Goal: Task Accomplishment & Management: Use online tool/utility

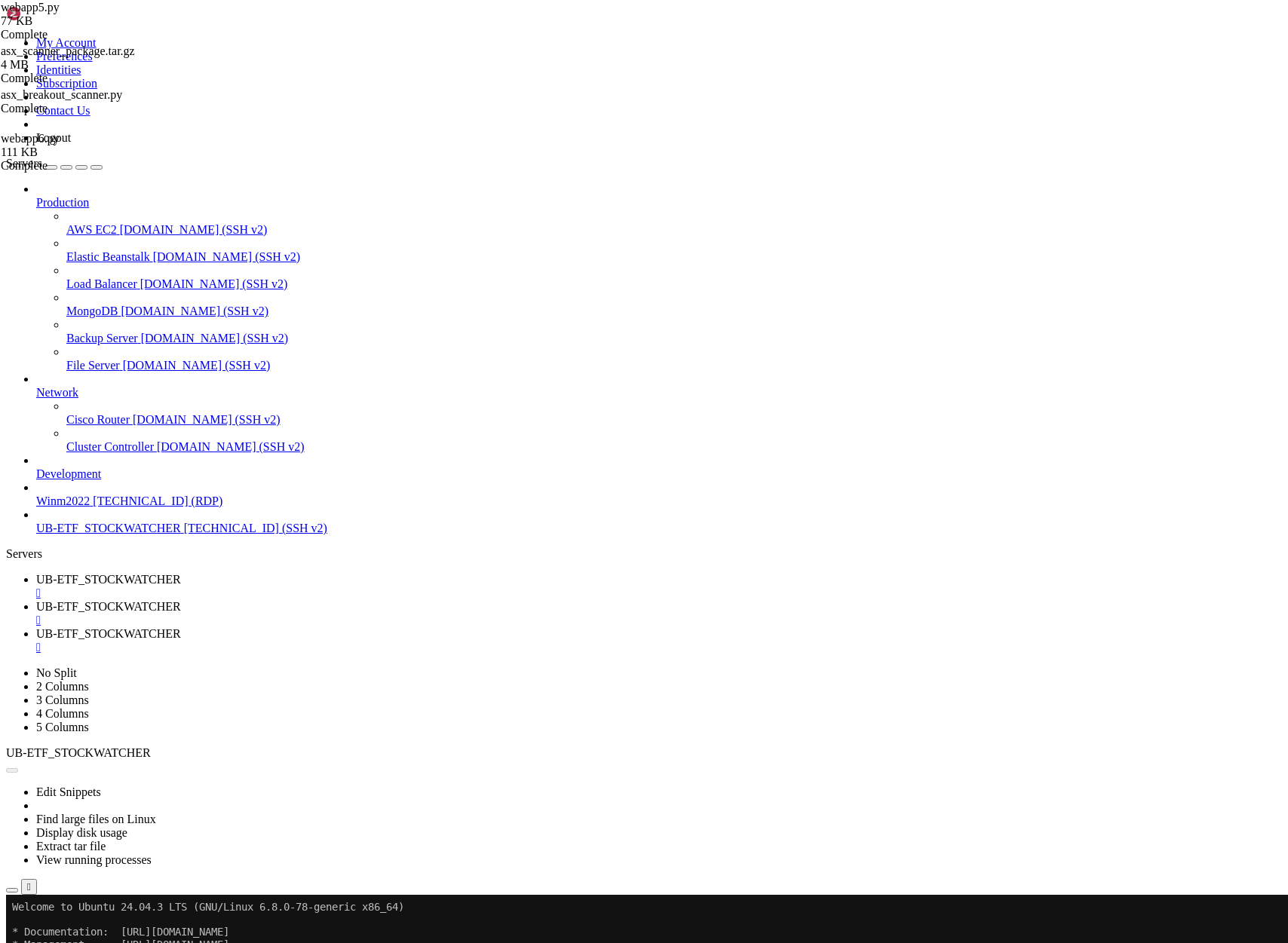
scroll to position [1095561, 0]
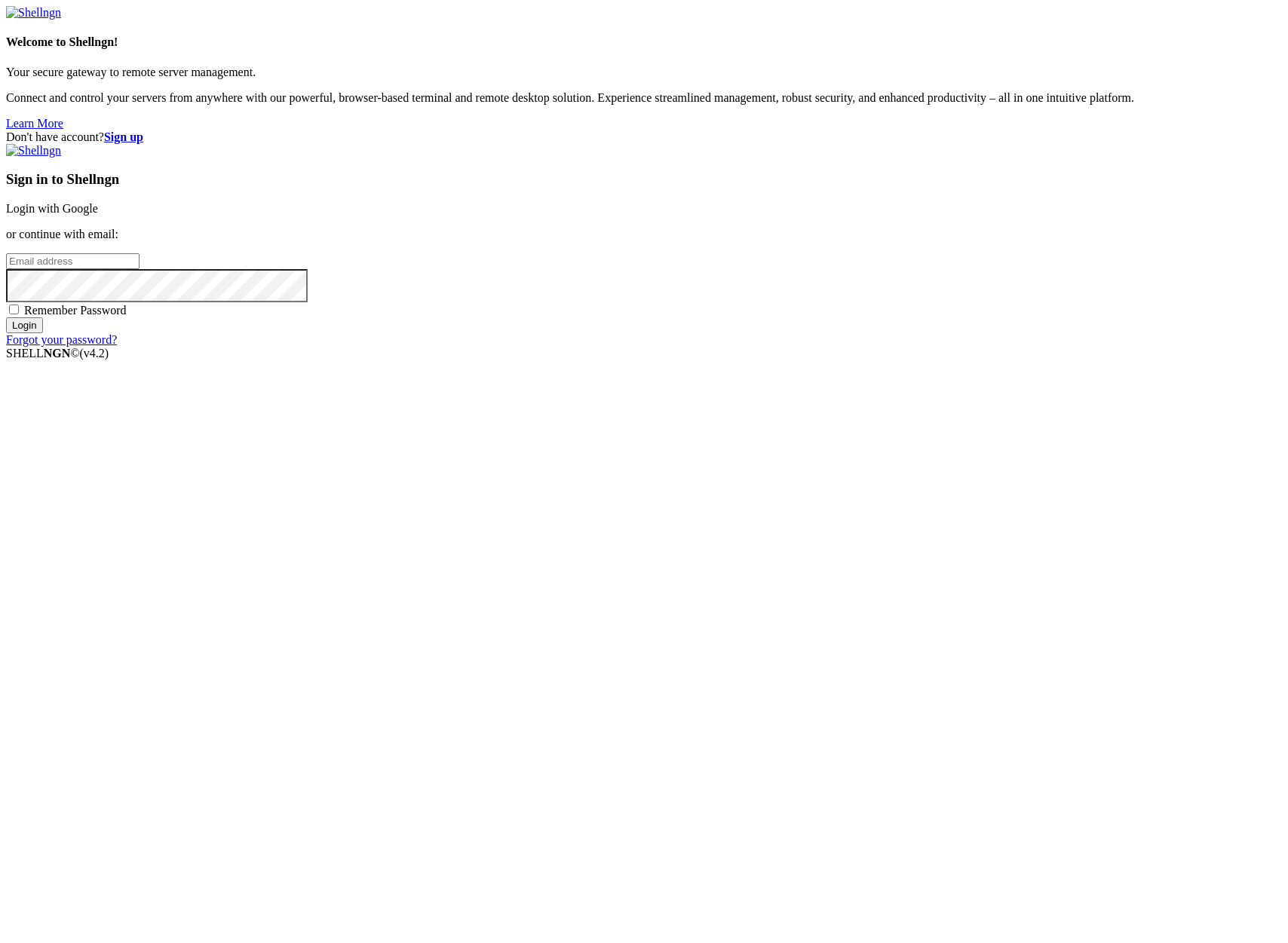
click at [140, 269] on input "email" at bounding box center [73, 261] width 134 height 16
type input "d"
type input "[PERSON_NAME][EMAIL_ADDRESS][DOMAIN_NAME]"
click at [6, 317] on input "Login" at bounding box center [25, 325] width 37 height 16
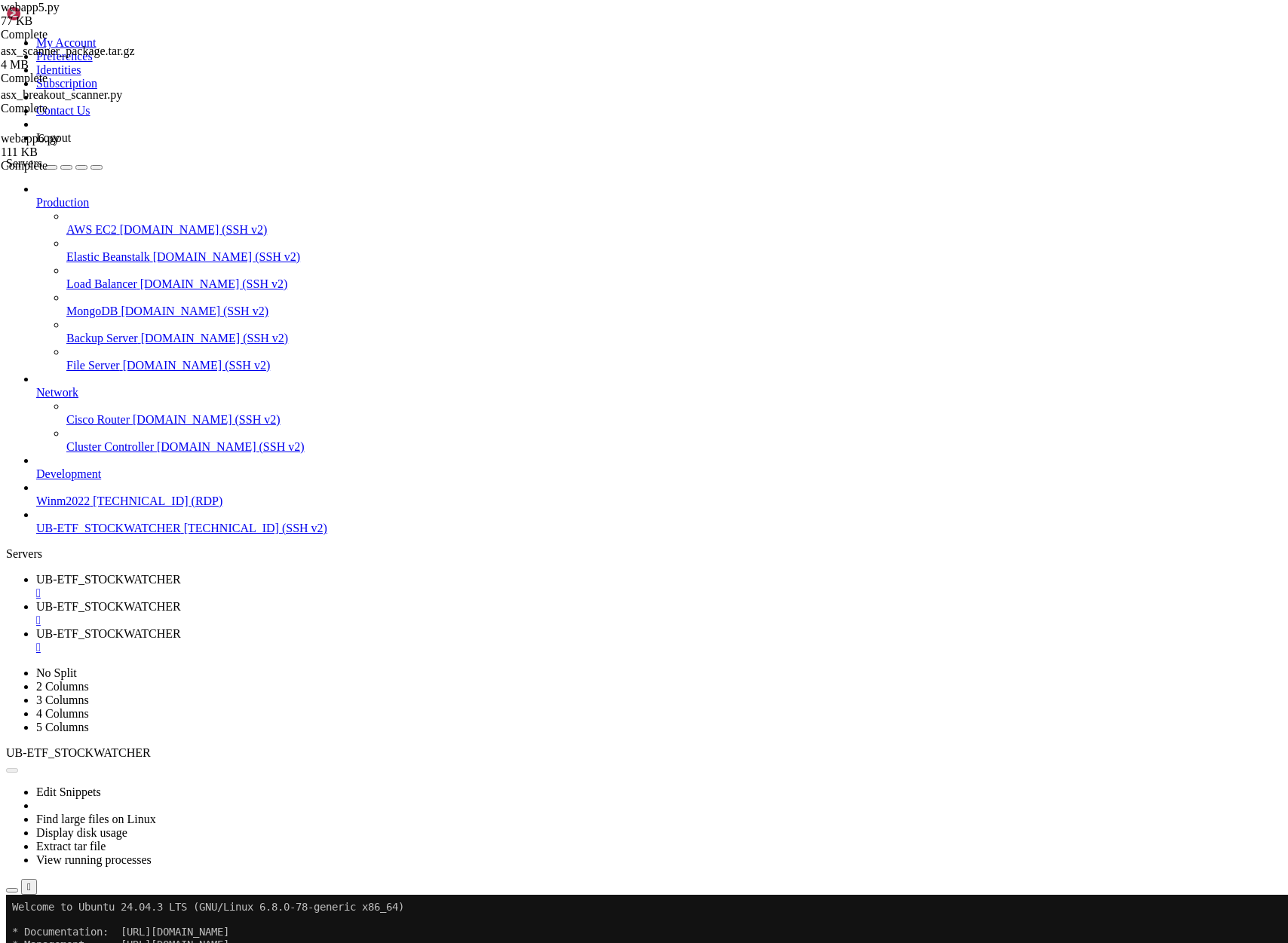
scroll to position [796039, 0]
click at [181, 600] on span "UB-ETF_STOCKWATCHER" at bounding box center [108, 606] width 145 height 13
click at [181, 627] on span "UB-ETF_STOCKWATCHER" at bounding box center [108, 633] width 145 height 13
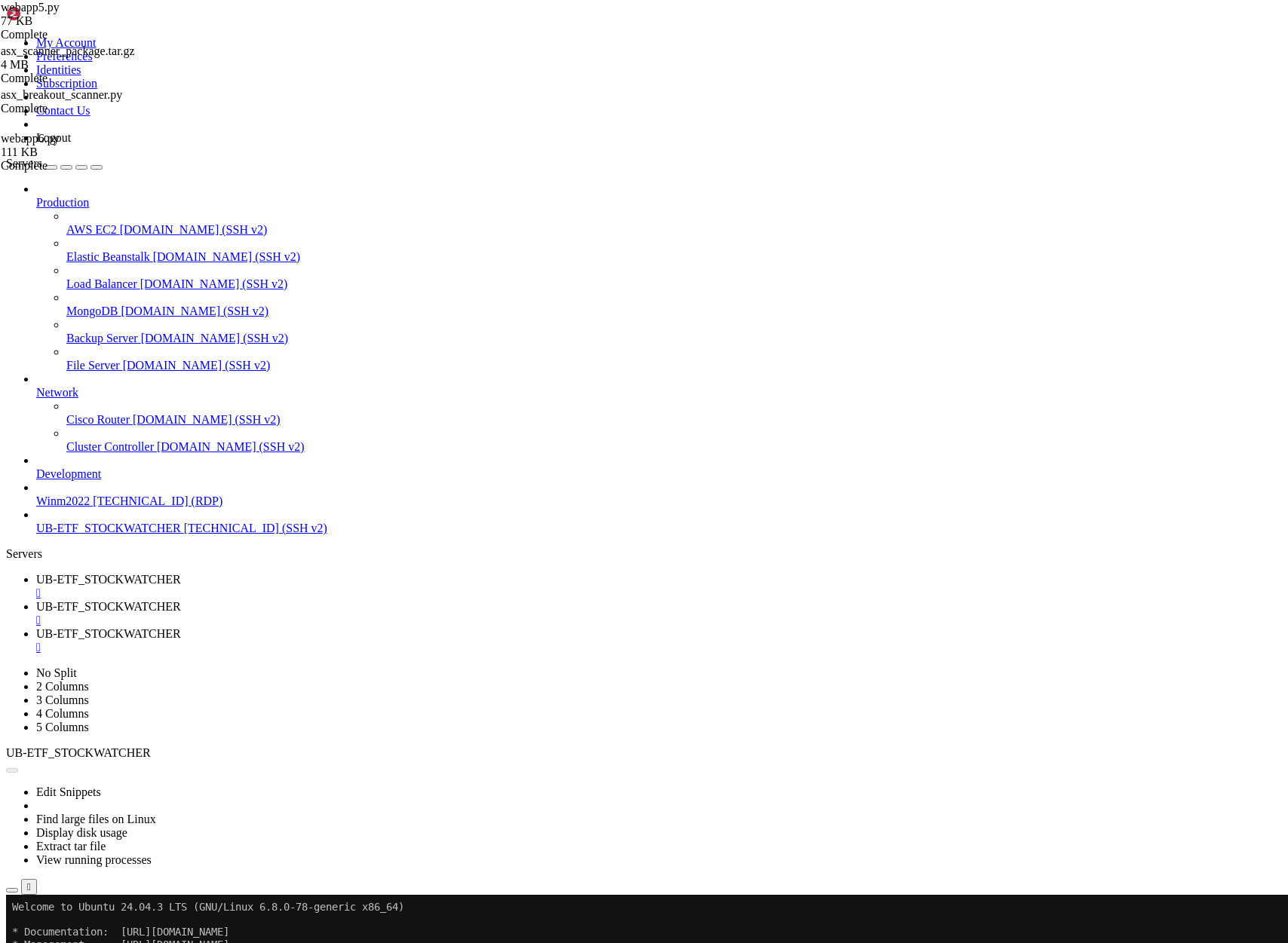
click at [181, 573] on span "UB-ETF_STOCKWATCHER" at bounding box center [108, 579] width 145 height 13
click at [66, 937] on button "Reconnect" at bounding box center [35, 945] width 60 height 16
click at [181, 600] on span "UB-ETF_STOCKWATCHER" at bounding box center [108, 606] width 145 height 13
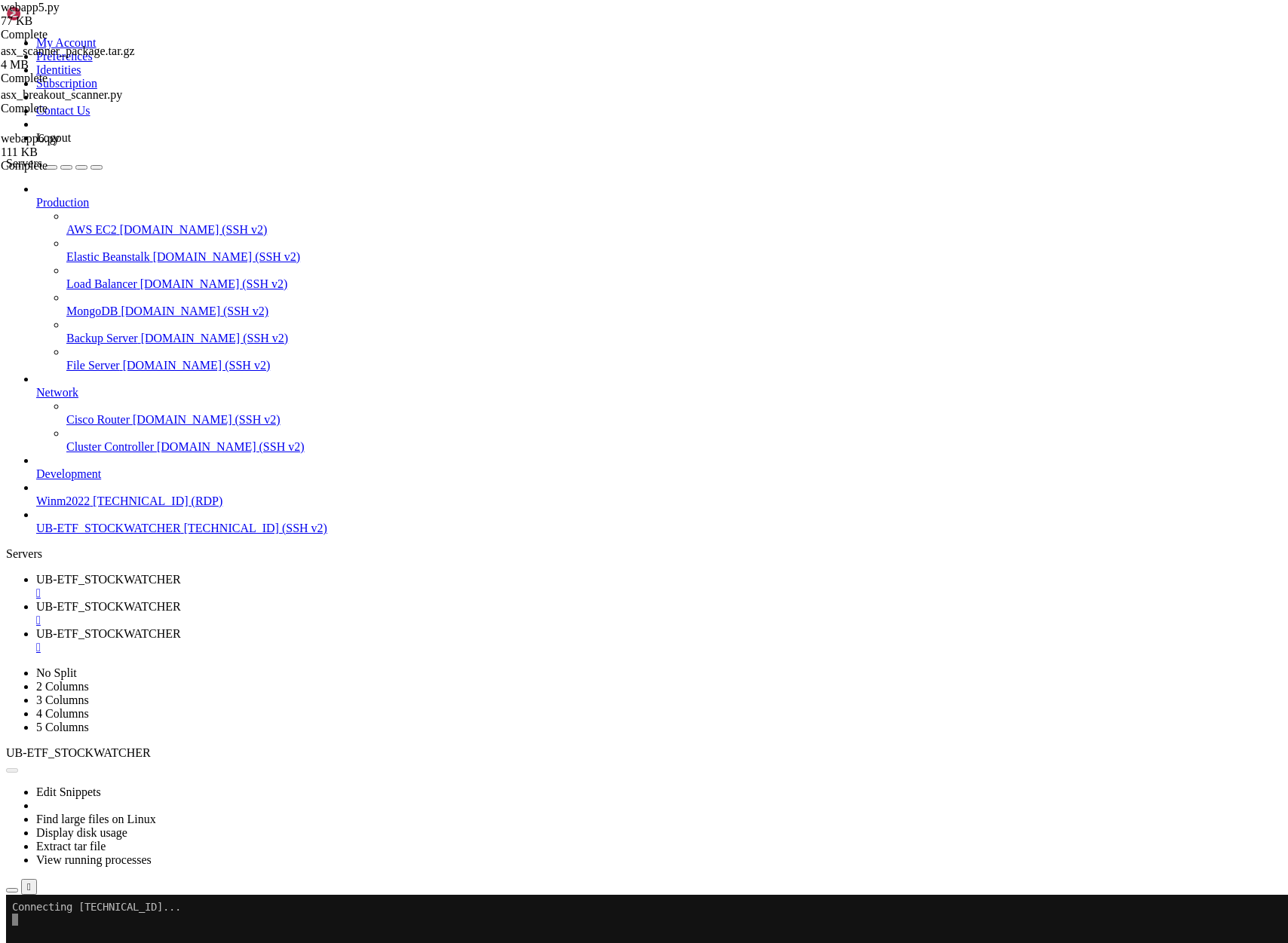
type input "/home/ubuntu"
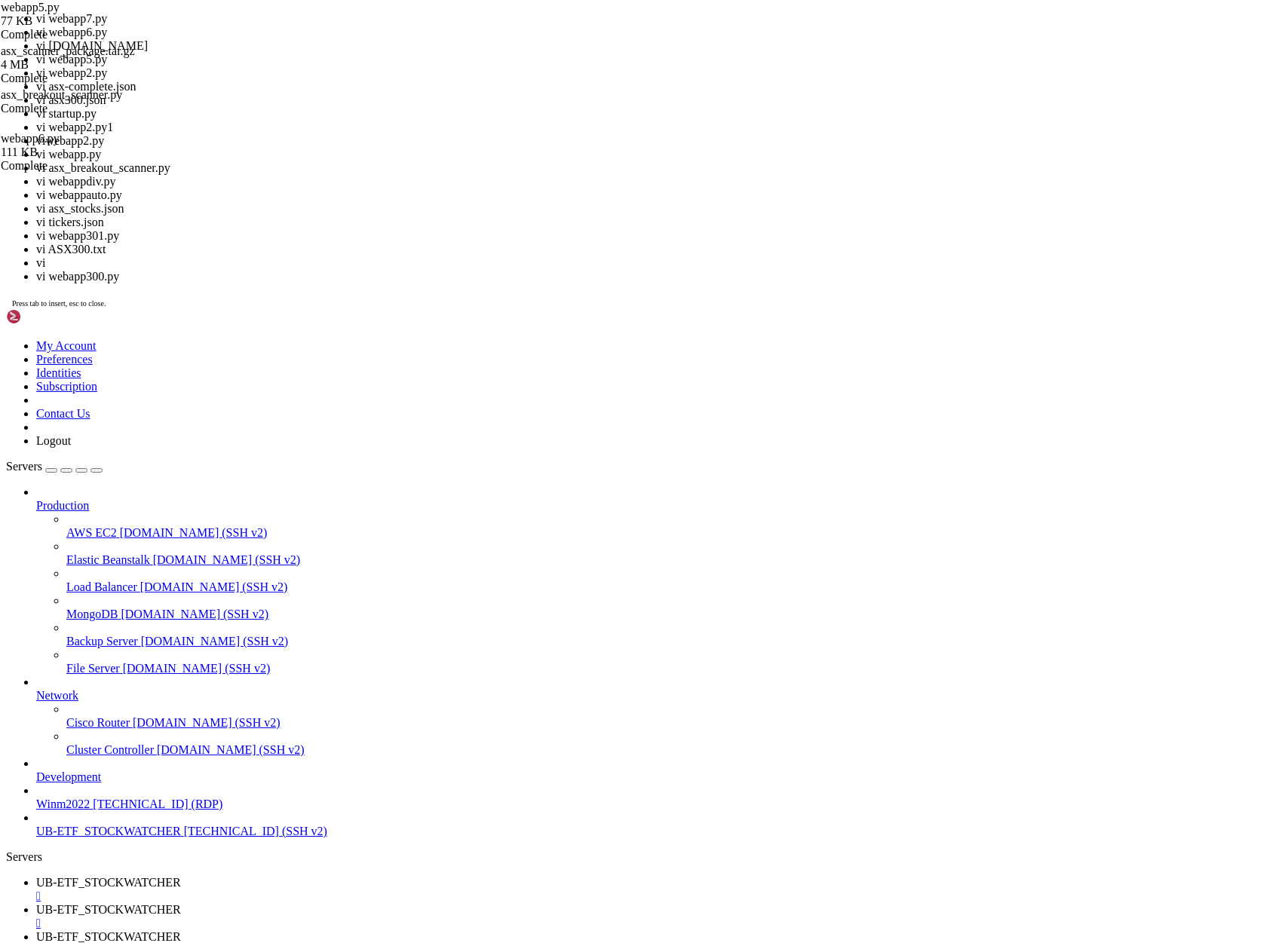
drag, startPoint x: 516, startPoint y: 1789, endPoint x: 599, endPoint y: 1790, distance: 83.0
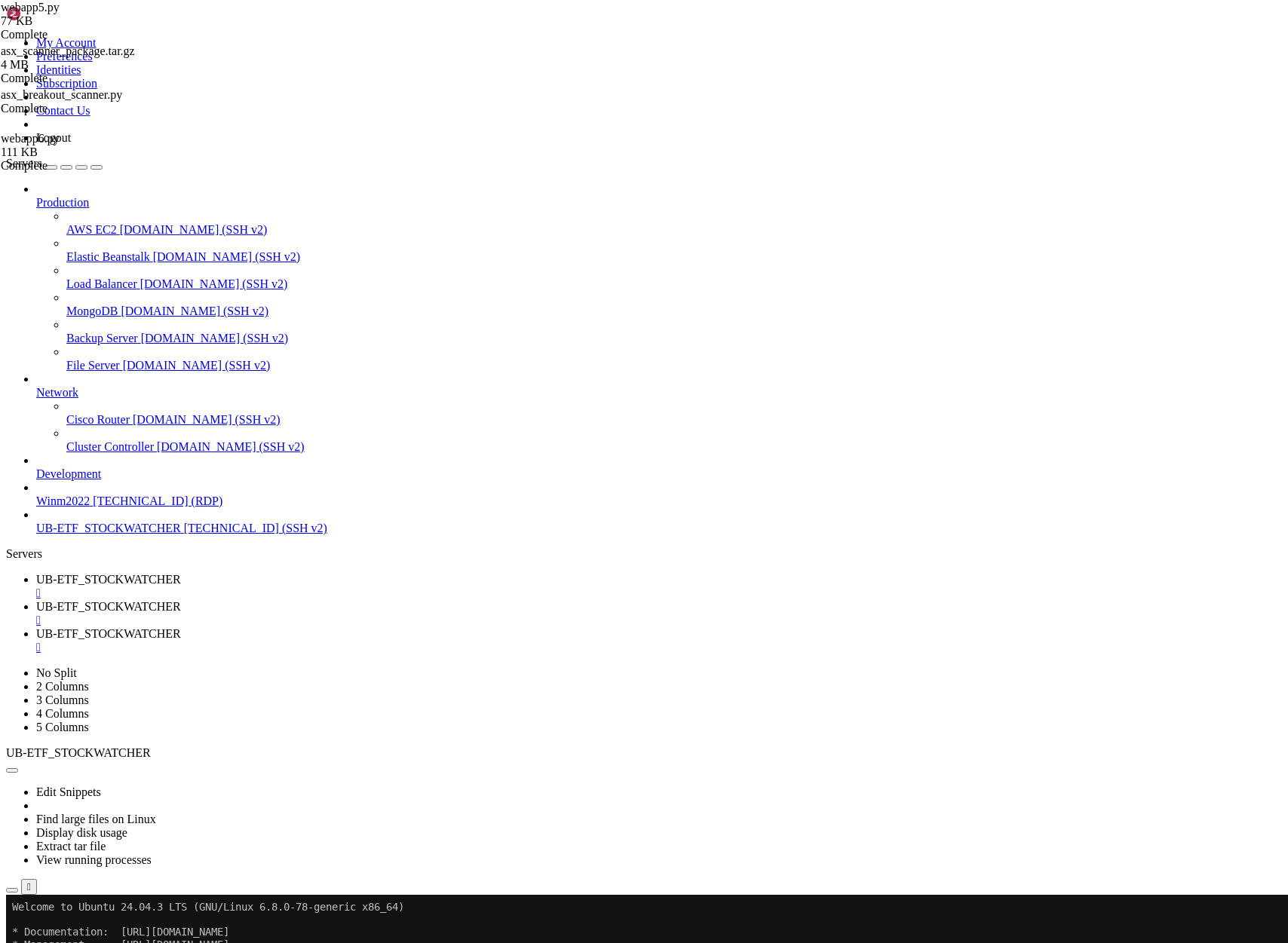
drag, startPoint x: 16, startPoint y: 1084, endPoint x: 425, endPoint y: 1101, distance: 409.4
drag, startPoint x: 14, startPoint y: 1083, endPoint x: 377, endPoint y: 1115, distance: 364.4
click at [181, 573] on span "UB-ETF_STOCKWATCHER" at bounding box center [108, 579] width 145 height 13
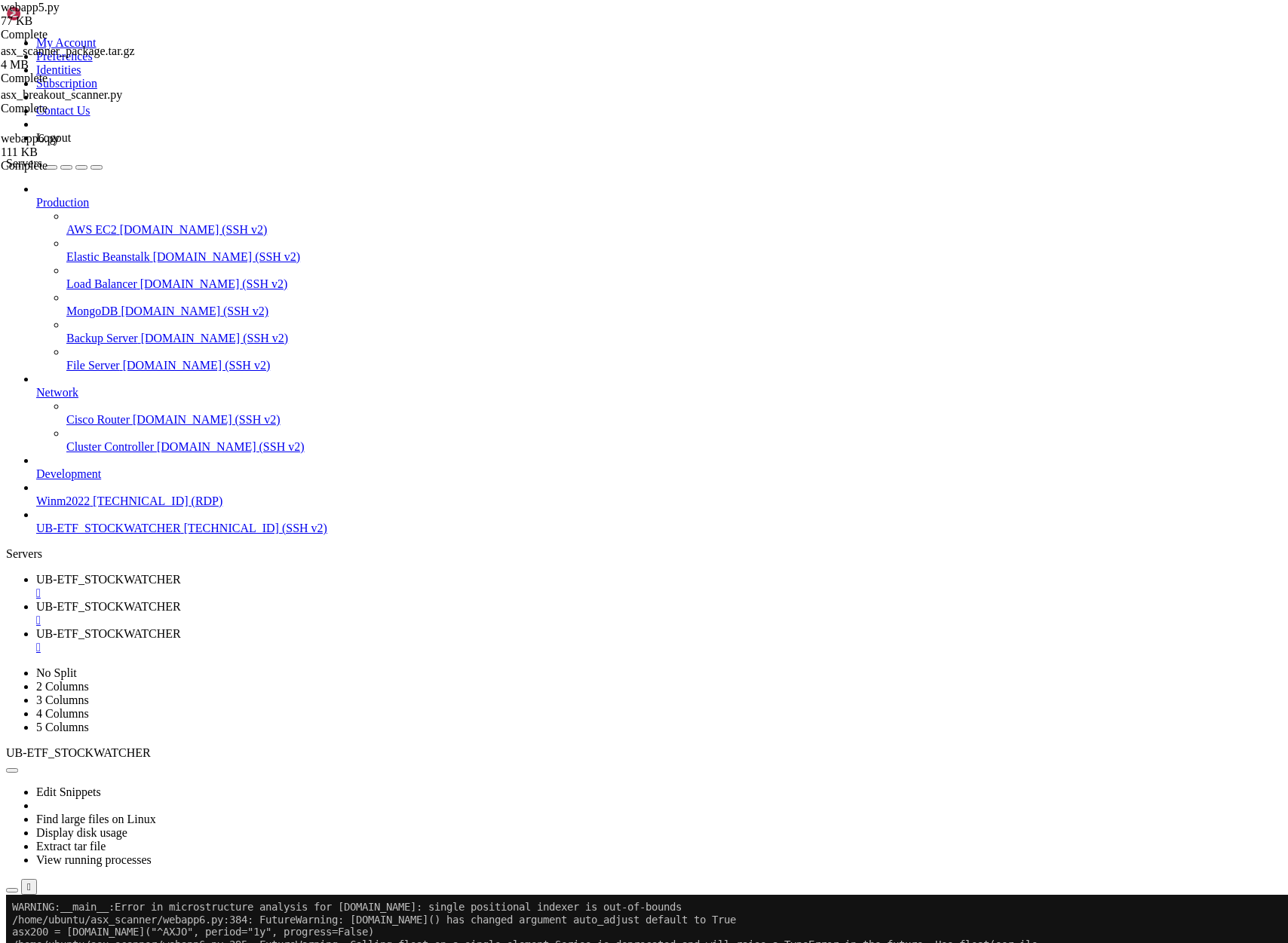
click at [181, 600] on span "UB-ETF_STOCKWATCHER" at bounding box center [108, 606] width 145 height 13
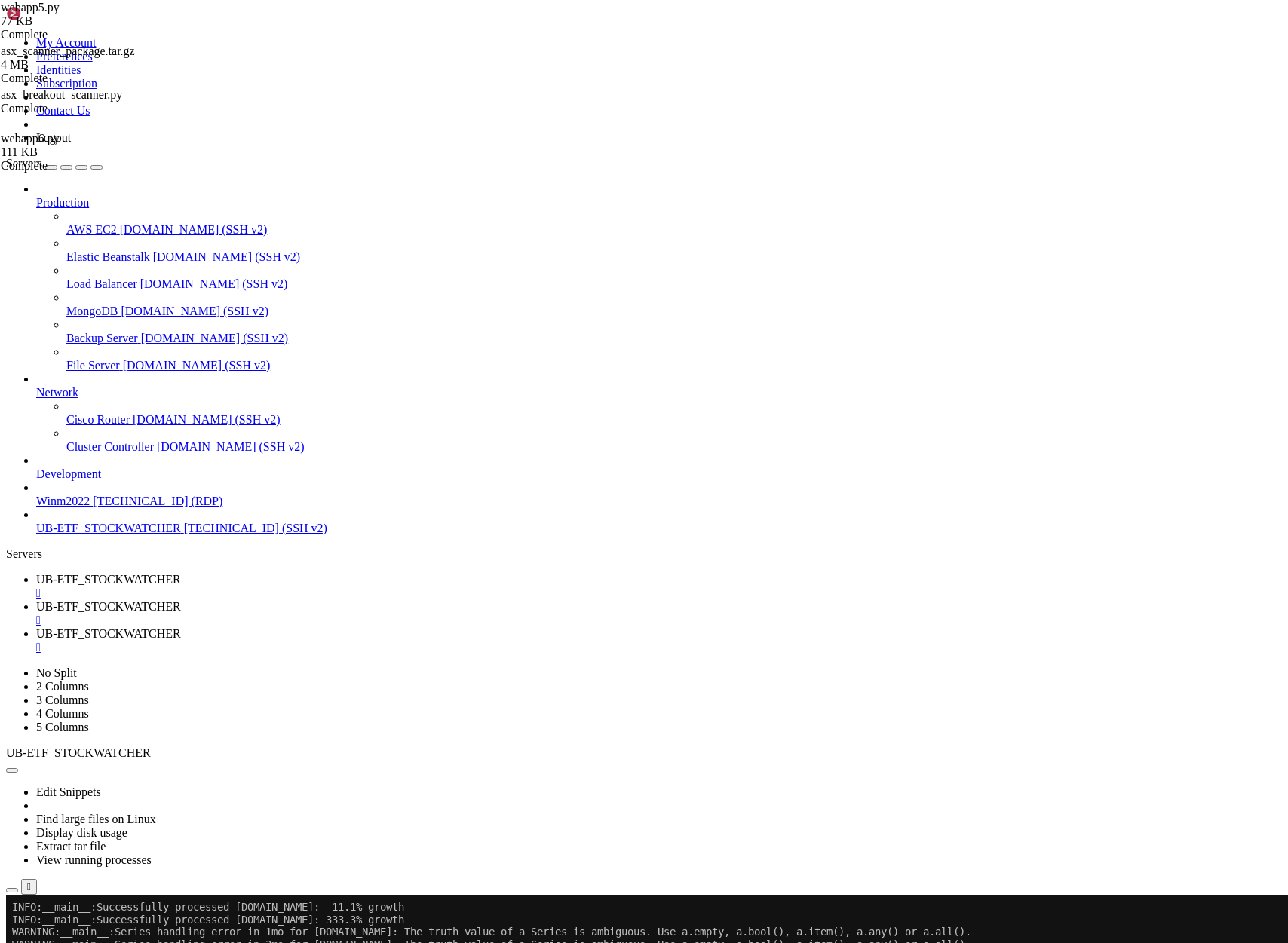
scroll to position [800915, 0]
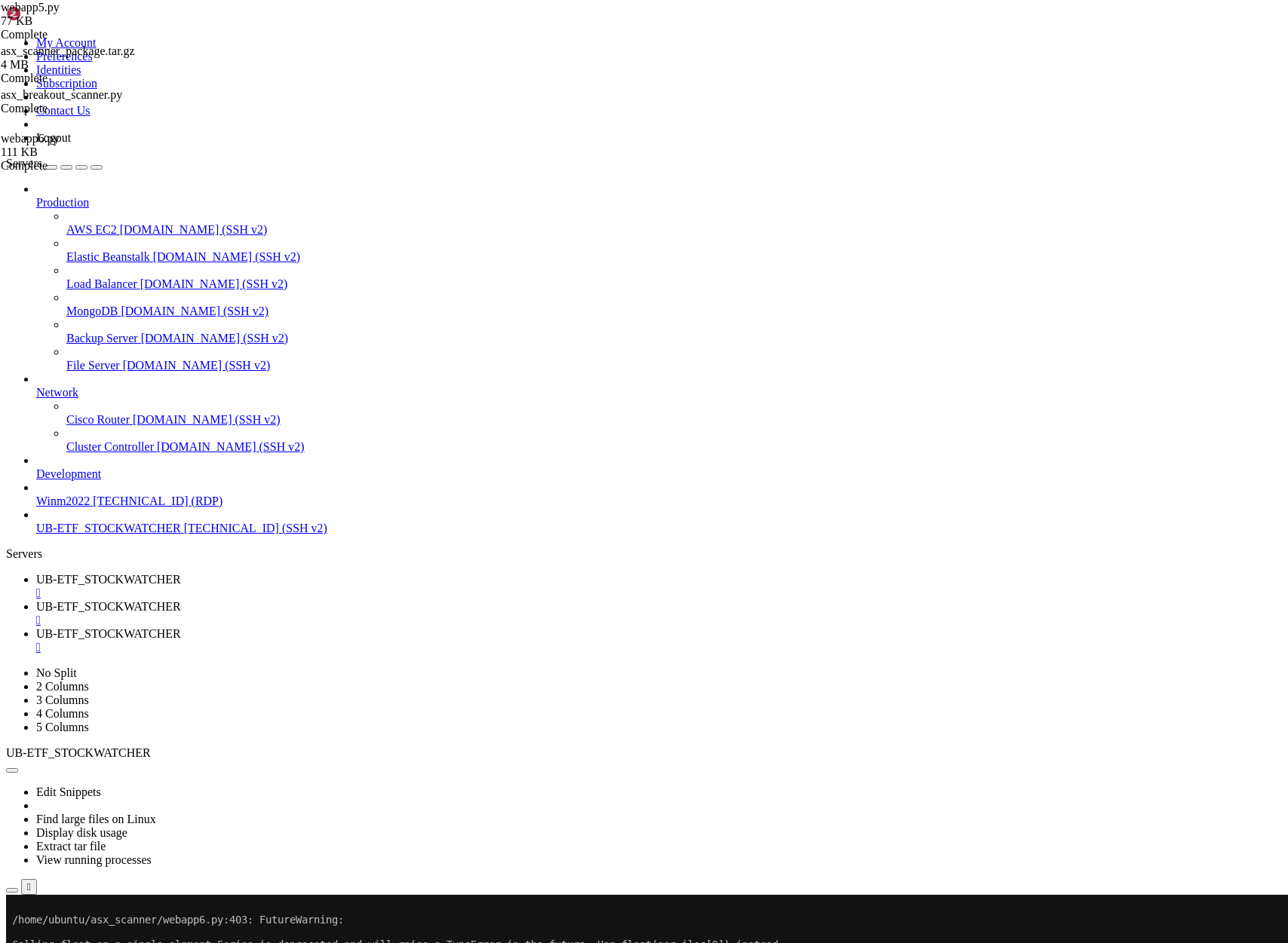
scroll to position [804150, 0]
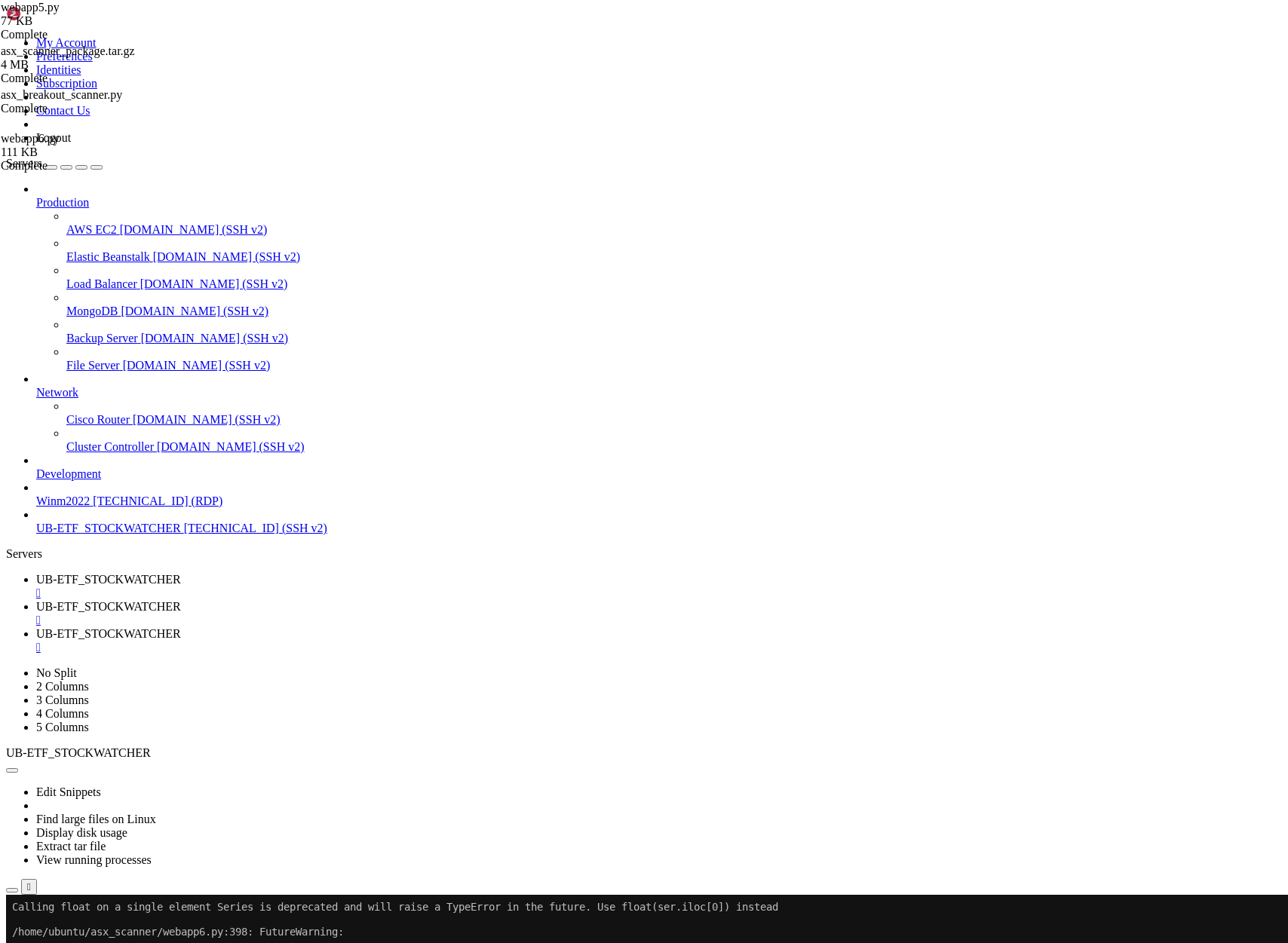
scroll to position [804652, 0]
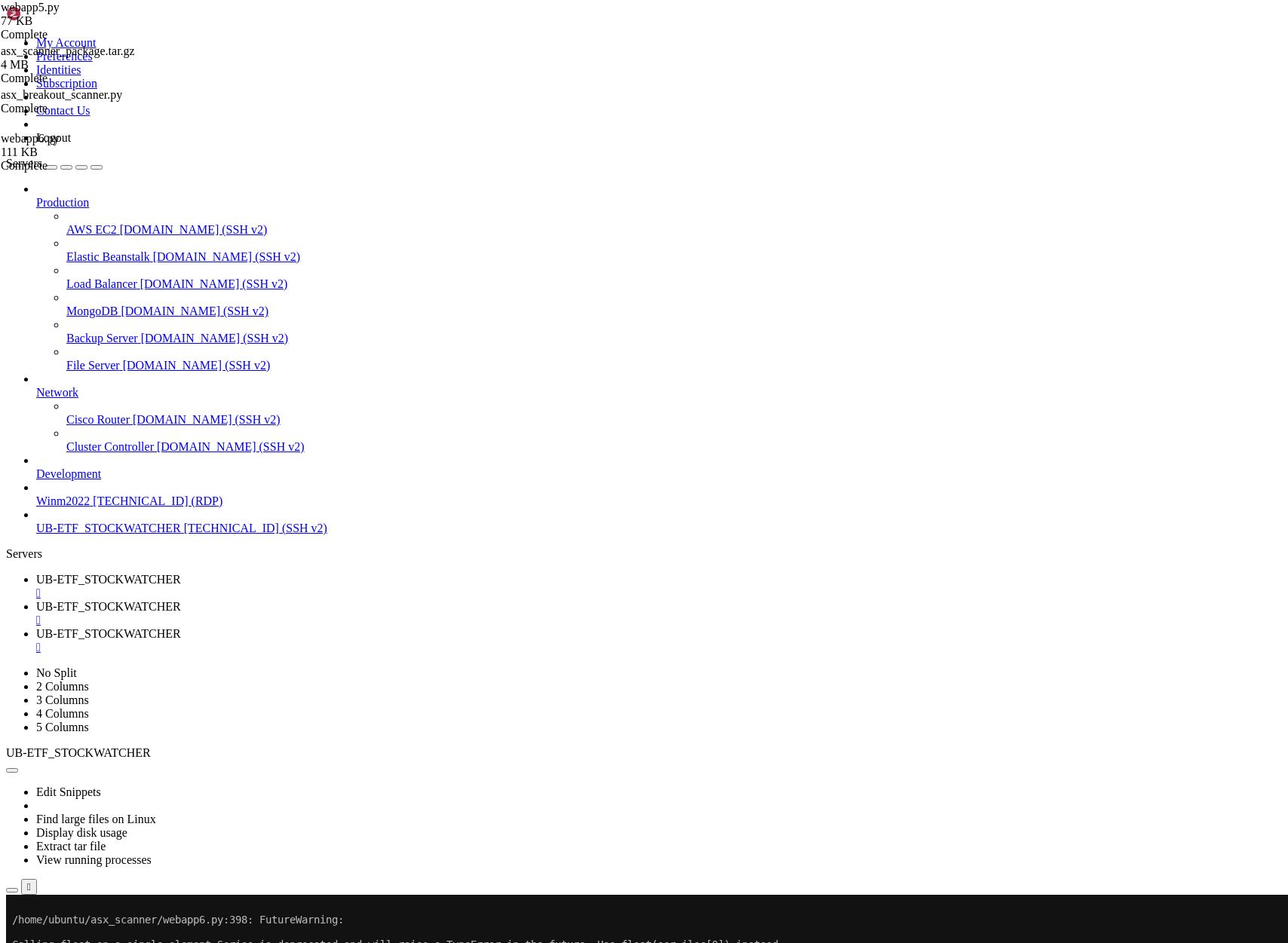
drag, startPoint x: 177, startPoint y: 1472, endPoint x: 474, endPoint y: 1468, distance: 297.0
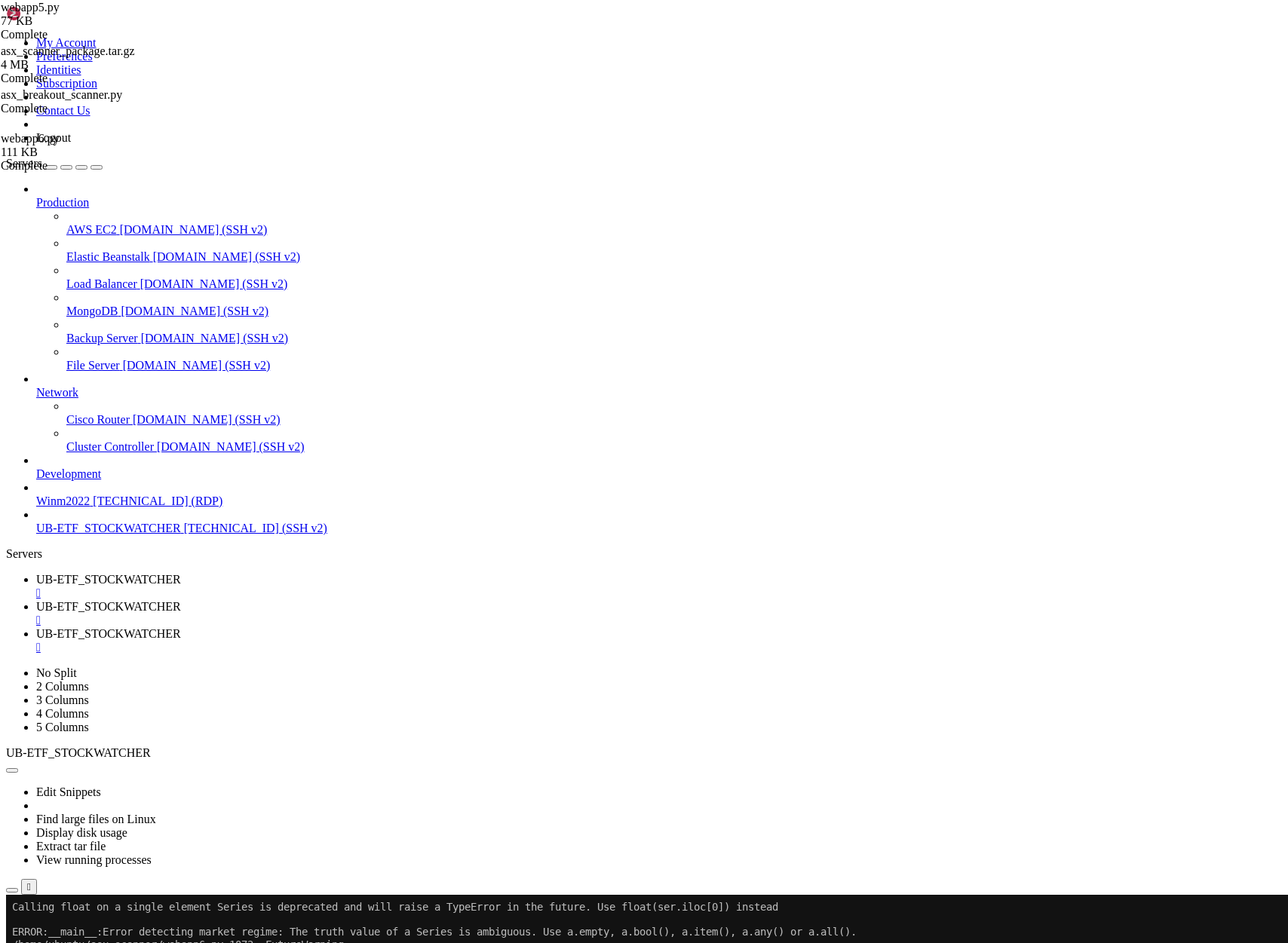
click at [181, 573] on span "UB-ETF_STOCKWATCHER" at bounding box center [108, 579] width 145 height 13
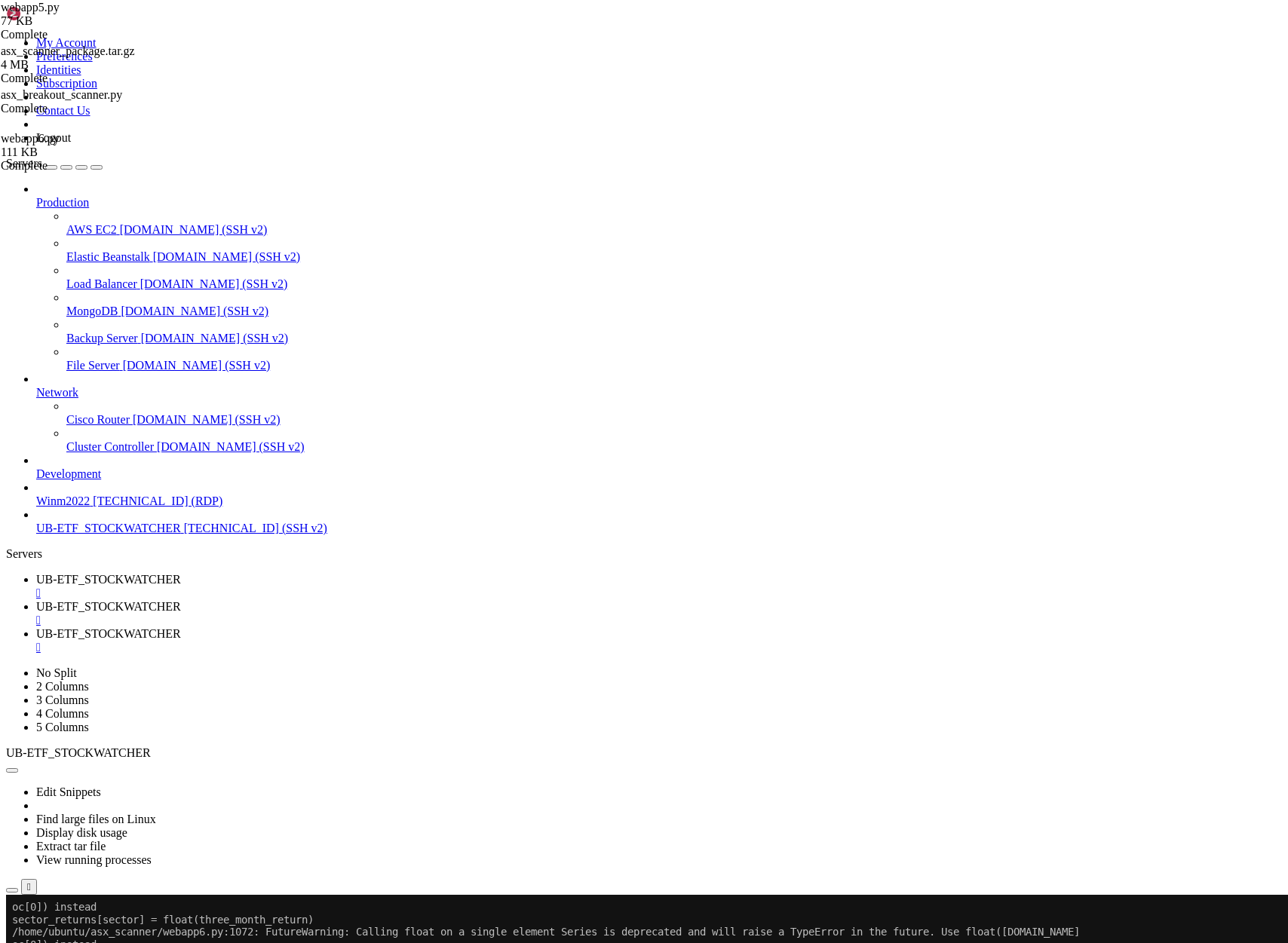
scroll to position [854675, 0]
click at [181, 600] on span "UB-ETF_STOCKWATCHER" at bounding box center [108, 606] width 145 height 13
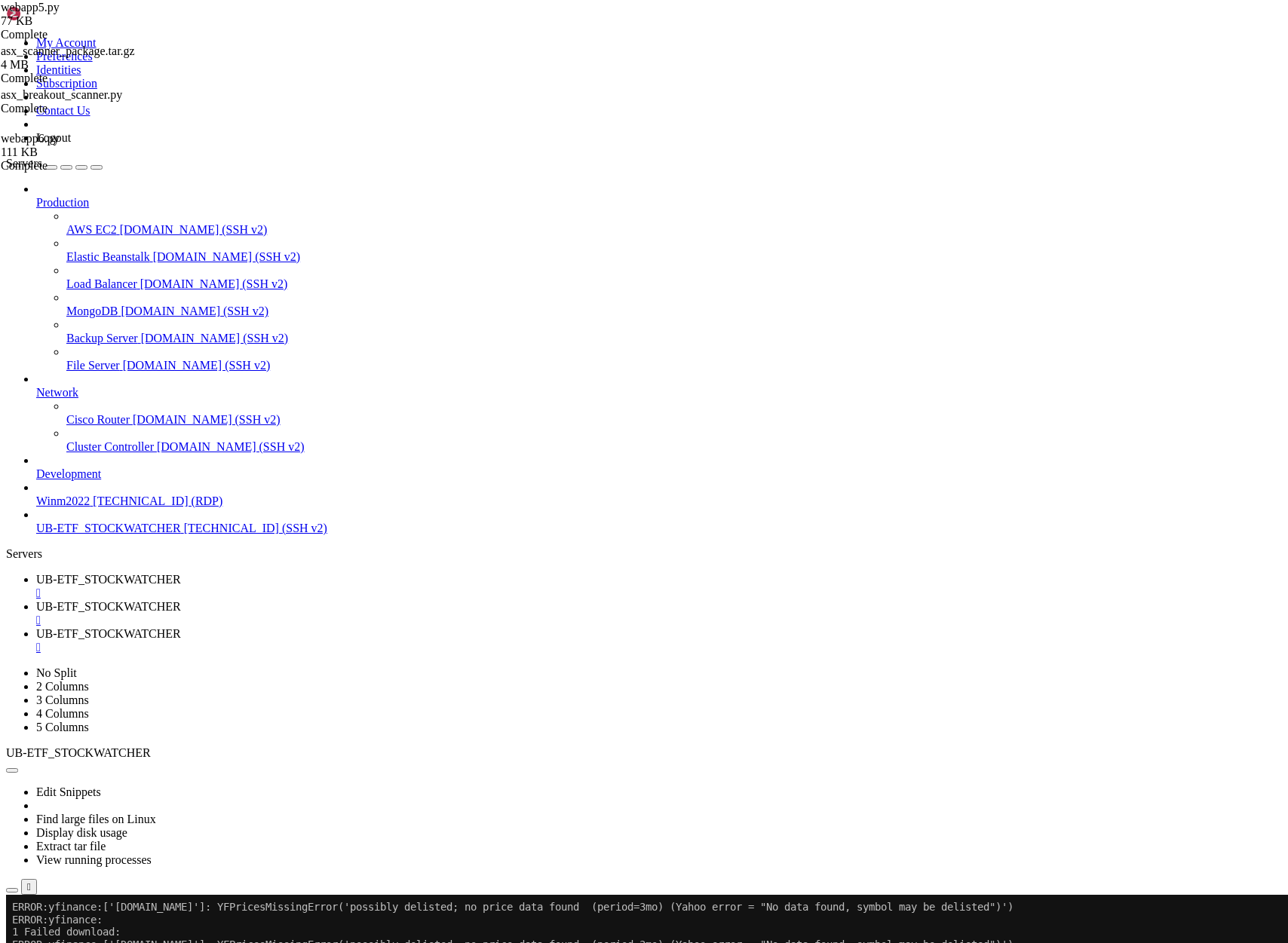
click at [181, 573] on span "UB-ETF_STOCKWATCHER" at bounding box center [108, 579] width 145 height 13
click at [181, 600] on span "UB-ETF_STOCKWATCHER" at bounding box center [108, 606] width 145 height 13
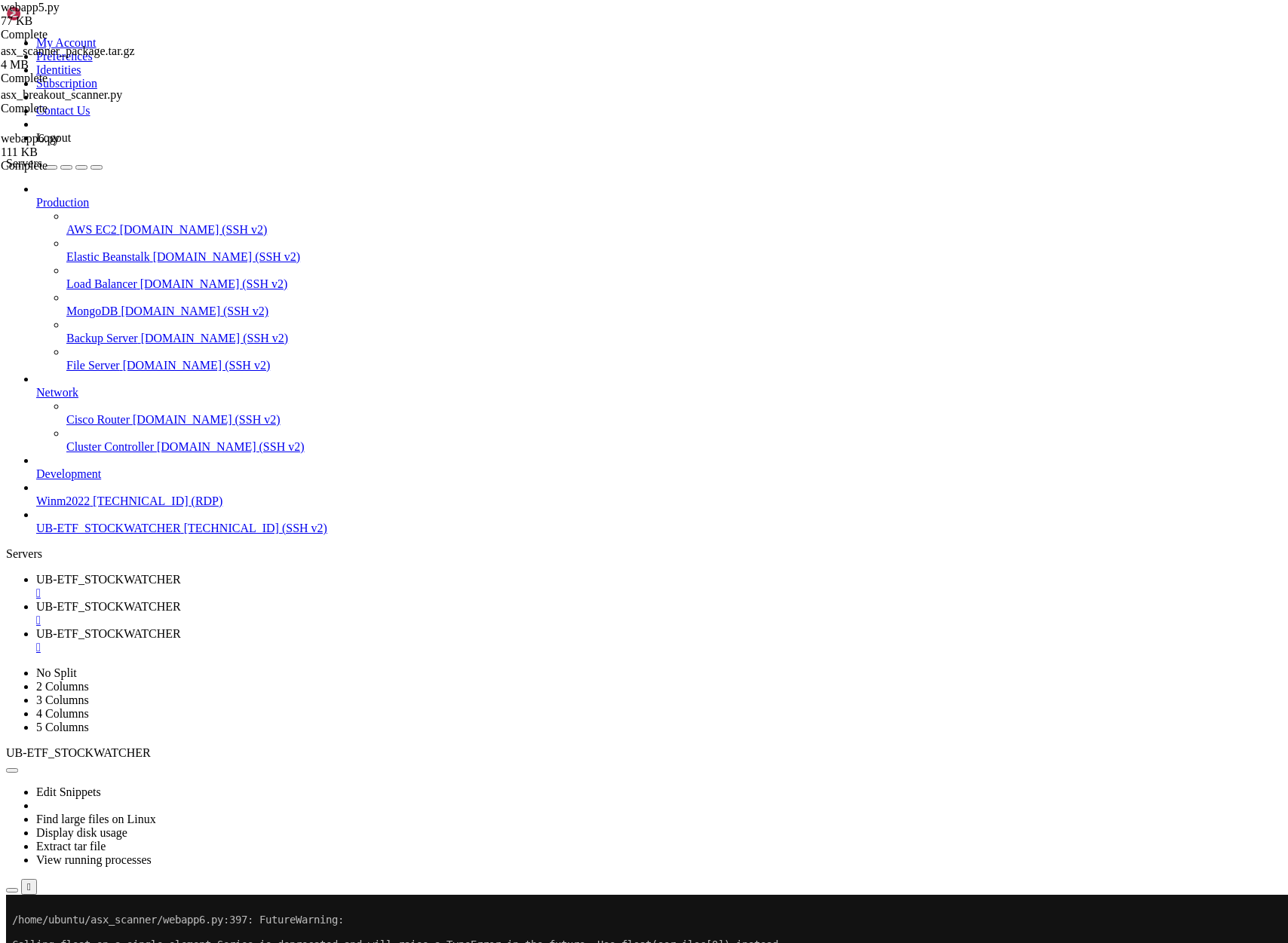
scroll to position [903983, 0]
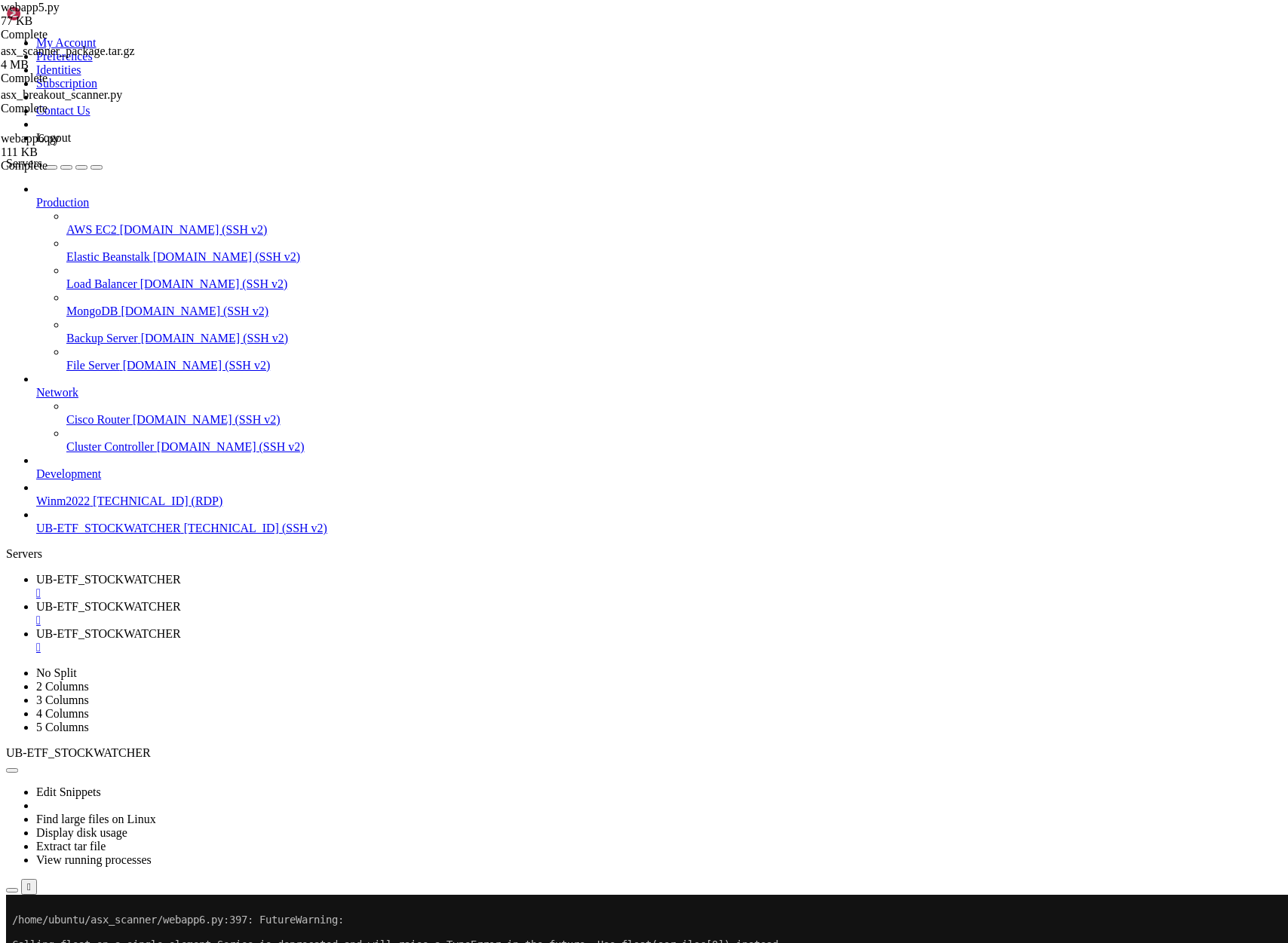
click at [283, 573] on link "UB-ETF_STOCKWATCHER " at bounding box center [659, 587] width 1246 height 28
drag, startPoint x: 491, startPoint y: 1719, endPoint x: 14, endPoint y: 1599, distance: 491.9
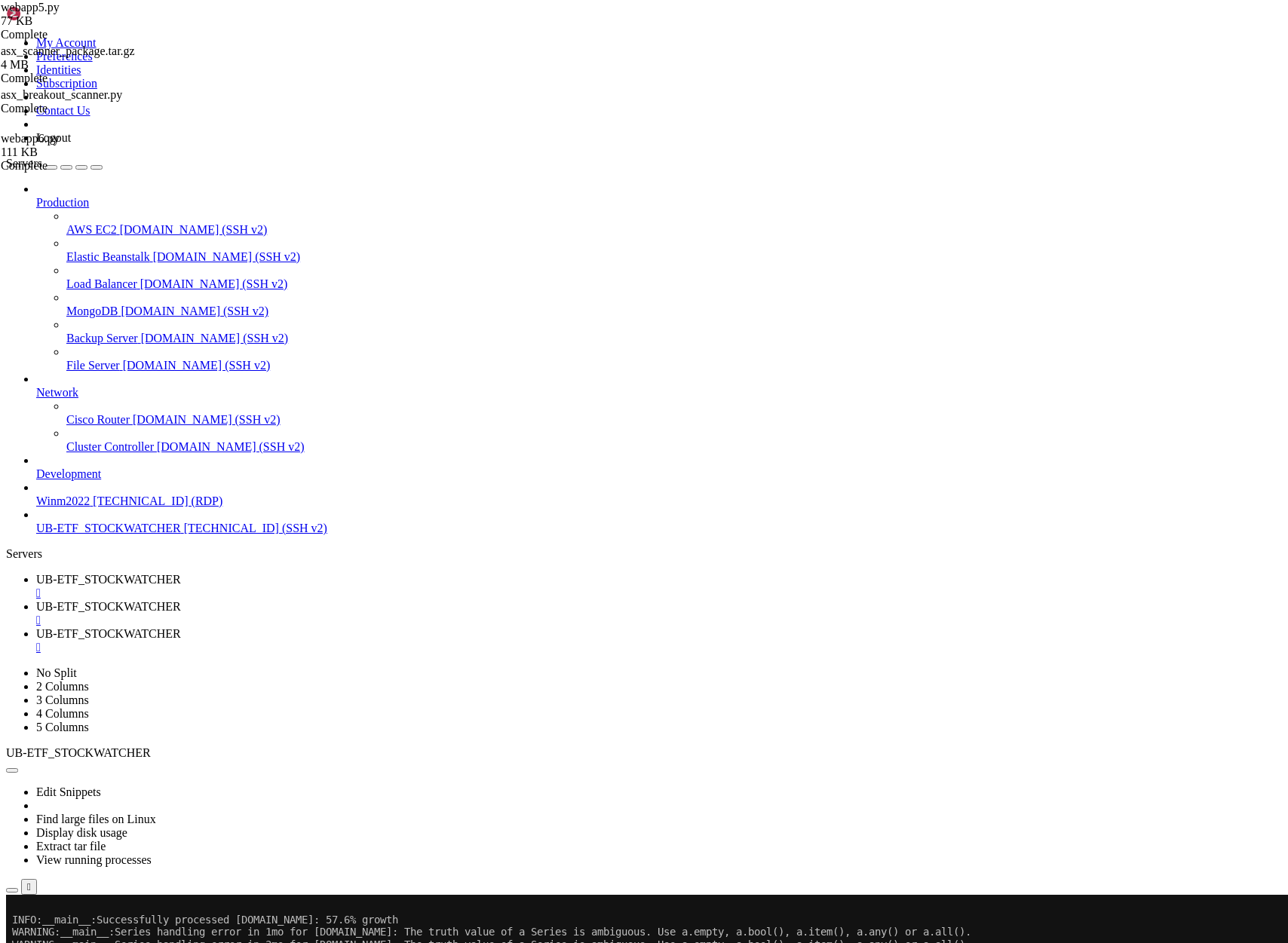
copy div "Traceback (most recent call last): File "/home/ubuntu/asx_scanner/myenv/lib/pyt…"
click at [181, 600] on span "UB-ETF_STOCKWATCHER" at bounding box center [108, 606] width 145 height 13
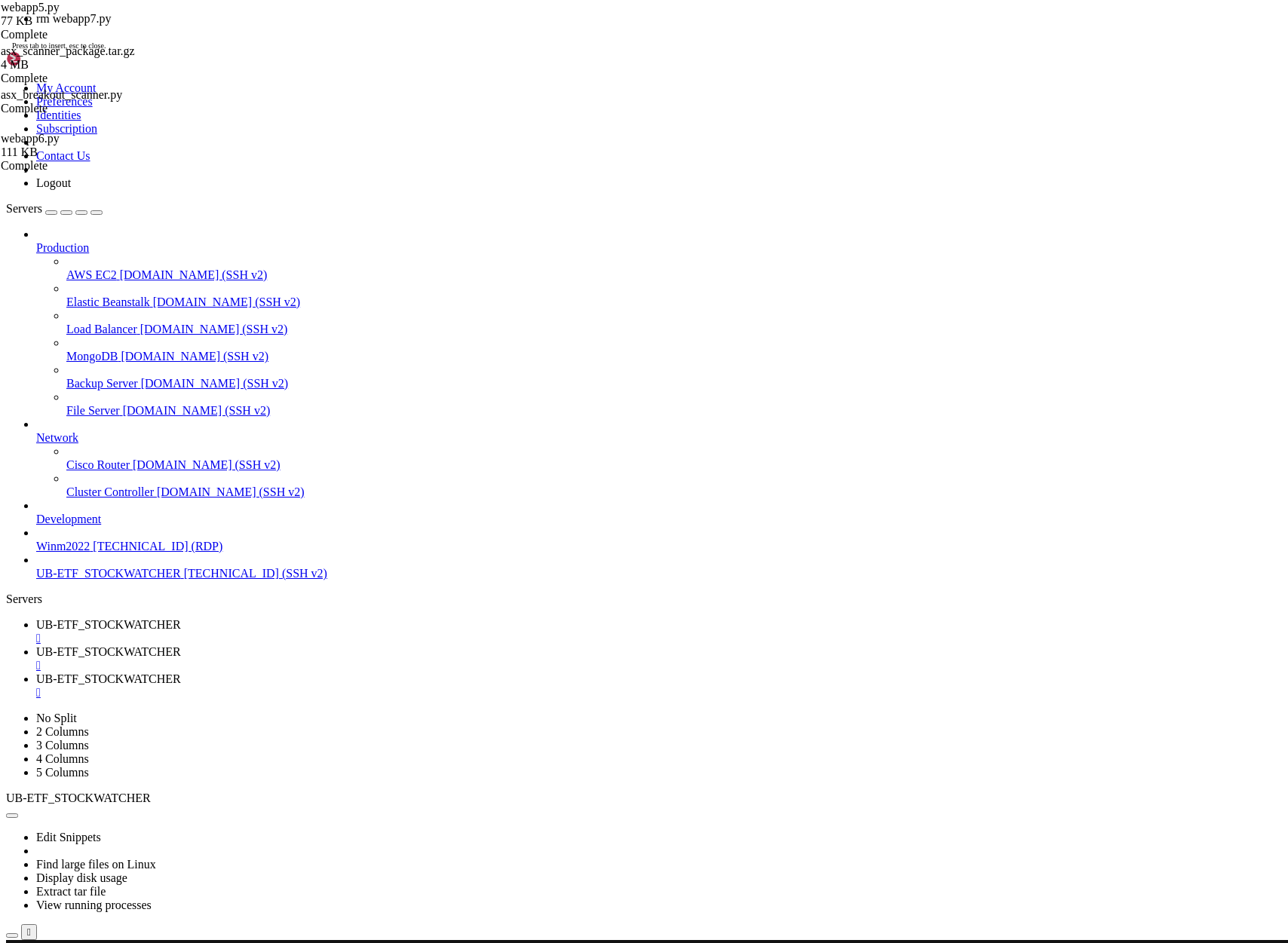
scroll to position [1095662, 0]
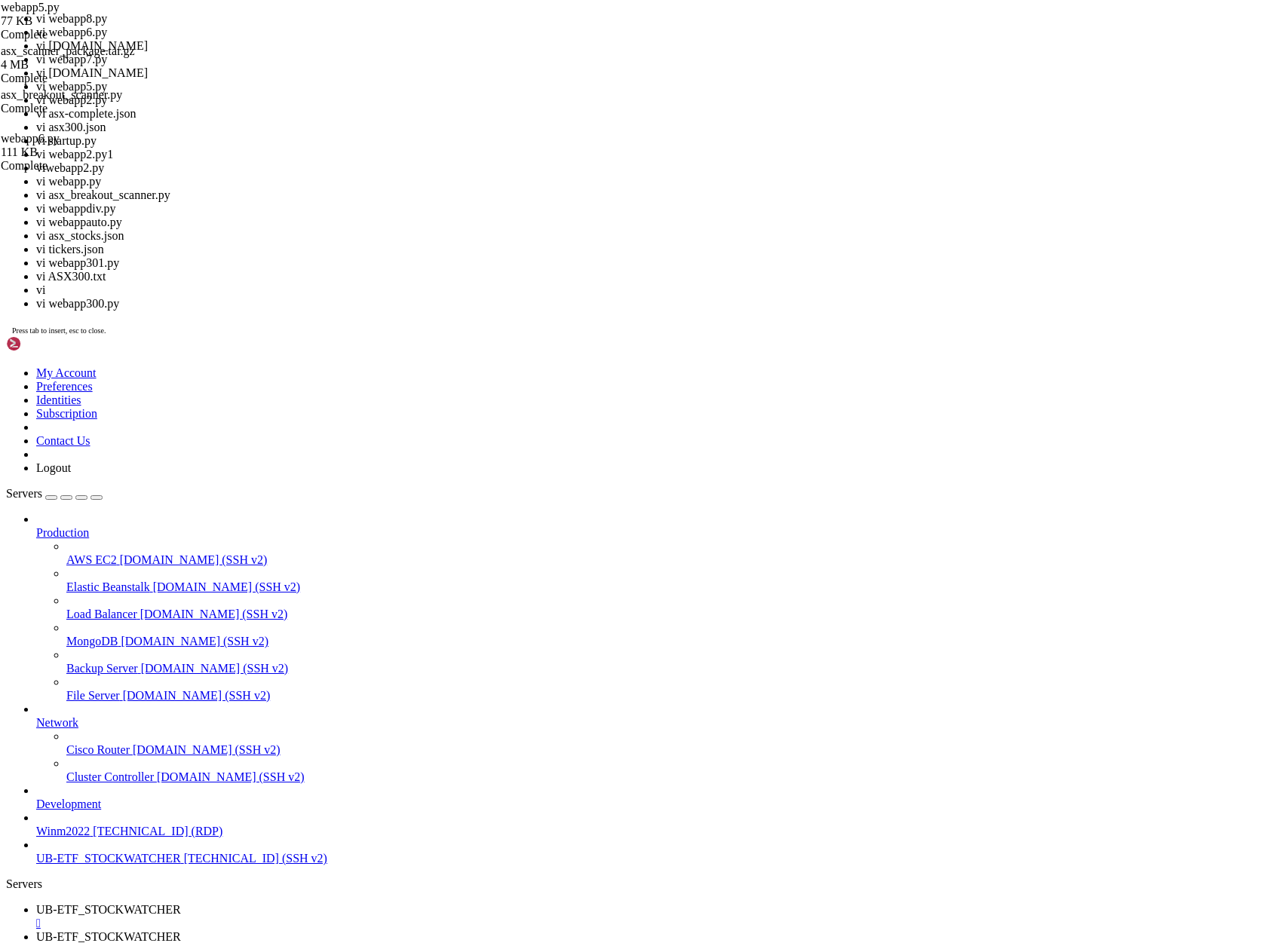
scroll to position [1095673, 0]
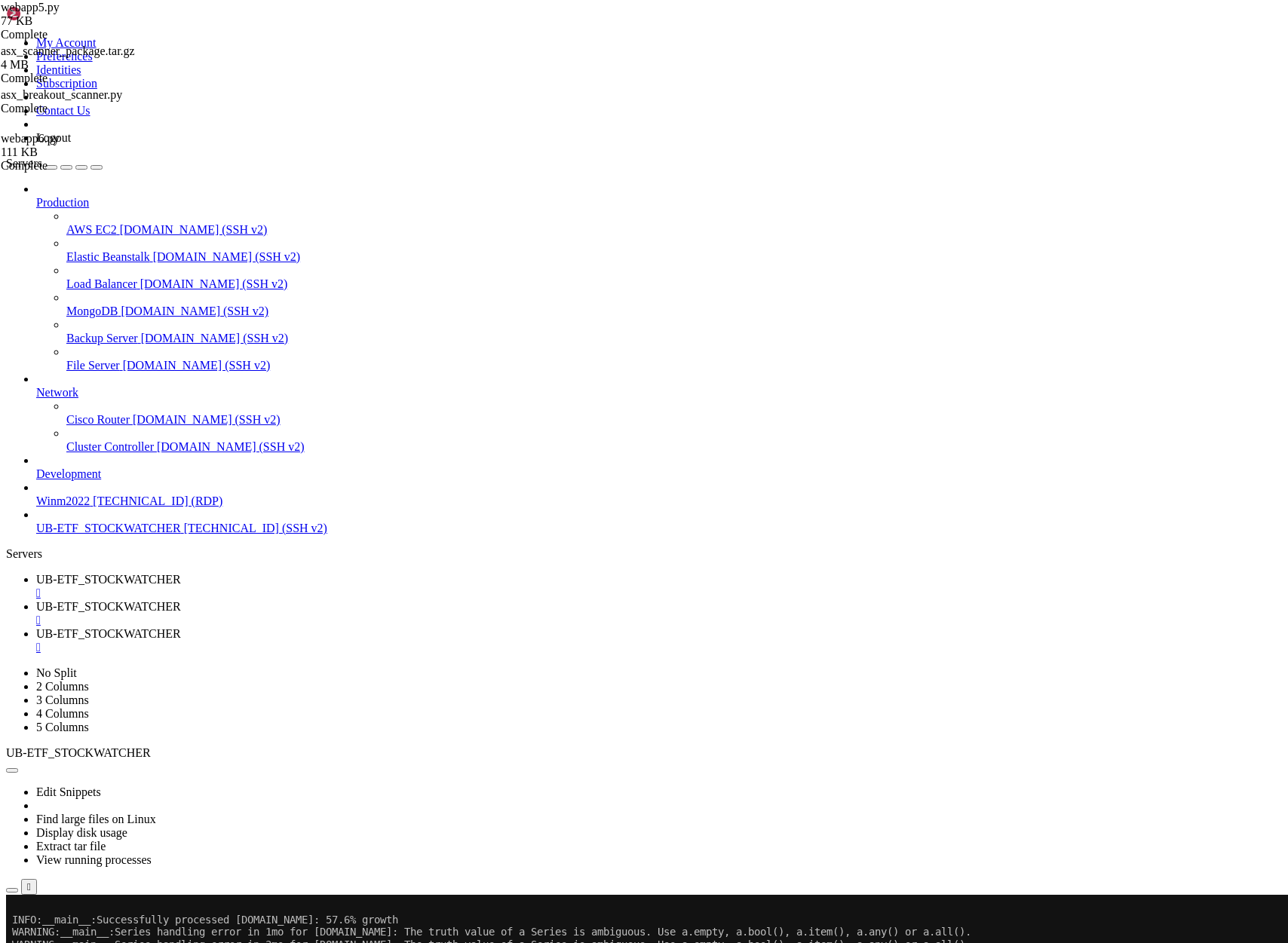
click at [181, 573] on span "UB-ETF_STOCKWATCHER" at bounding box center [108, 579] width 145 height 13
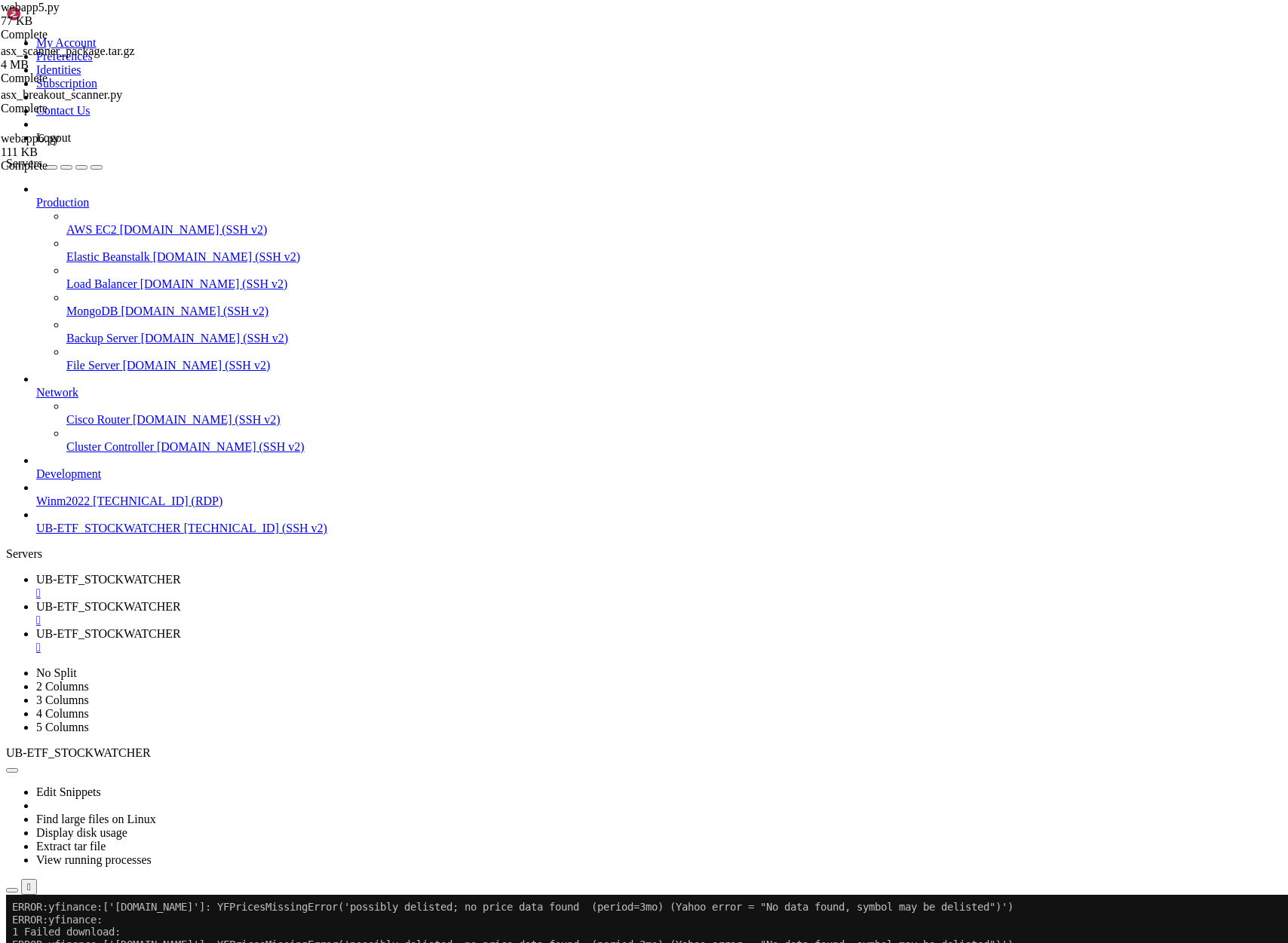
scroll to position [1035497, 0]
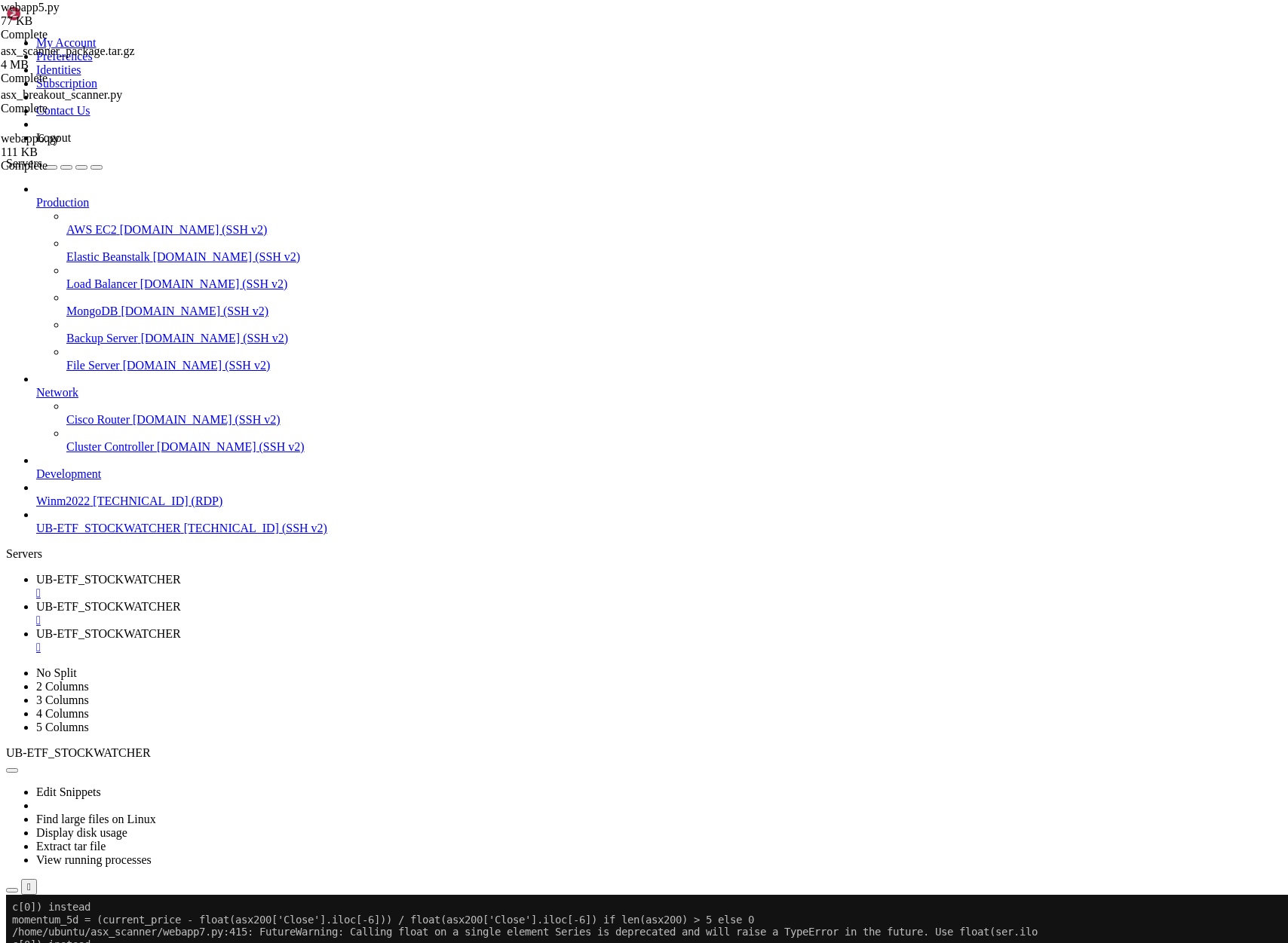
click at [181, 600] on span "UB-ETF_STOCKWATCHER" at bounding box center [108, 606] width 145 height 13
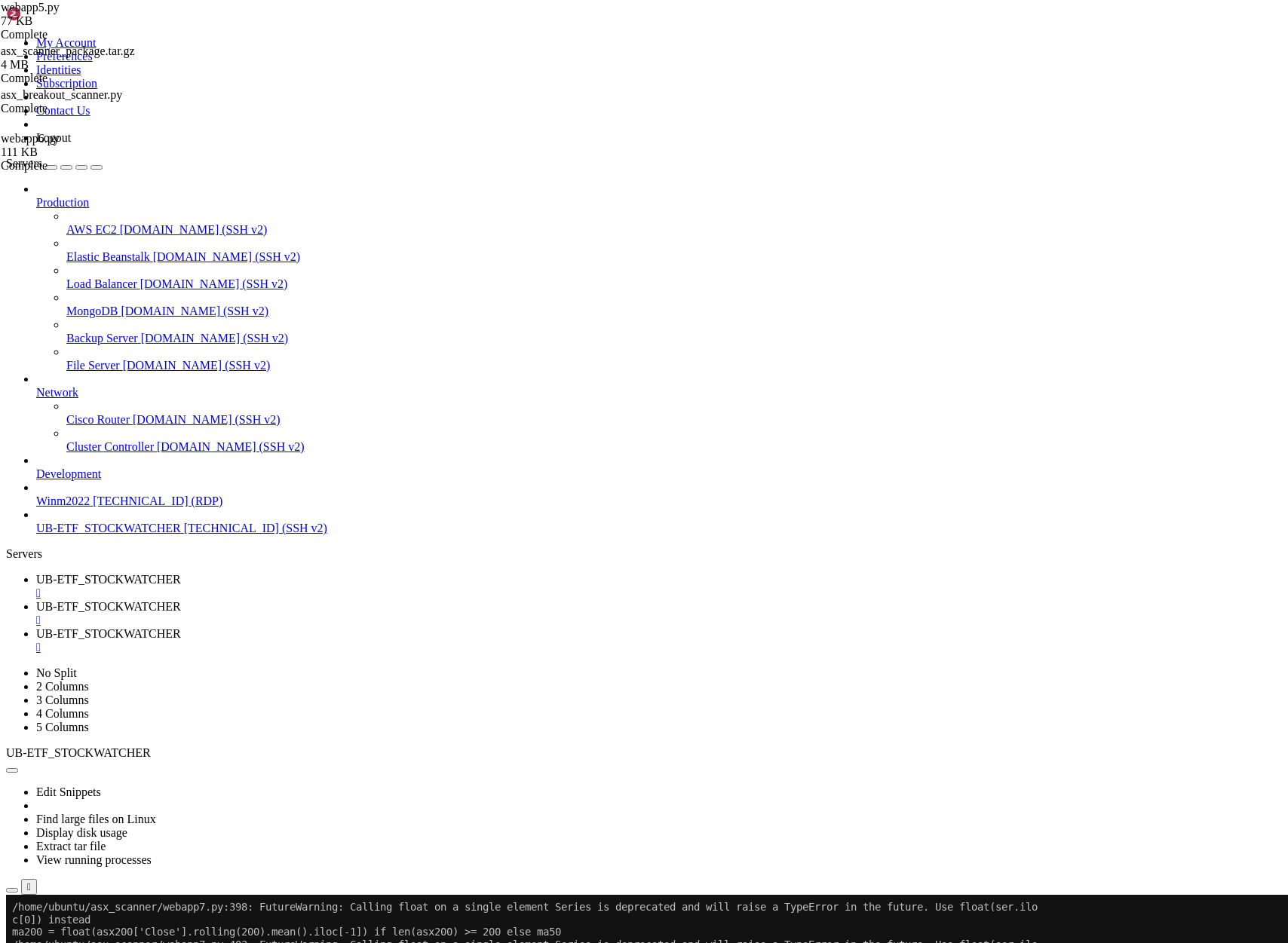
scroll to position [1095711, 0]
click at [181, 573] on span "UB-ETF_STOCKWATCHER" at bounding box center [108, 579] width 145 height 13
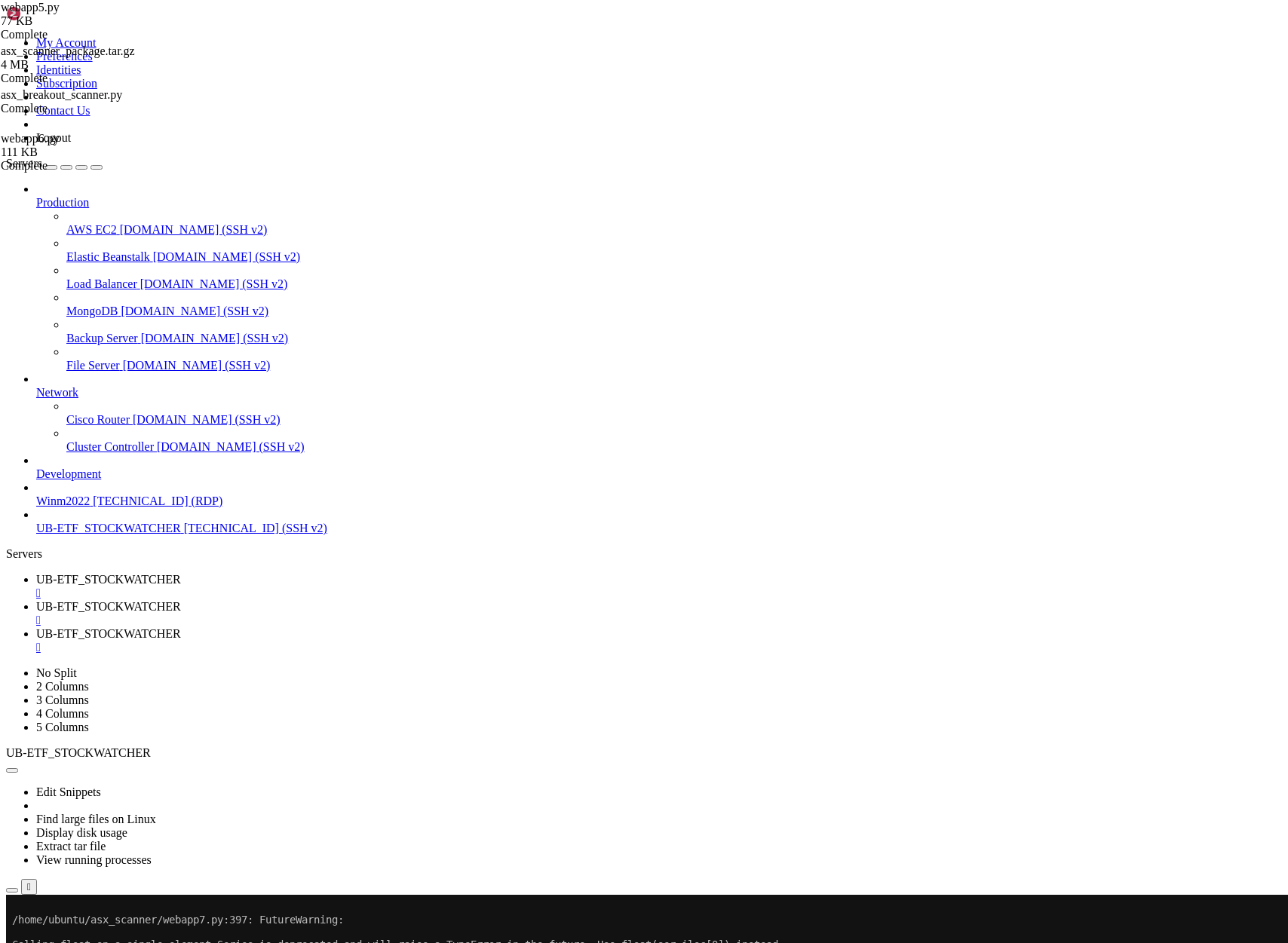
scroll to position [1091862, 0]
click at [181, 600] on span "UB-ETF_STOCKWATCHER" at bounding box center [108, 606] width 145 height 13
click at [181, 627] on span "UB-ETF_STOCKWATCHER" at bounding box center [108, 633] width 145 height 13
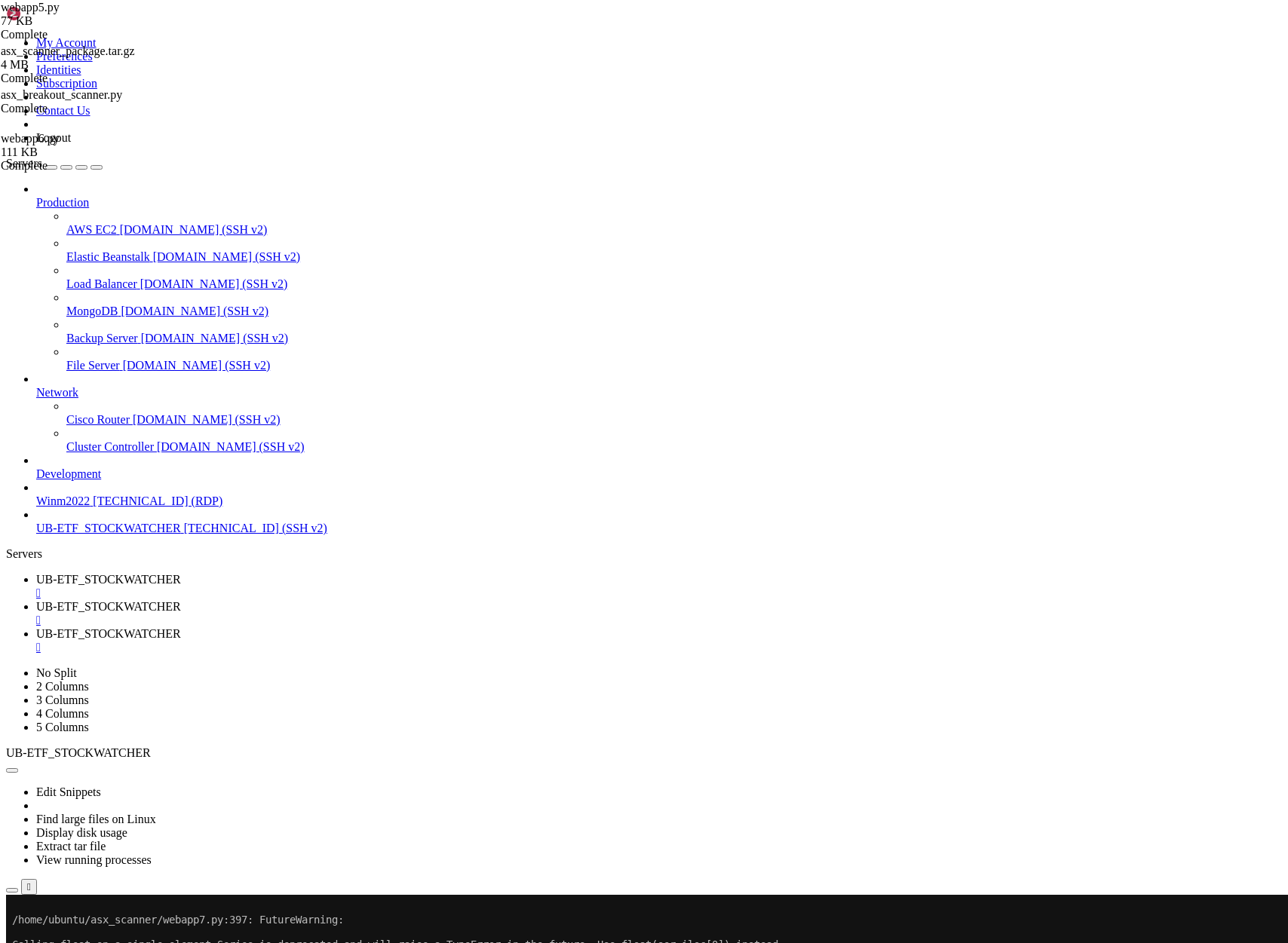
type input "/home/ubuntu/asx_scanner"
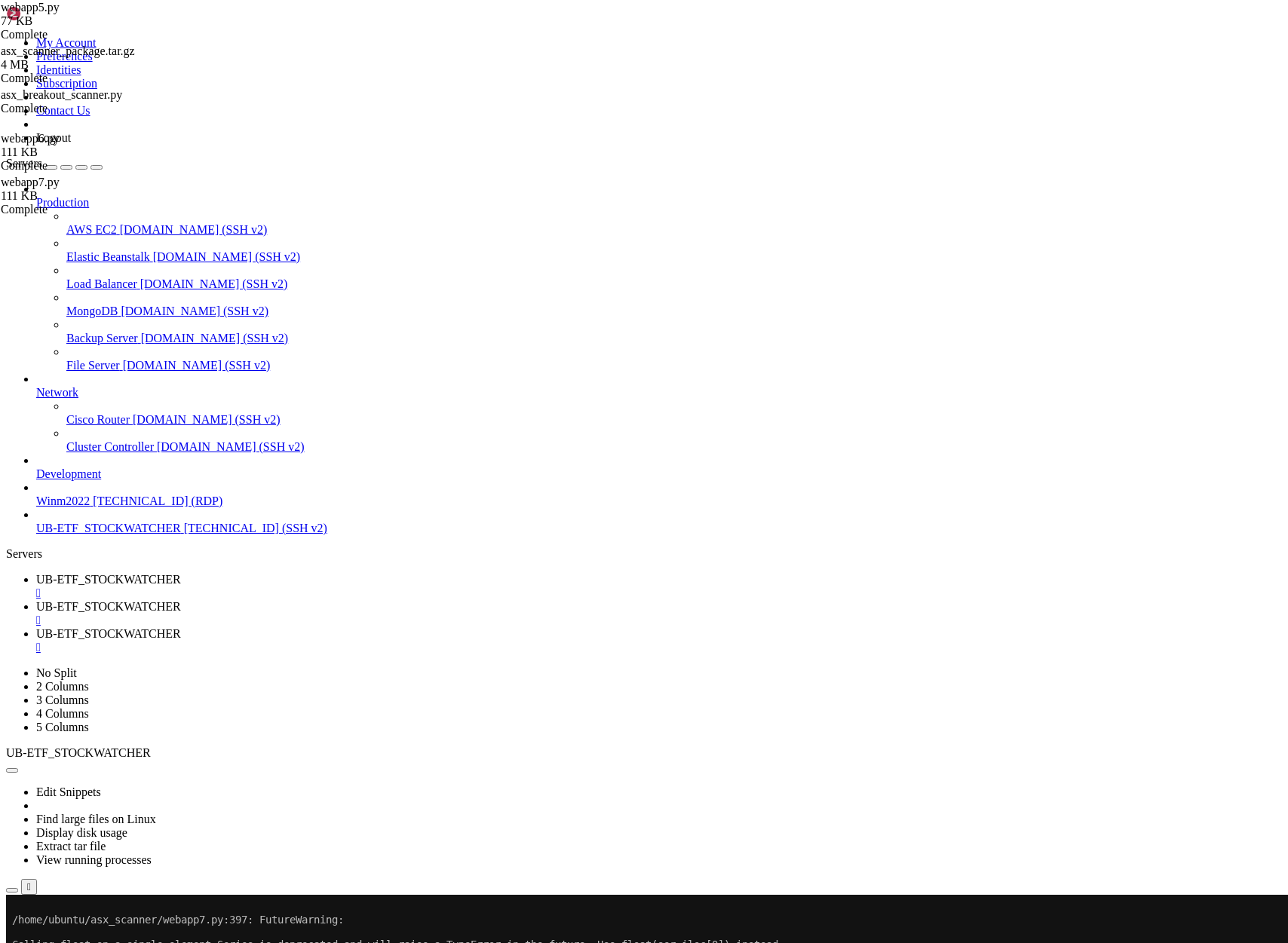
click at [181, 600] on span "UB-ETF_STOCKWATCHER" at bounding box center [108, 606] width 145 height 13
drag, startPoint x: 361, startPoint y: 1772, endPoint x: 286, endPoint y: 1753, distance: 77.4
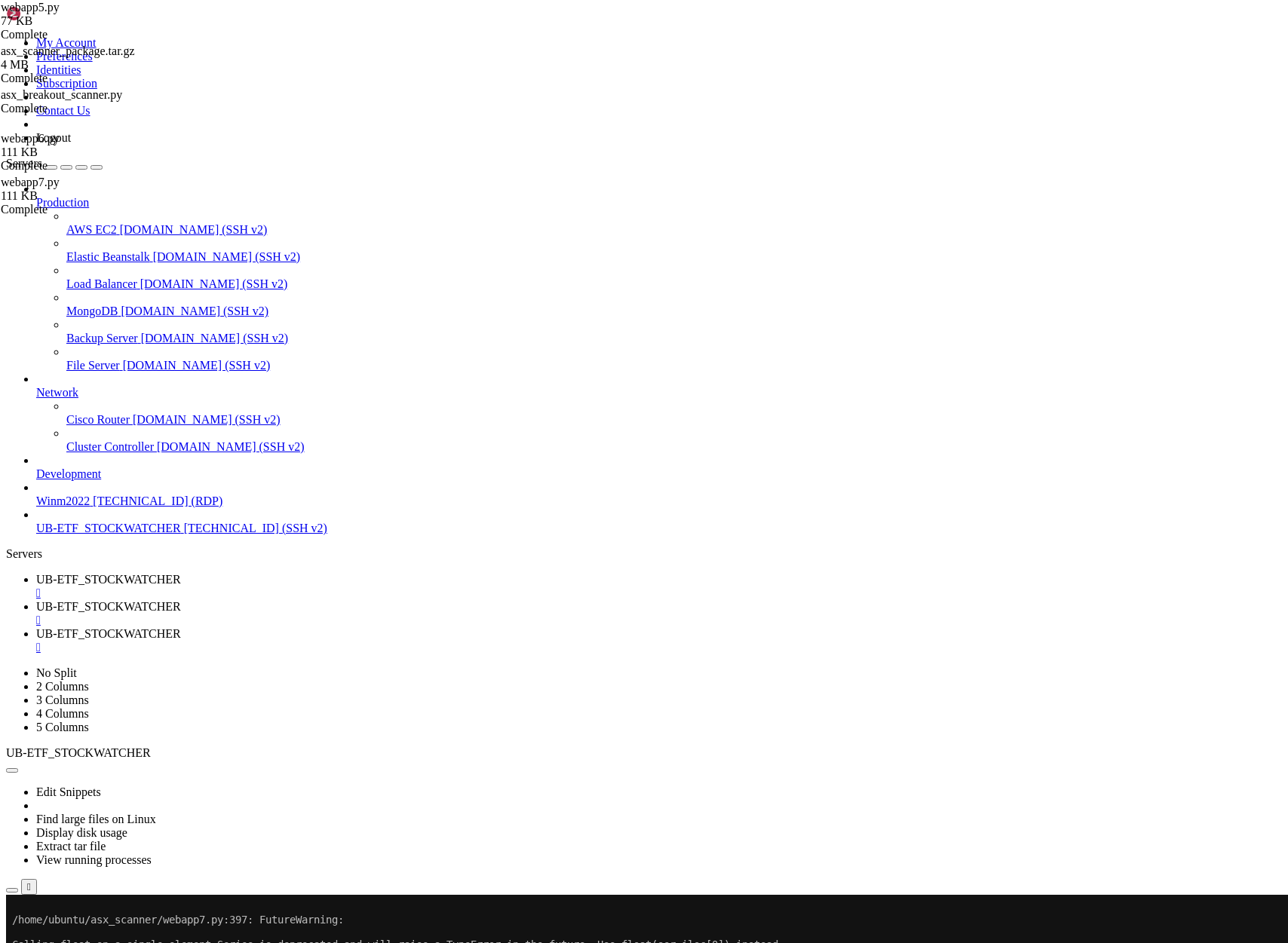
scroll to position [1095761, 0]
click at [181, 573] on span "UB-ETF_STOCKWATCHER" at bounding box center [108, 579] width 145 height 13
click at [181, 600] on span "UB-ETF_STOCKWATCHER" at bounding box center [108, 606] width 145 height 13
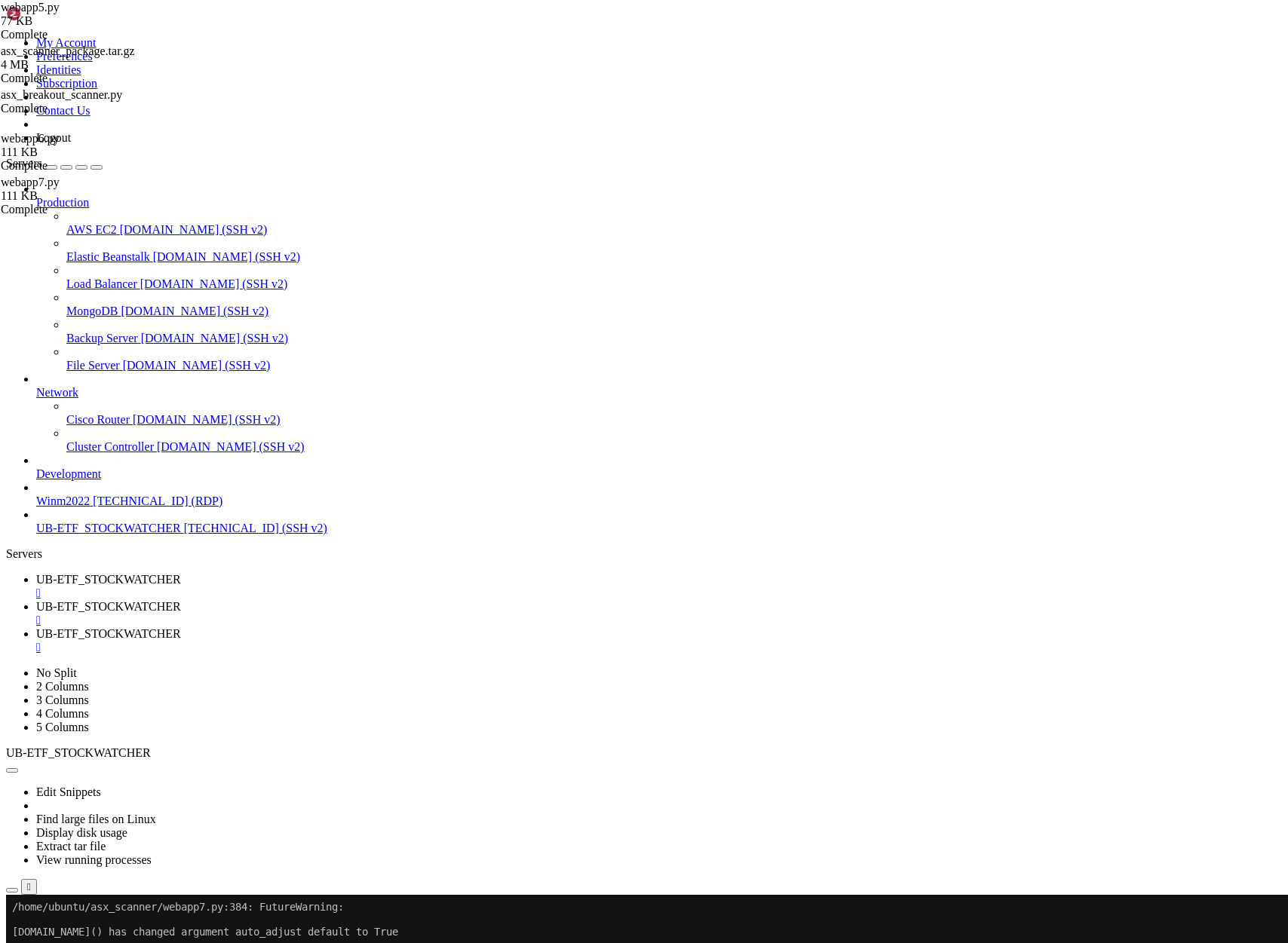
scroll to position [1095774, 0]
click at [181, 573] on span "UB-ETF_STOCKWATCHER" at bounding box center [108, 579] width 145 height 13
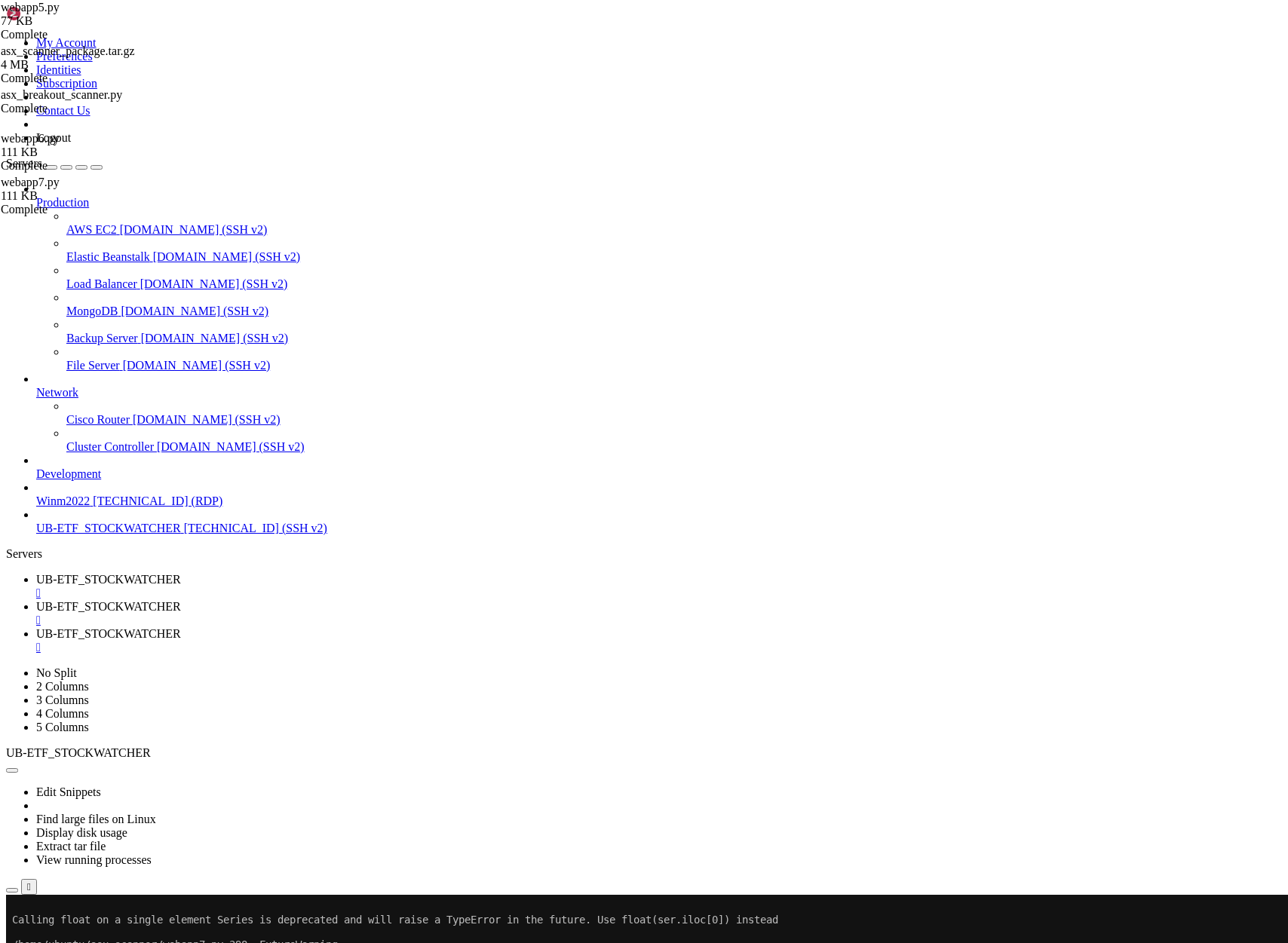
scroll to position [1172551, 0]
click at [181, 600] on span "UB-ETF_STOCKWATCHER" at bounding box center [108, 606] width 145 height 13
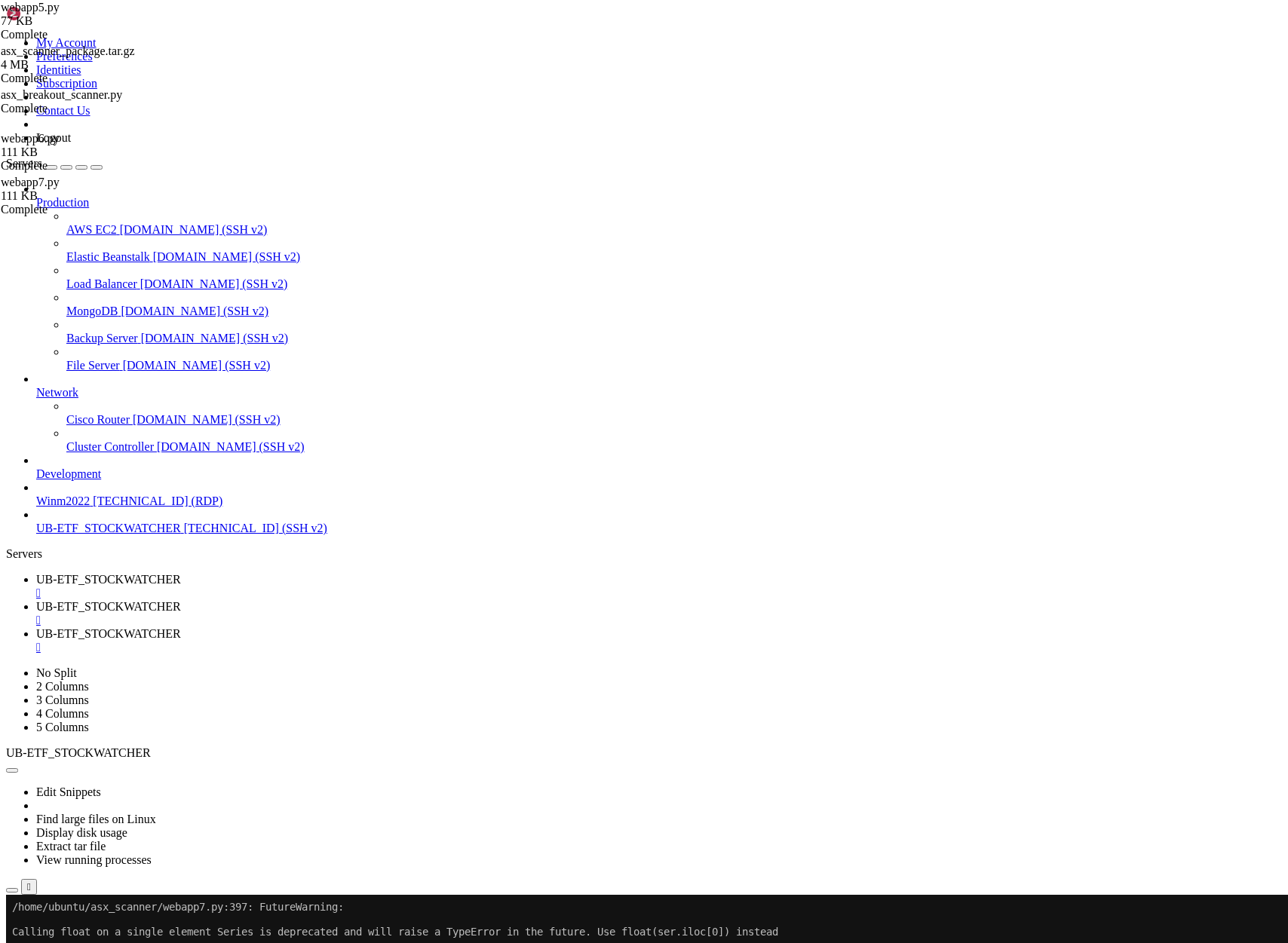
scroll to position [1177653, 0]
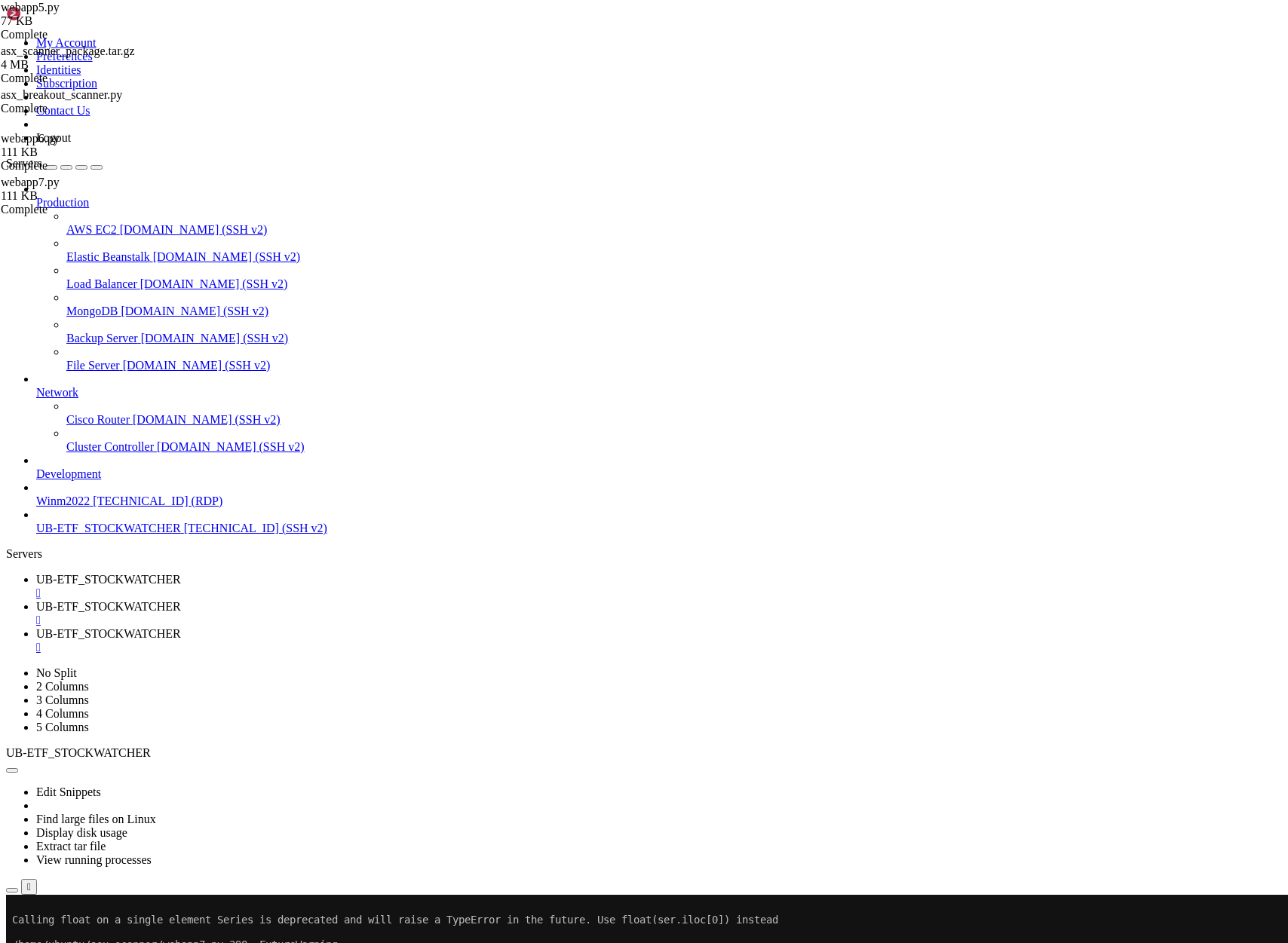
scroll to position [0, 0]
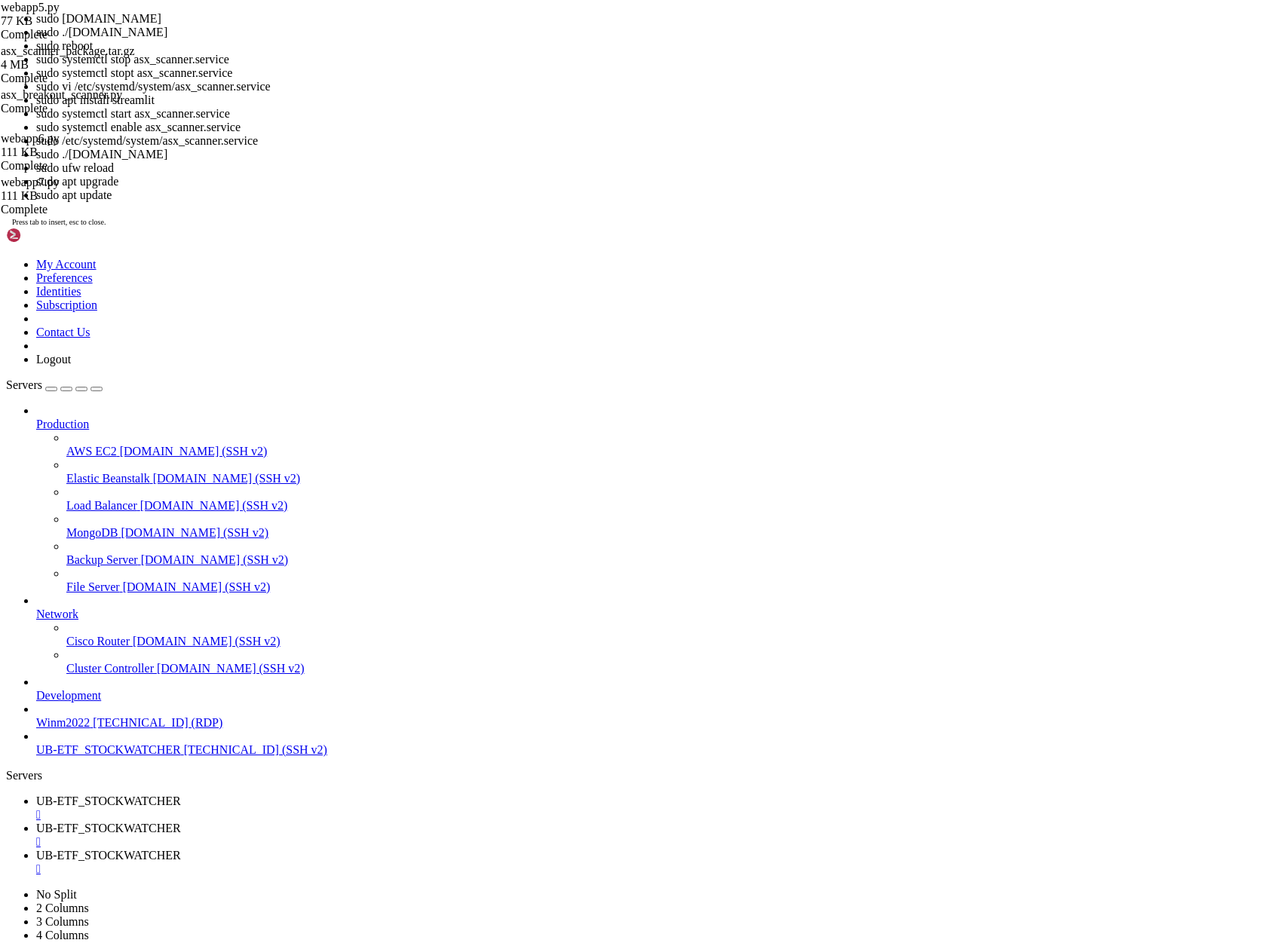
scroll to position [1211616, 0]
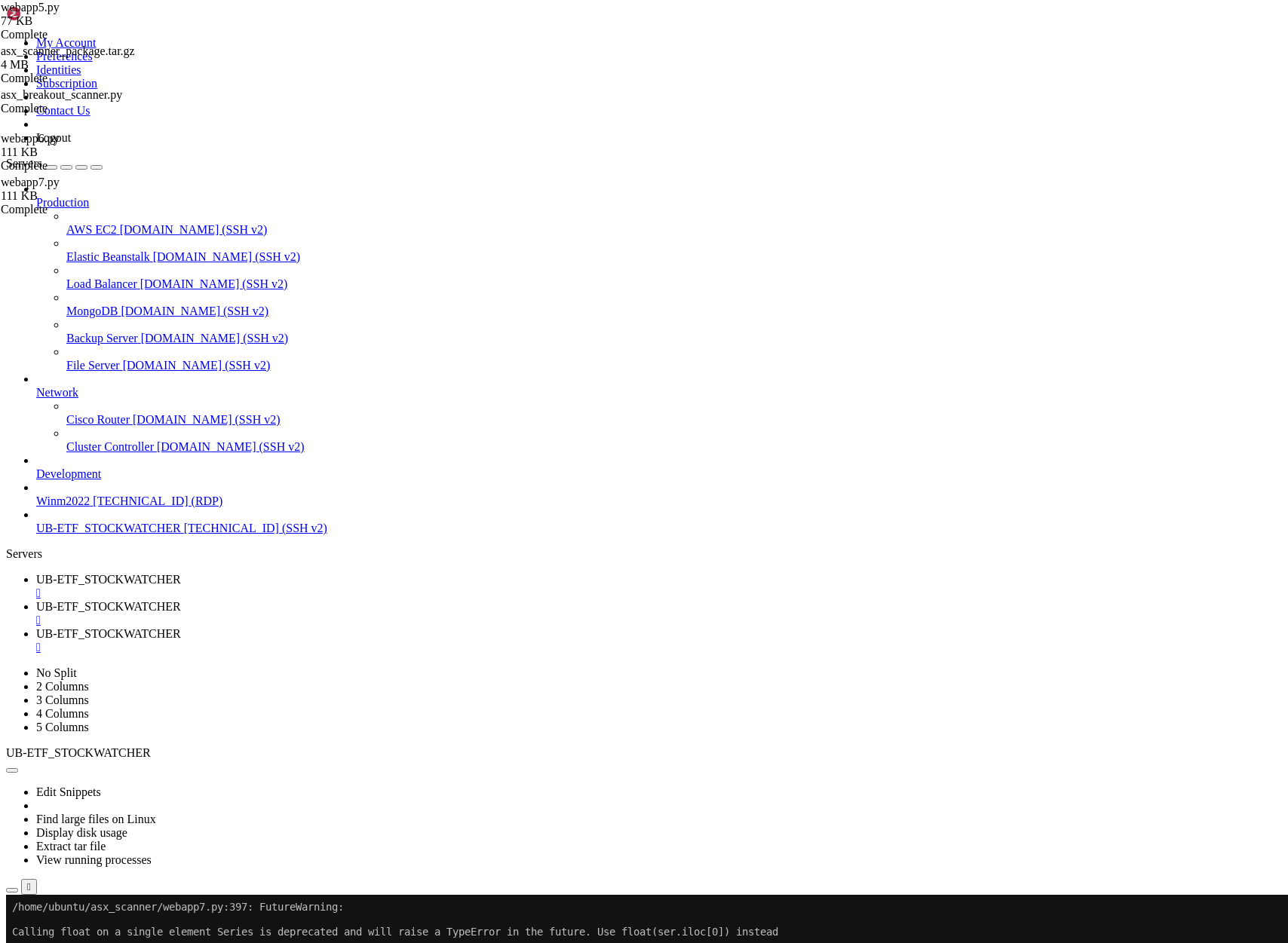
scroll to position [1212093, 0]
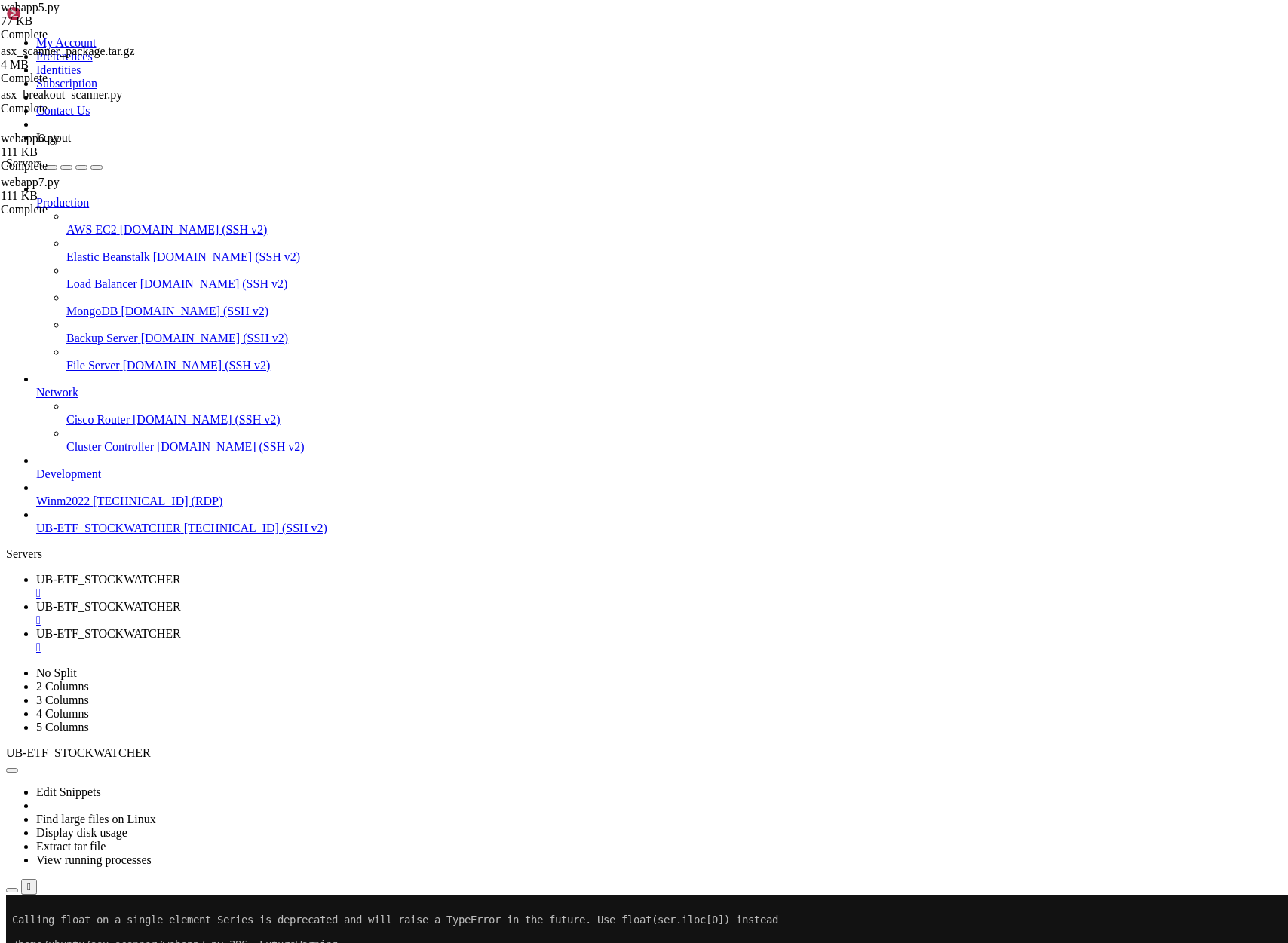
scroll to position [1228541, 0]
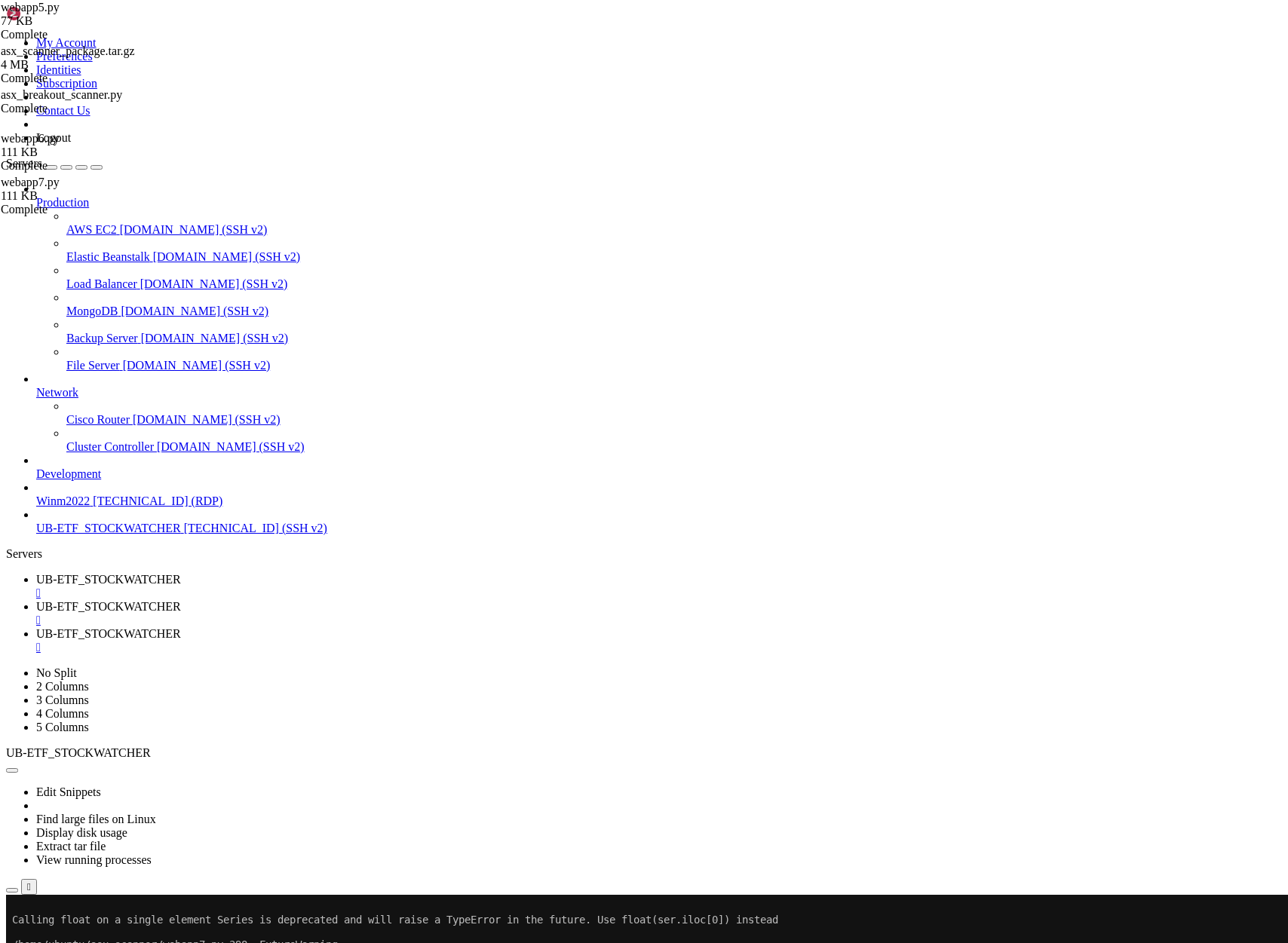
scroll to position [1245002, 0]
drag, startPoint x: 11, startPoint y: 1745, endPoint x: 1083, endPoint y: 1894, distance: 1082.3
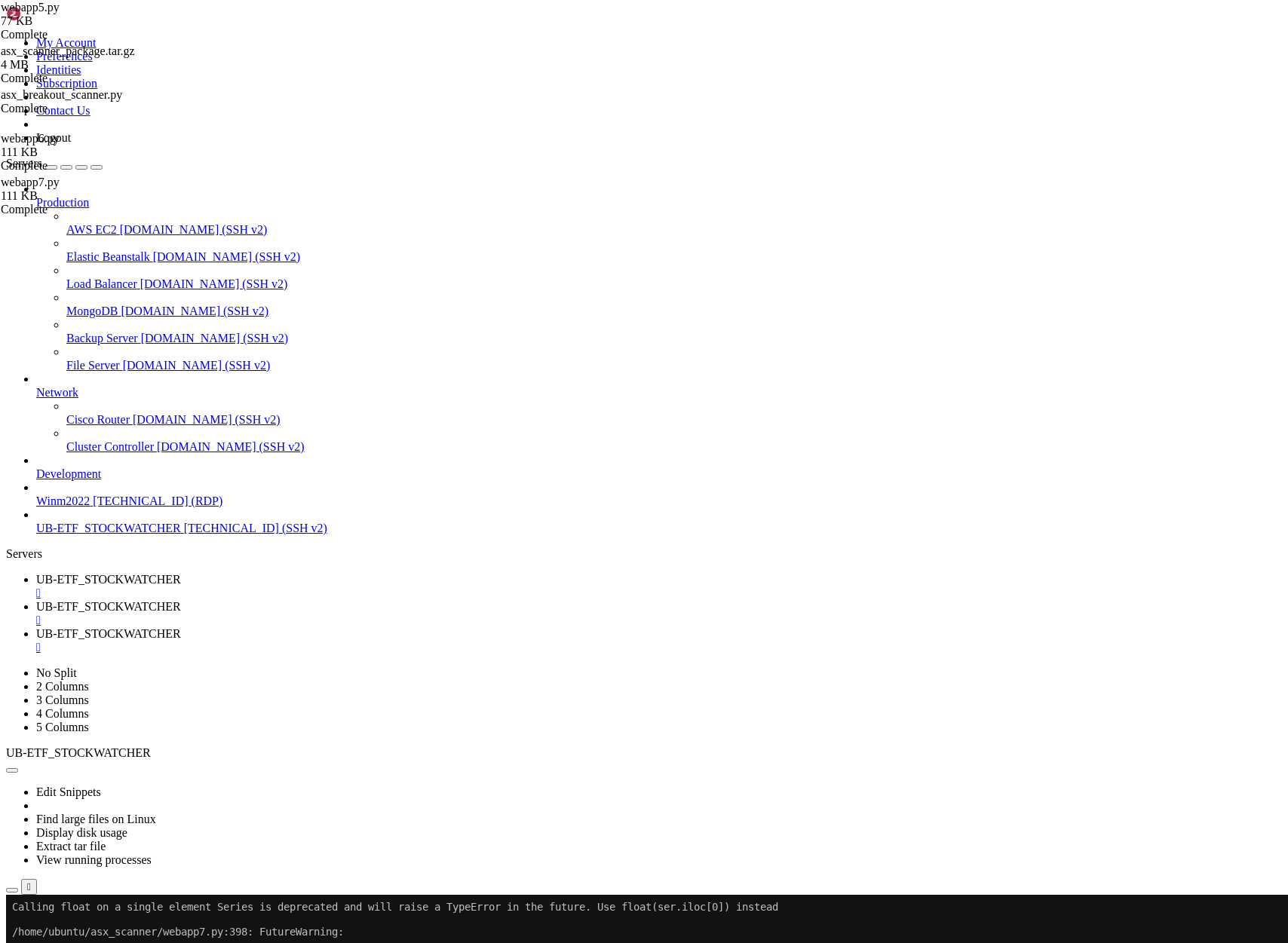
scroll to position [1254806, 0]
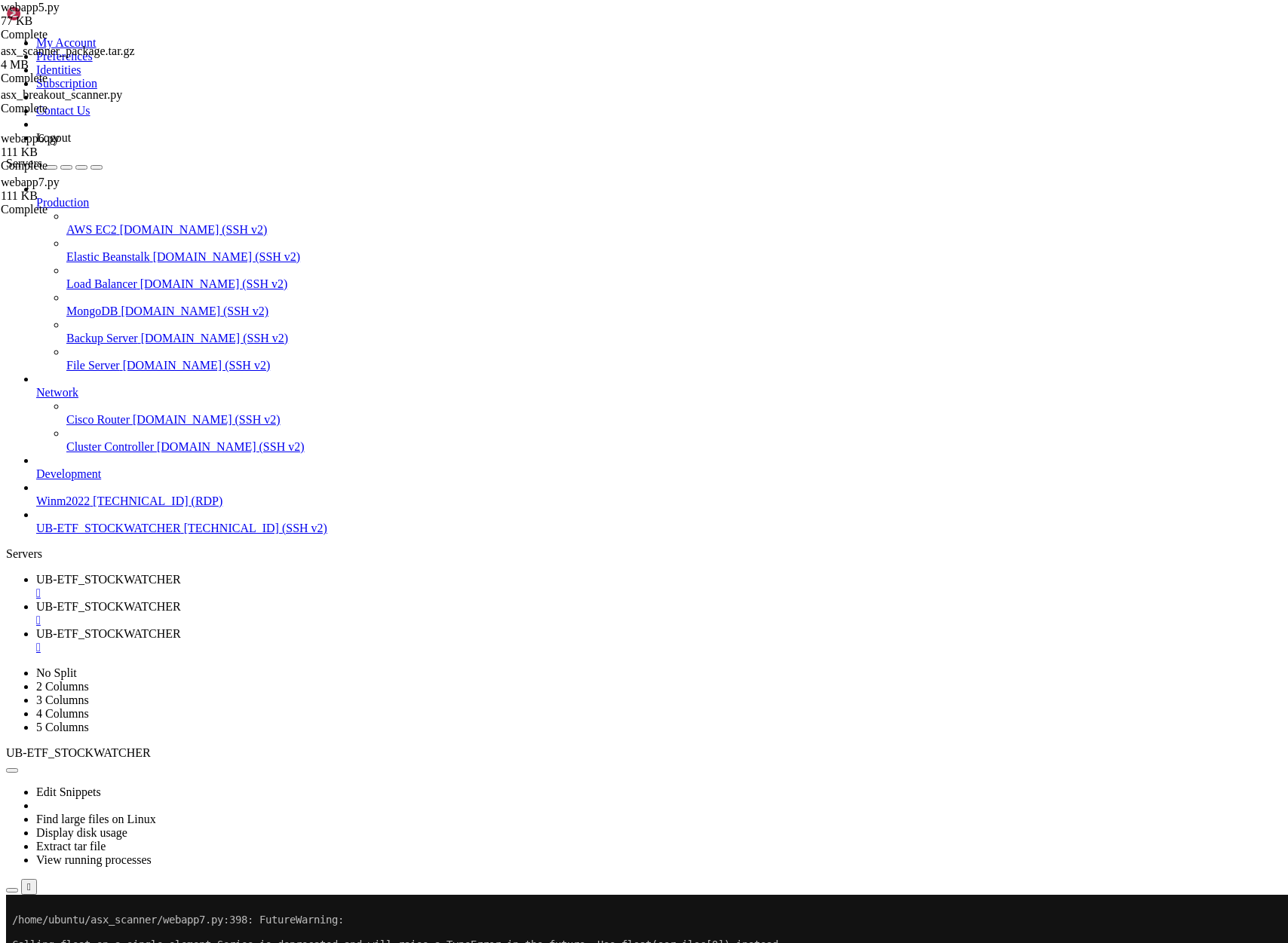
drag, startPoint x: 304, startPoint y: 1894, endPoint x: 313, endPoint y: 1892, distance: 9.2
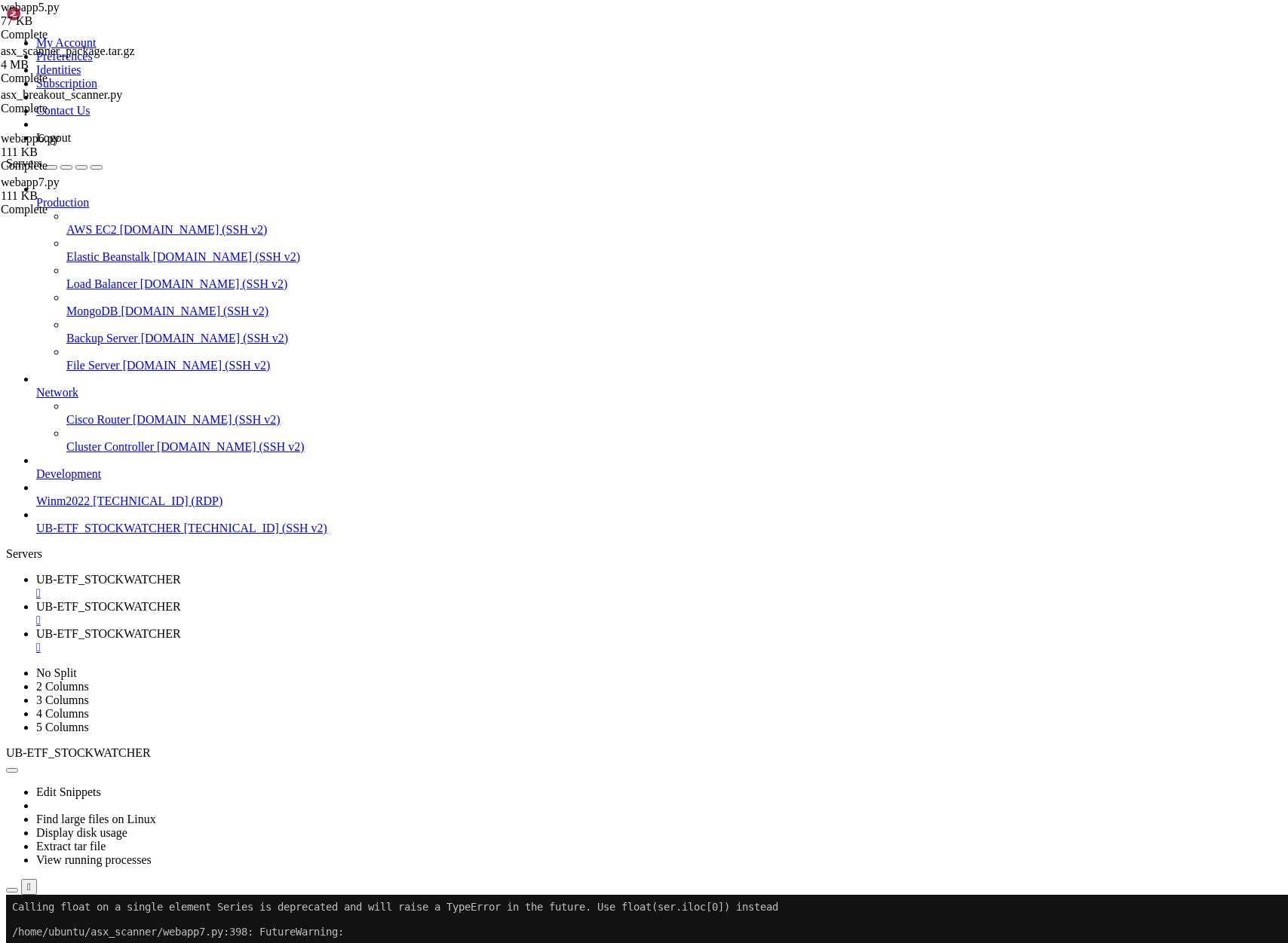
scroll to position [1259946, 0]
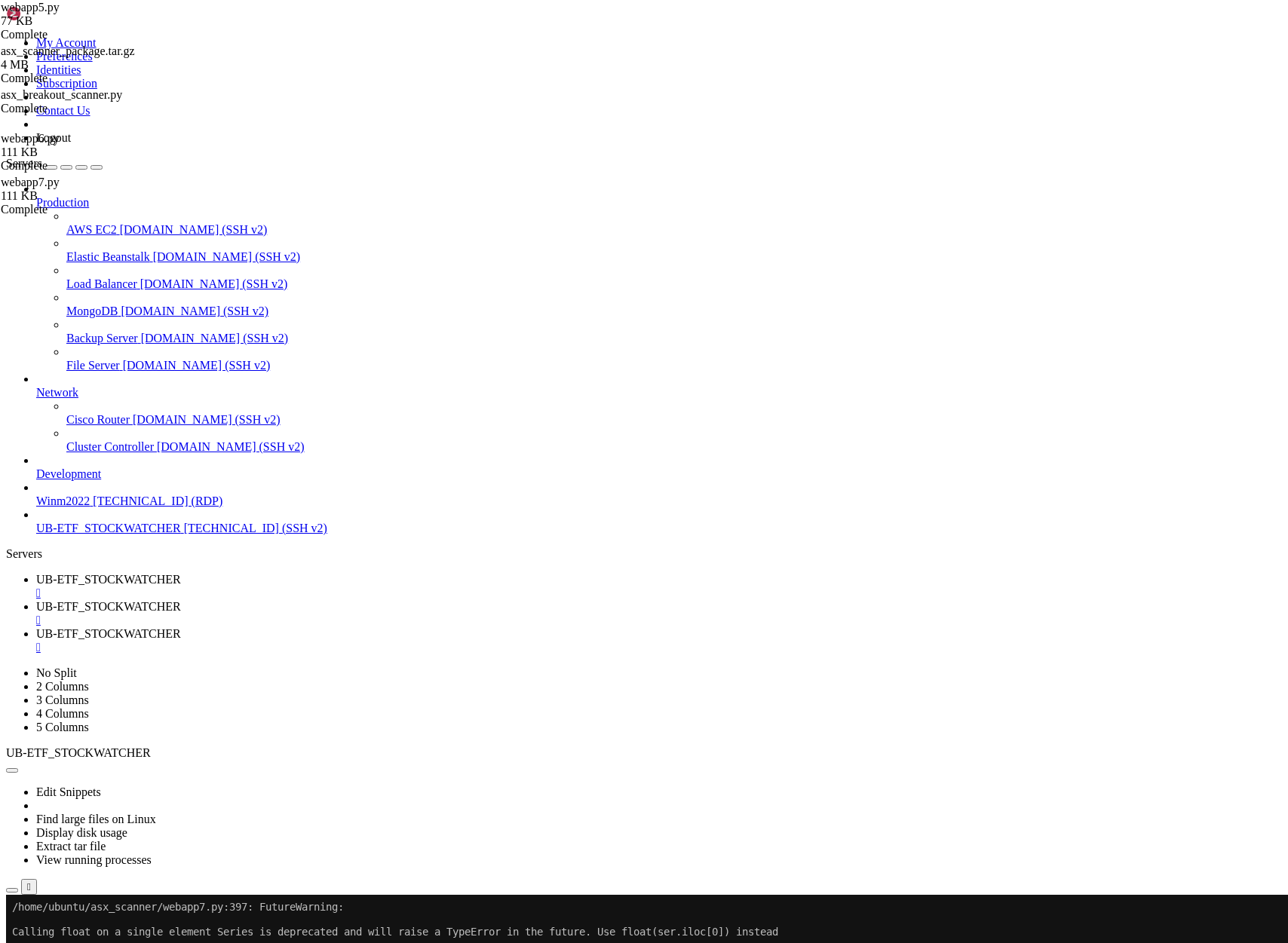
drag, startPoint x: 543, startPoint y: 1850, endPoint x: 596, endPoint y: 1850, distance: 53.0
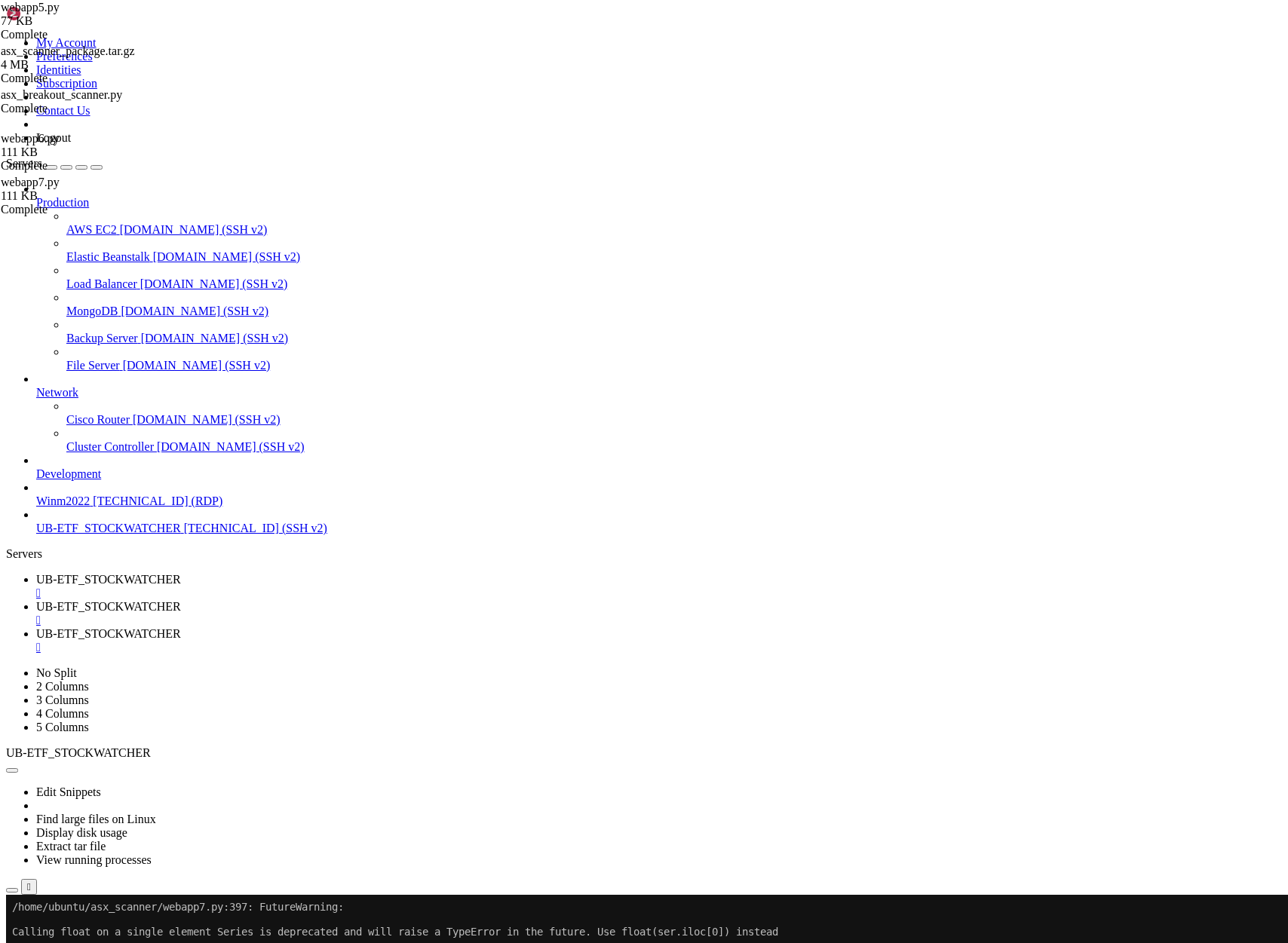
scroll to position [1266077, 0]
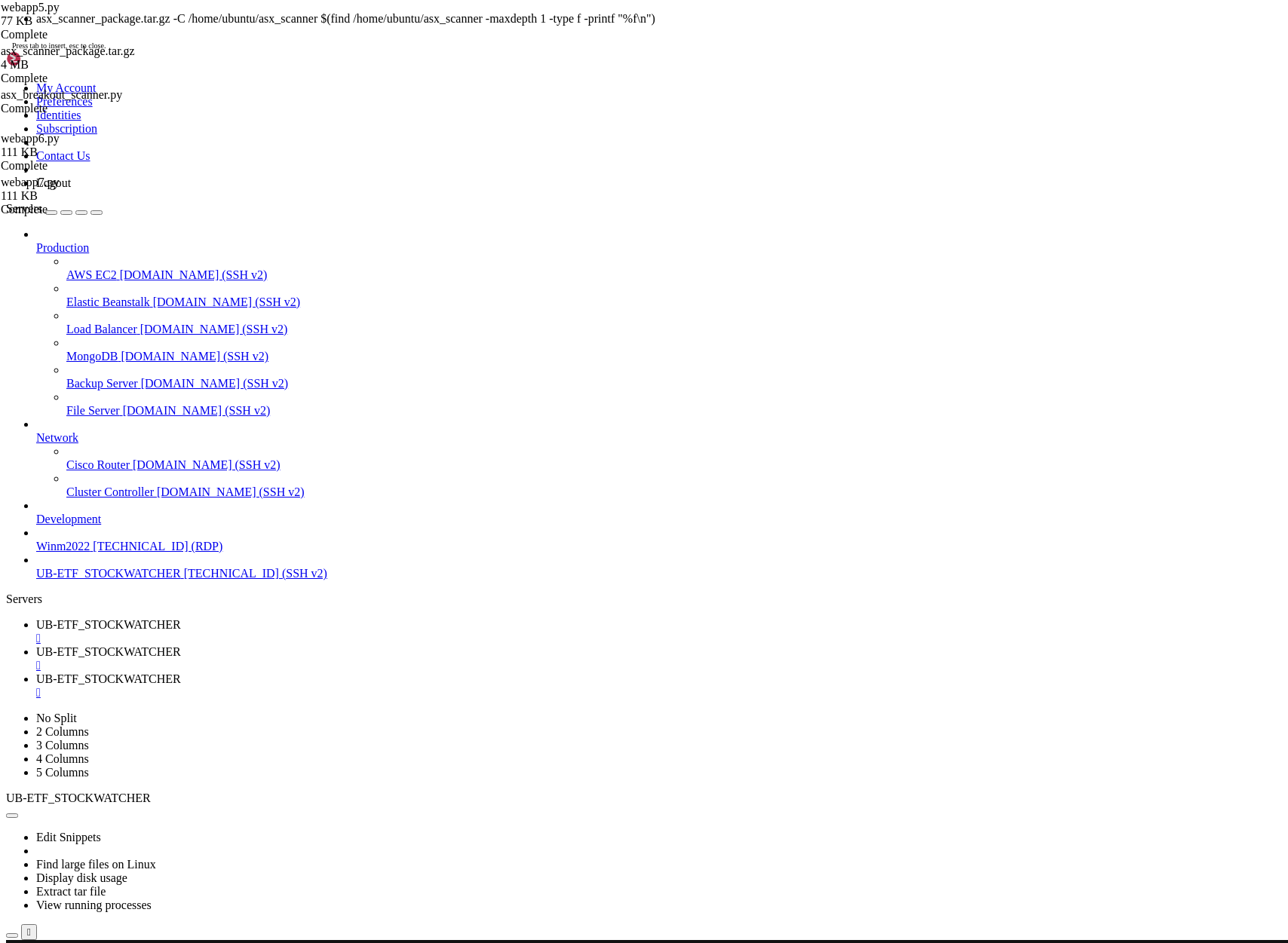
scroll to position [1098169, 0]
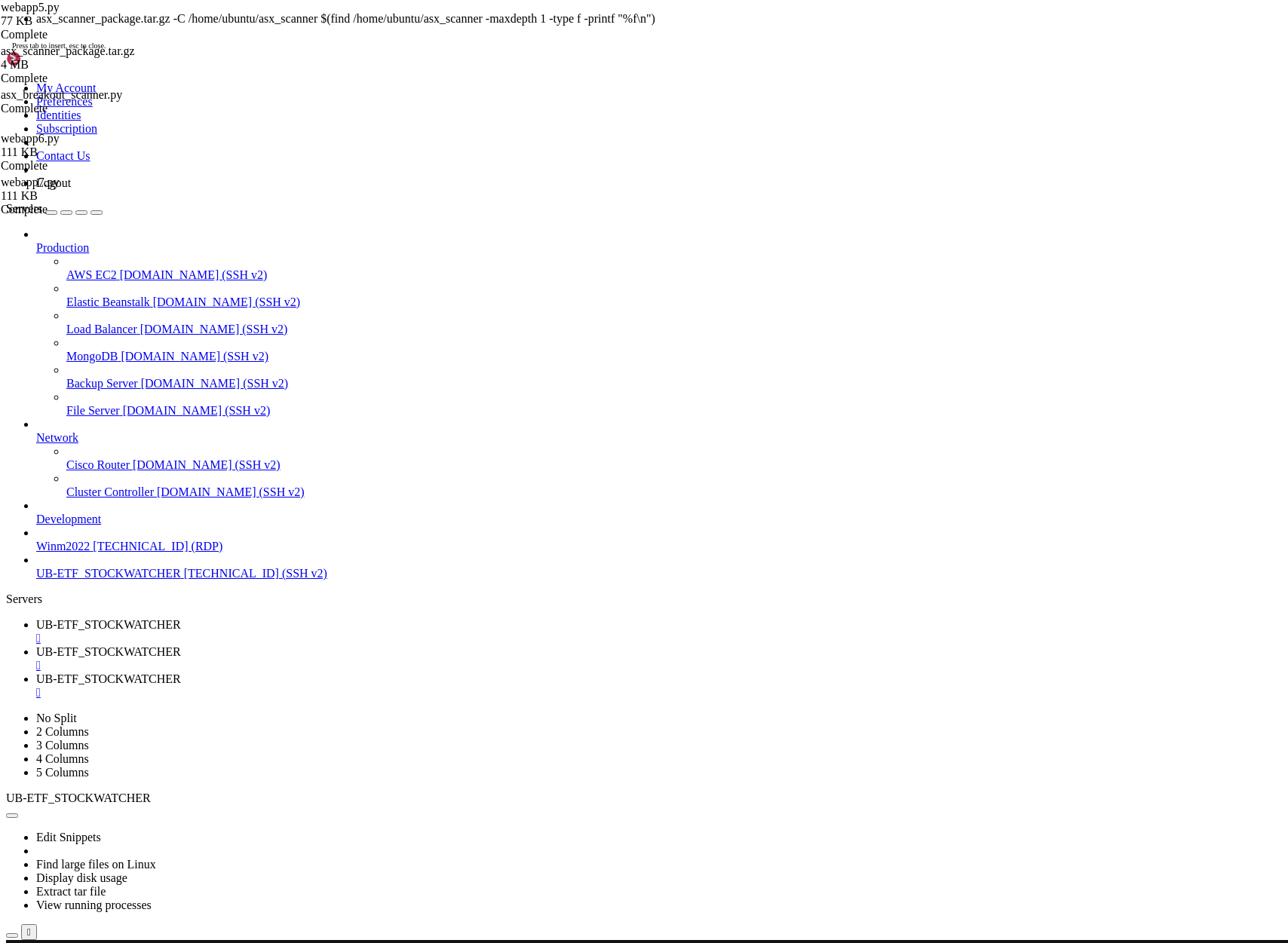
scroll to position [1098331, 0]
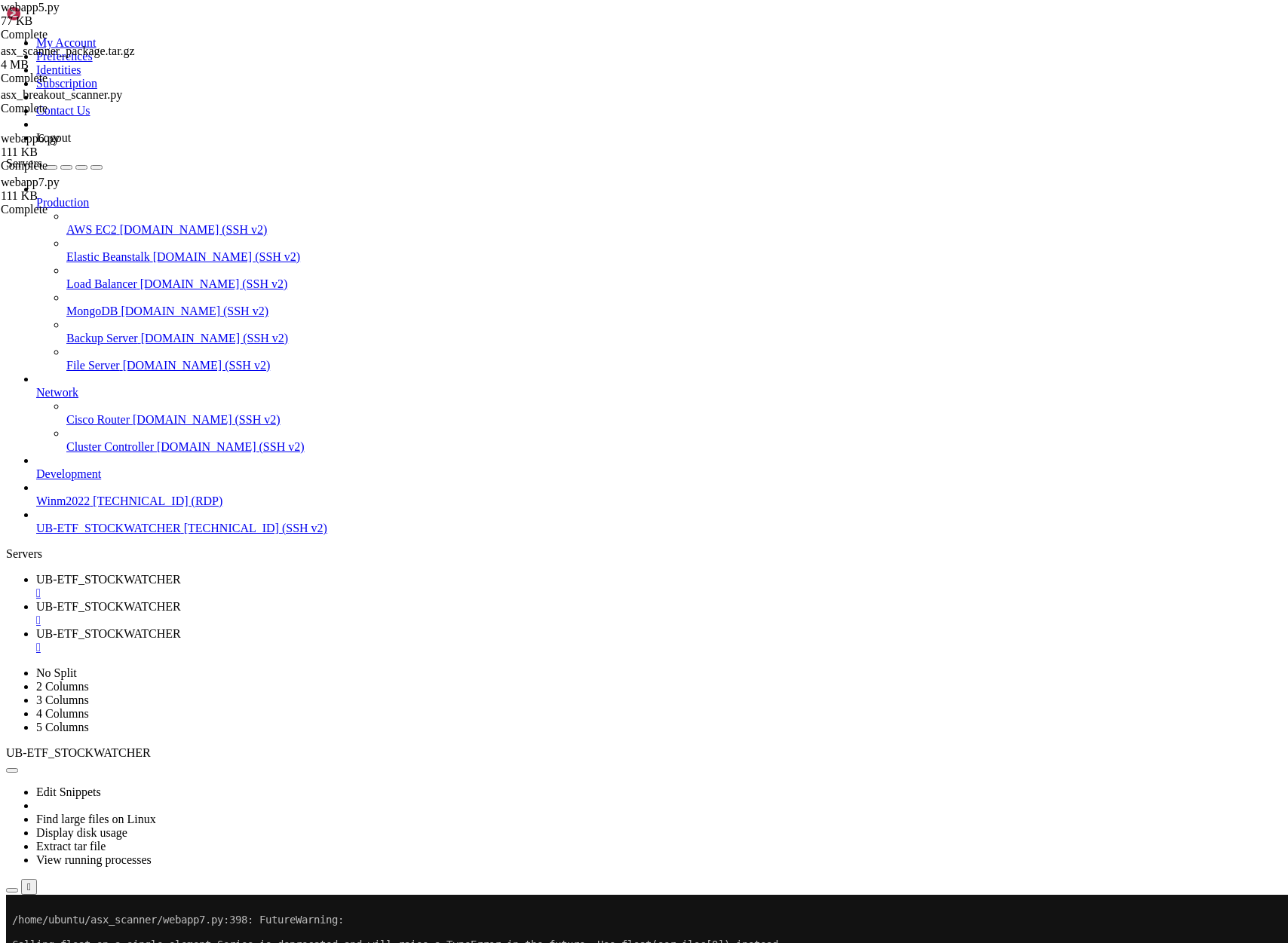
scroll to position [1098357, 0]
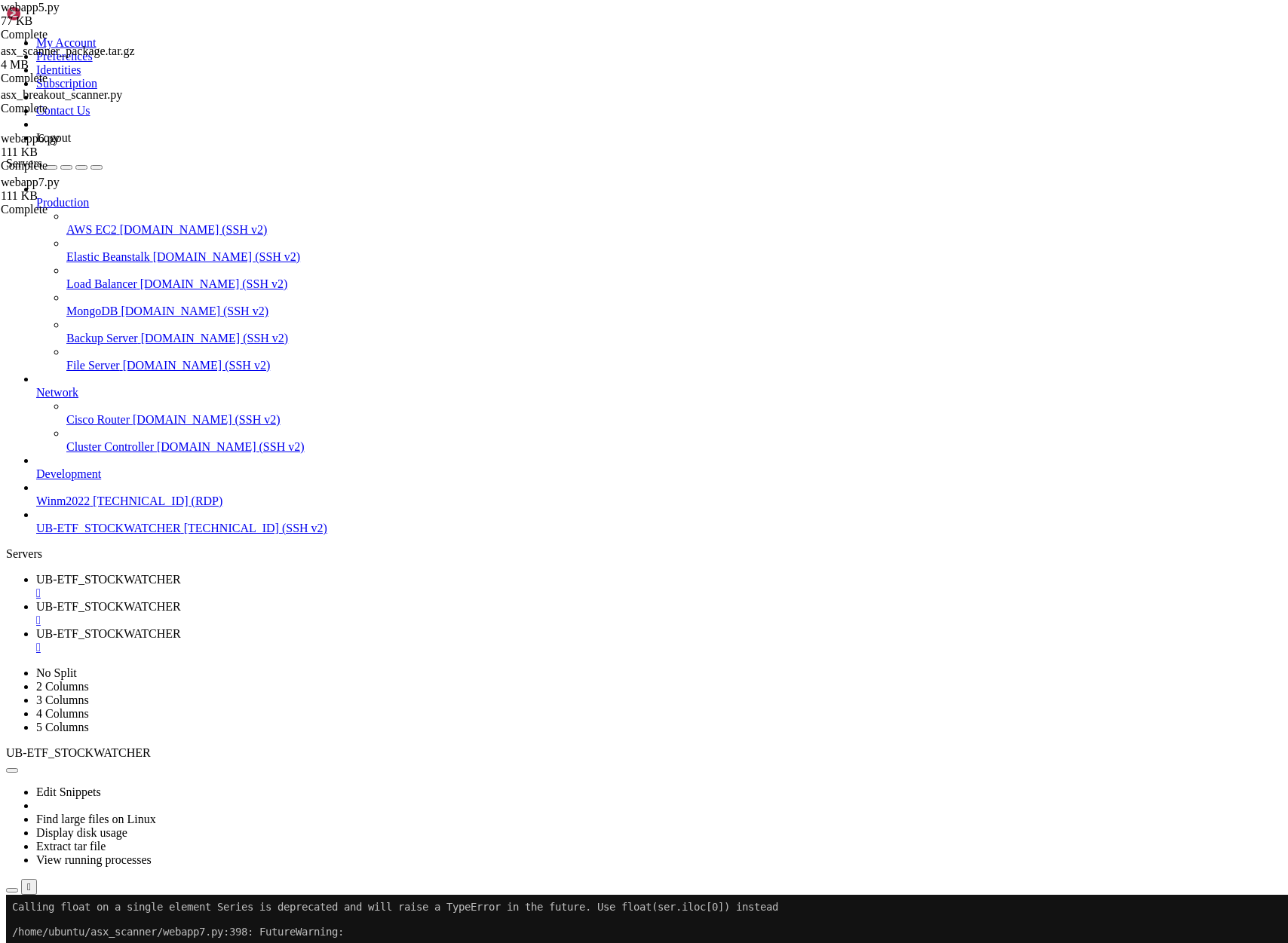
scroll to position [1295413, 0]
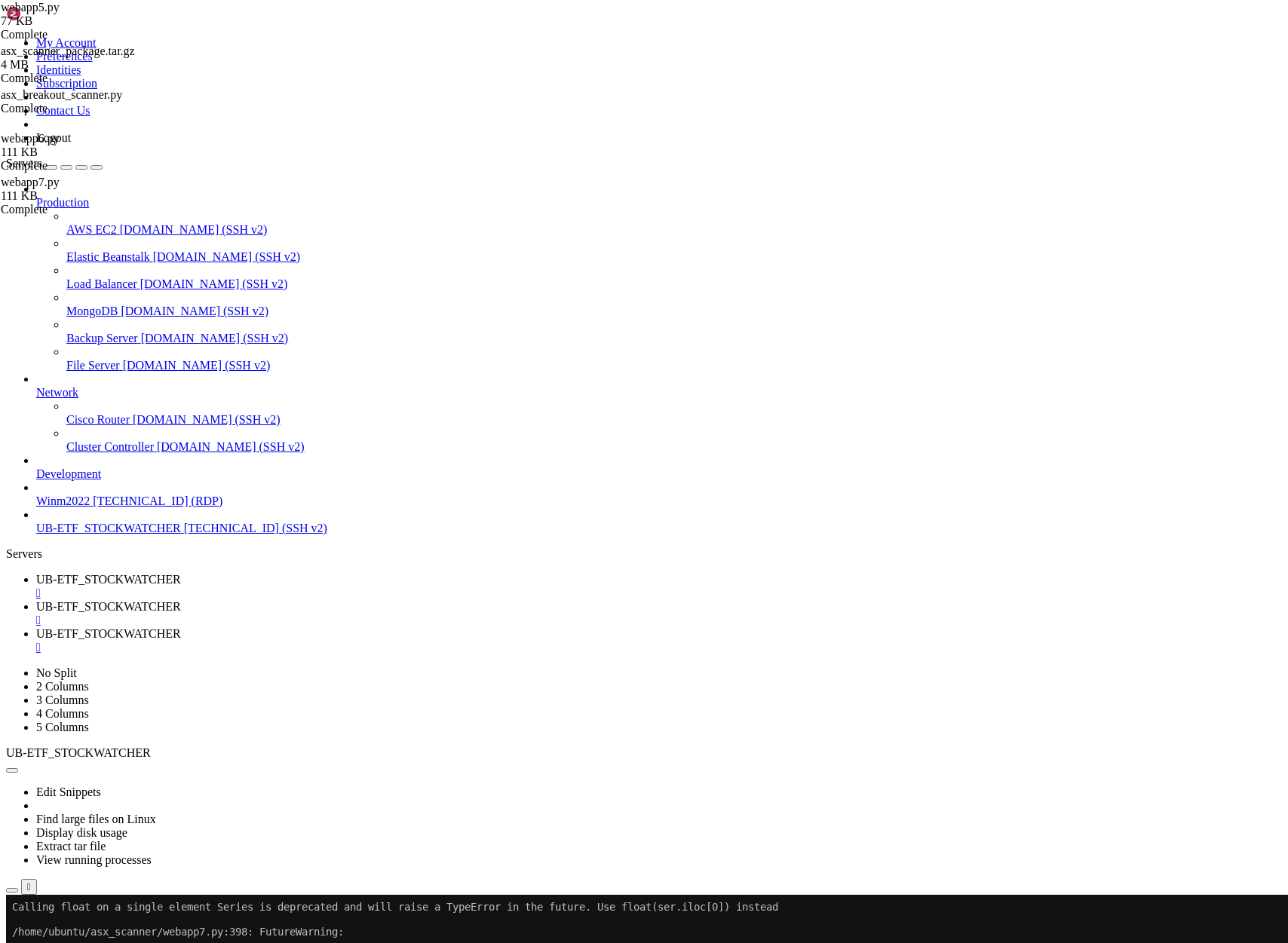
scroll to position [1295928, 0]
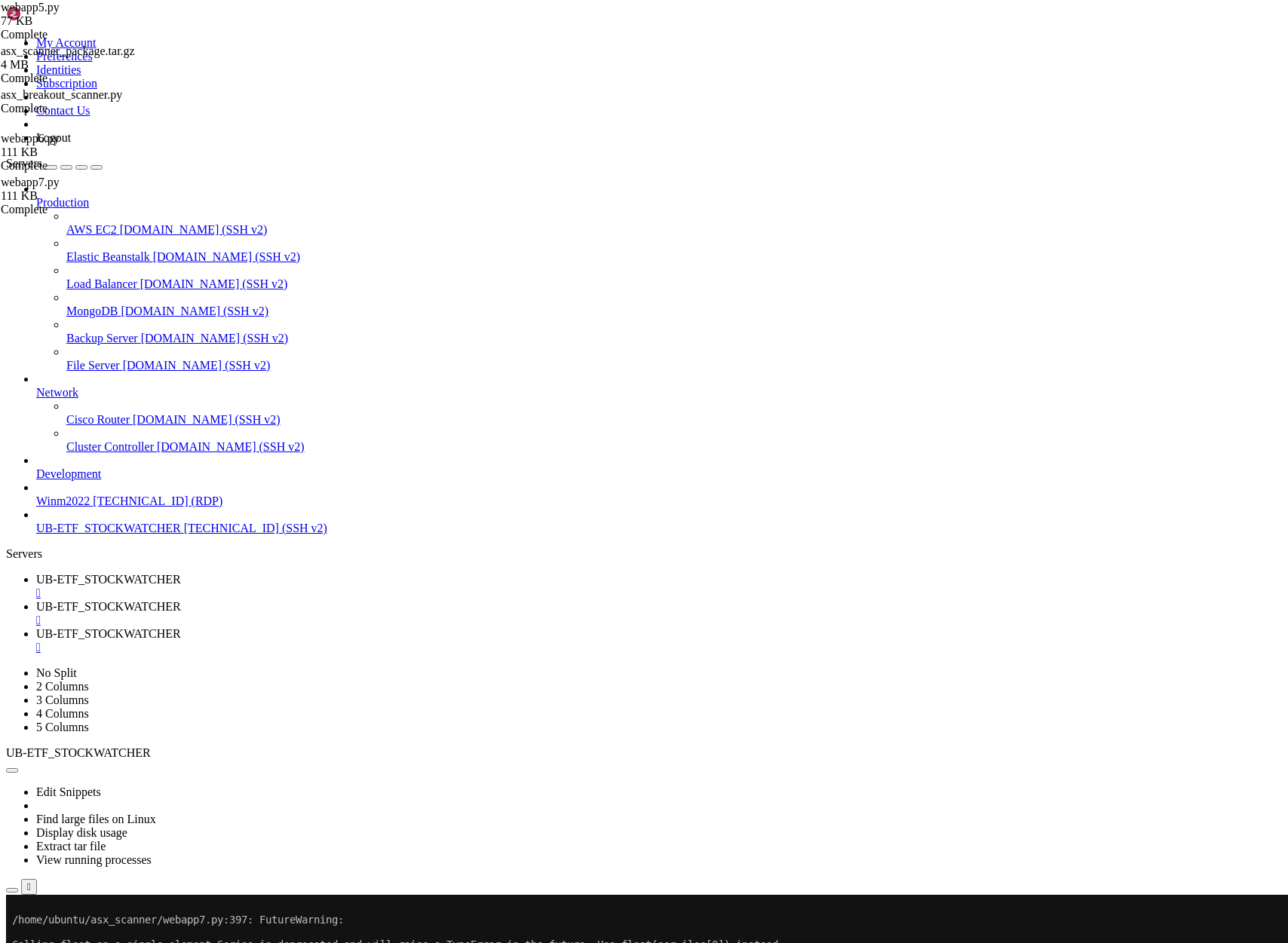
drag, startPoint x: 514, startPoint y: 1395, endPoint x: 178, endPoint y: 1392, distance: 336.0
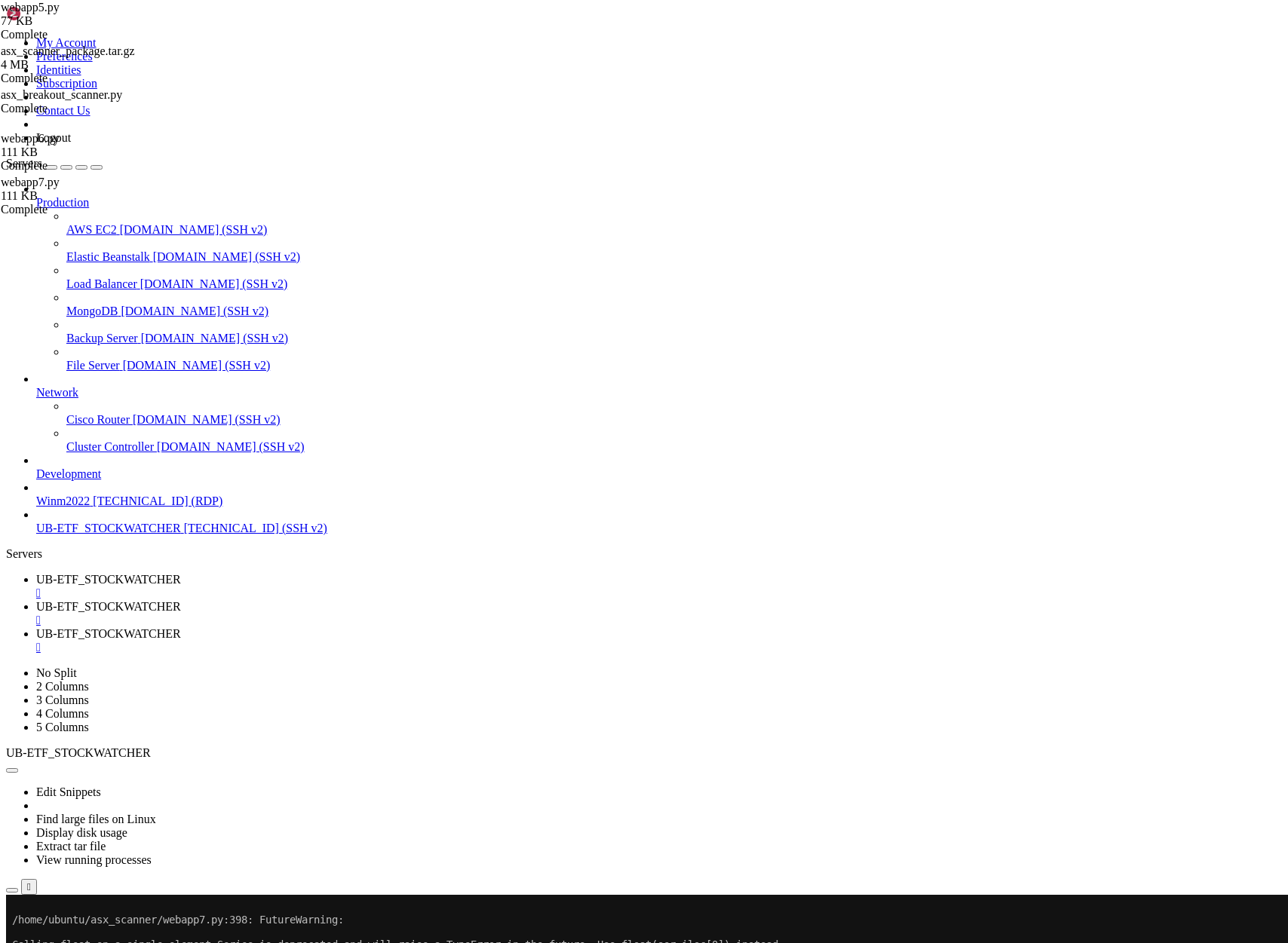
drag, startPoint x: 142, startPoint y: 1397, endPoint x: 517, endPoint y: 1397, distance: 375.0
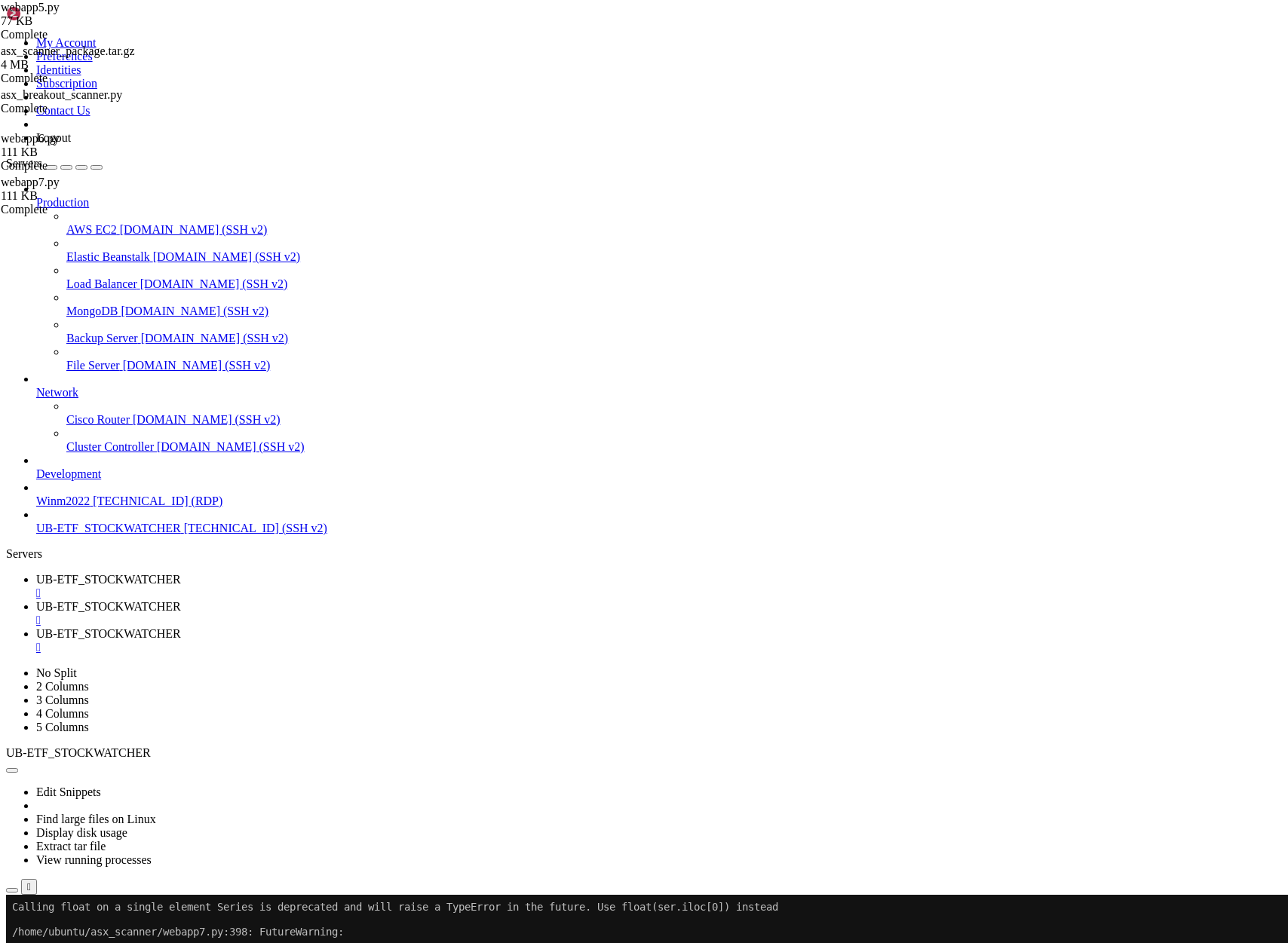
scroll to position [1300554, 0]
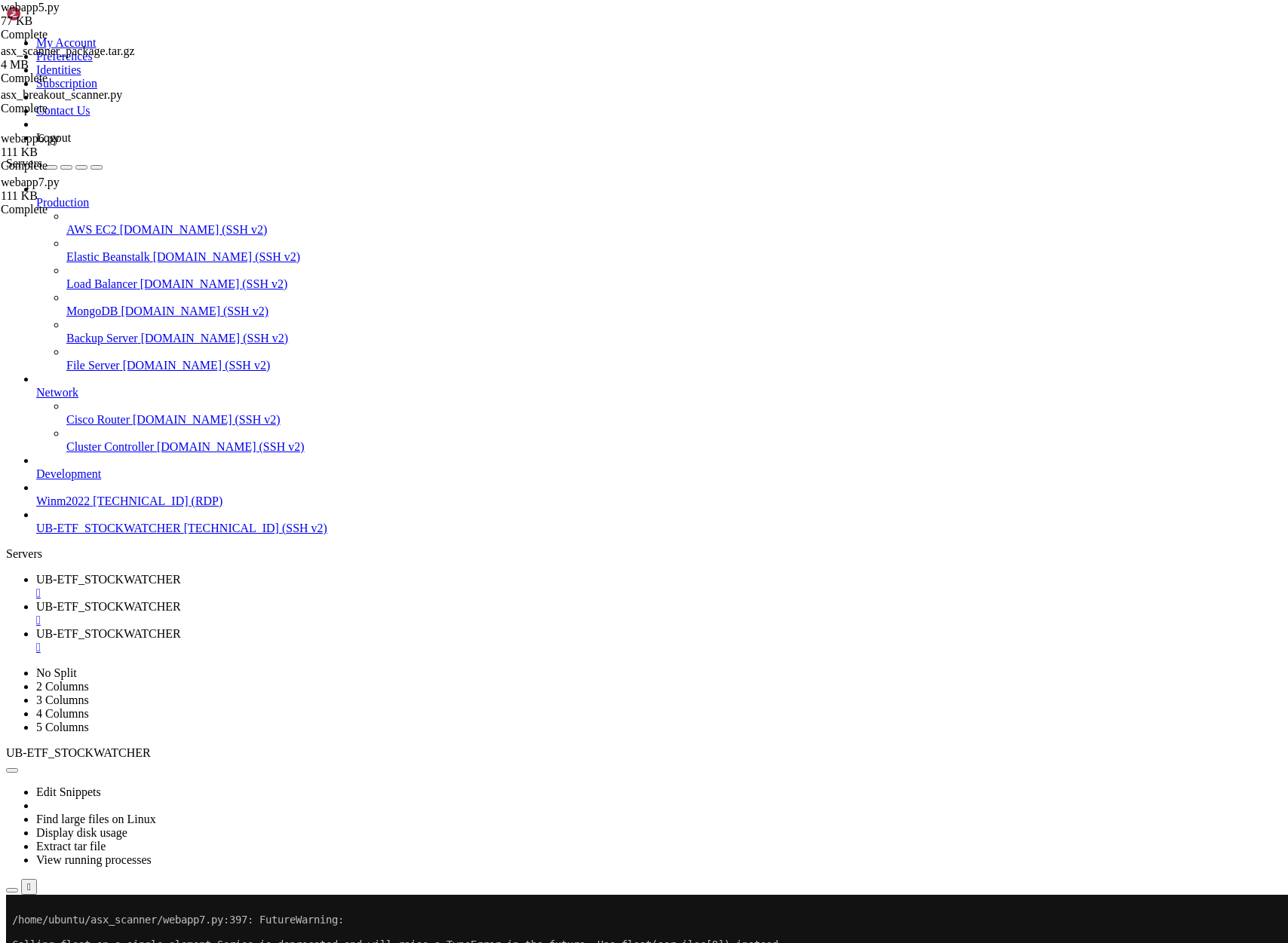
drag, startPoint x: 204, startPoint y: 1468, endPoint x: 13, endPoint y: 1472, distance: 191.0
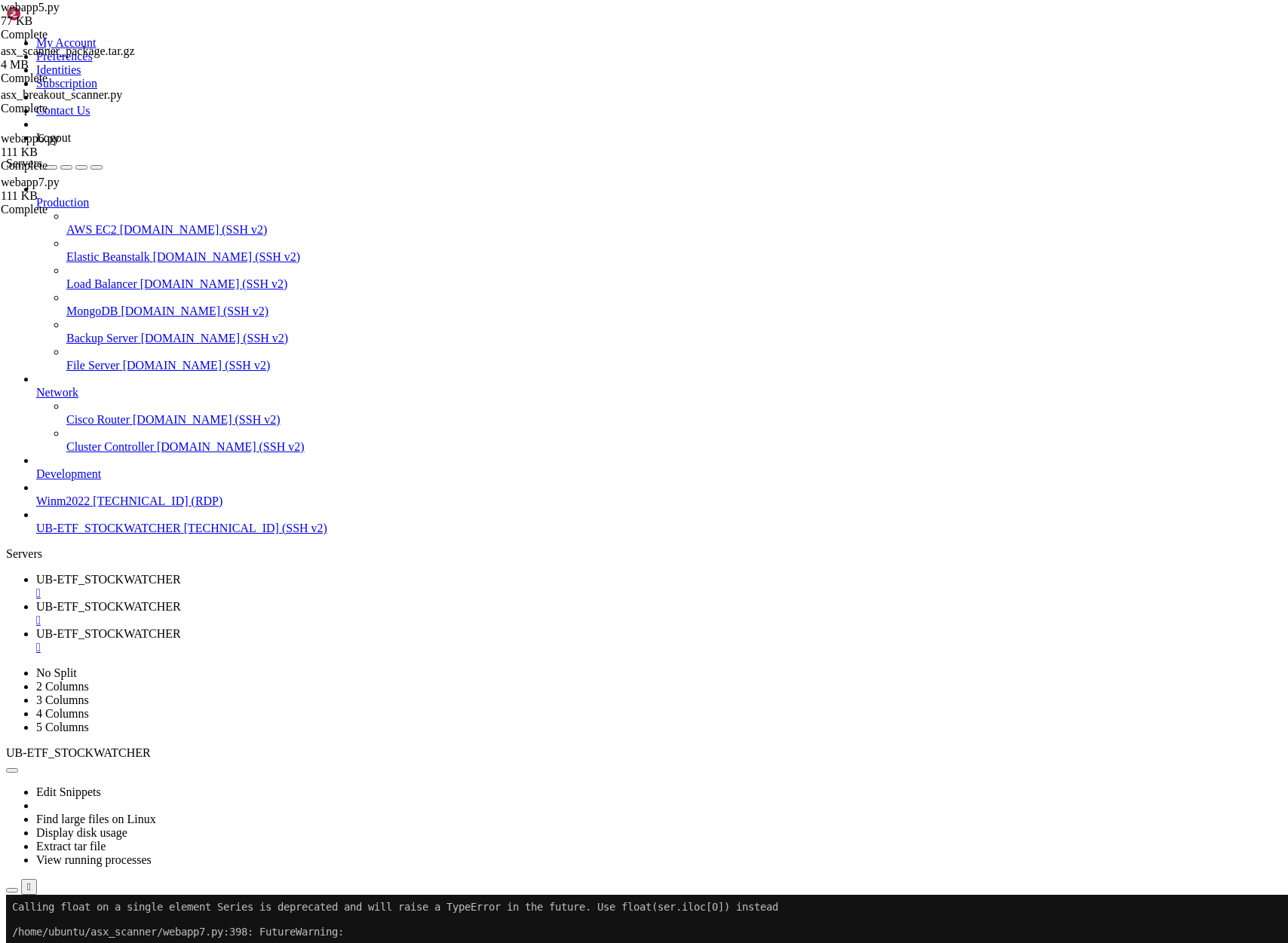
scroll to position [1310834, 0]
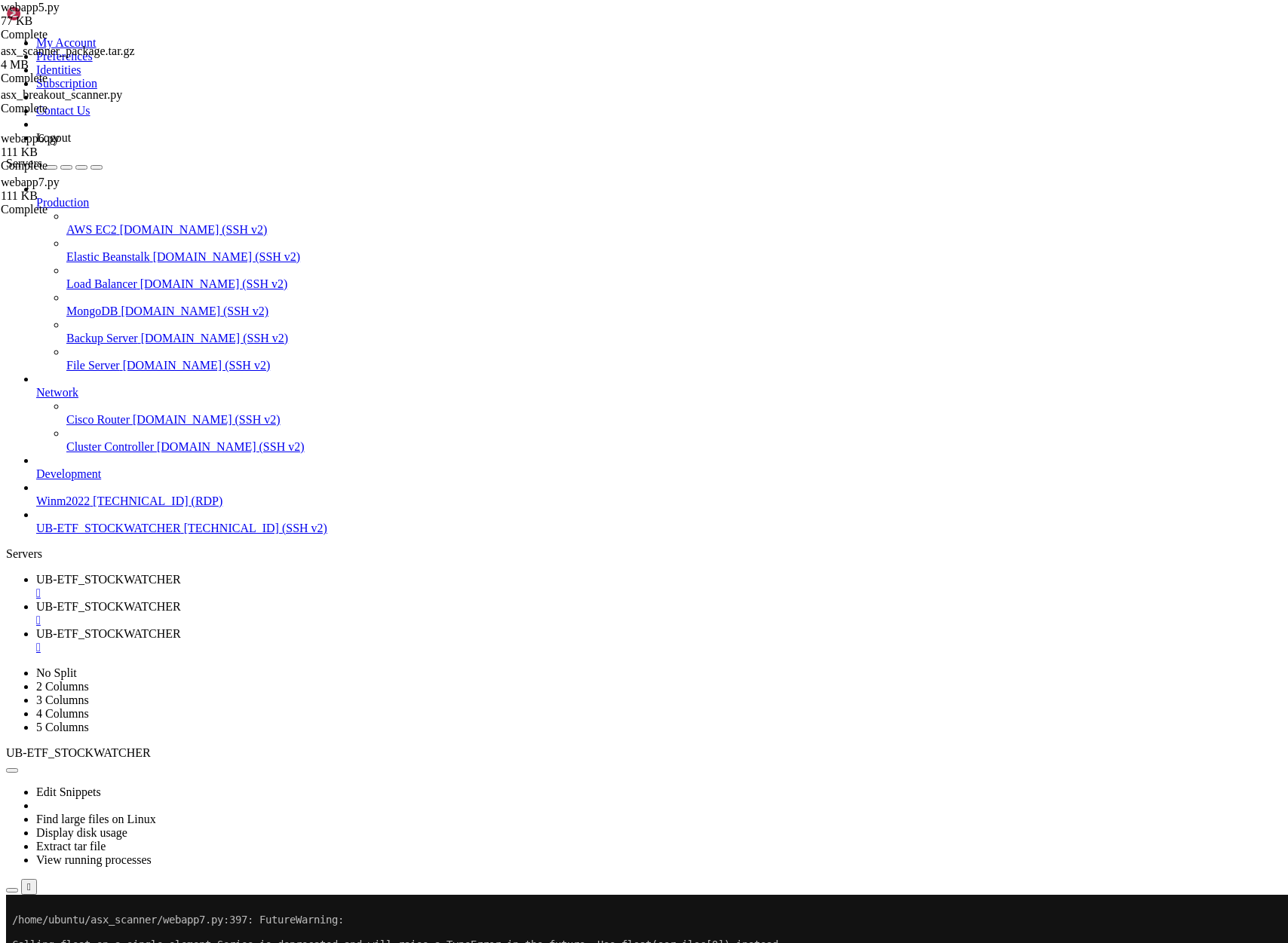
scroll to position [1312326, 0]
drag, startPoint x: 459, startPoint y: 1496, endPoint x: 13, endPoint y: 1397, distance: 456.9
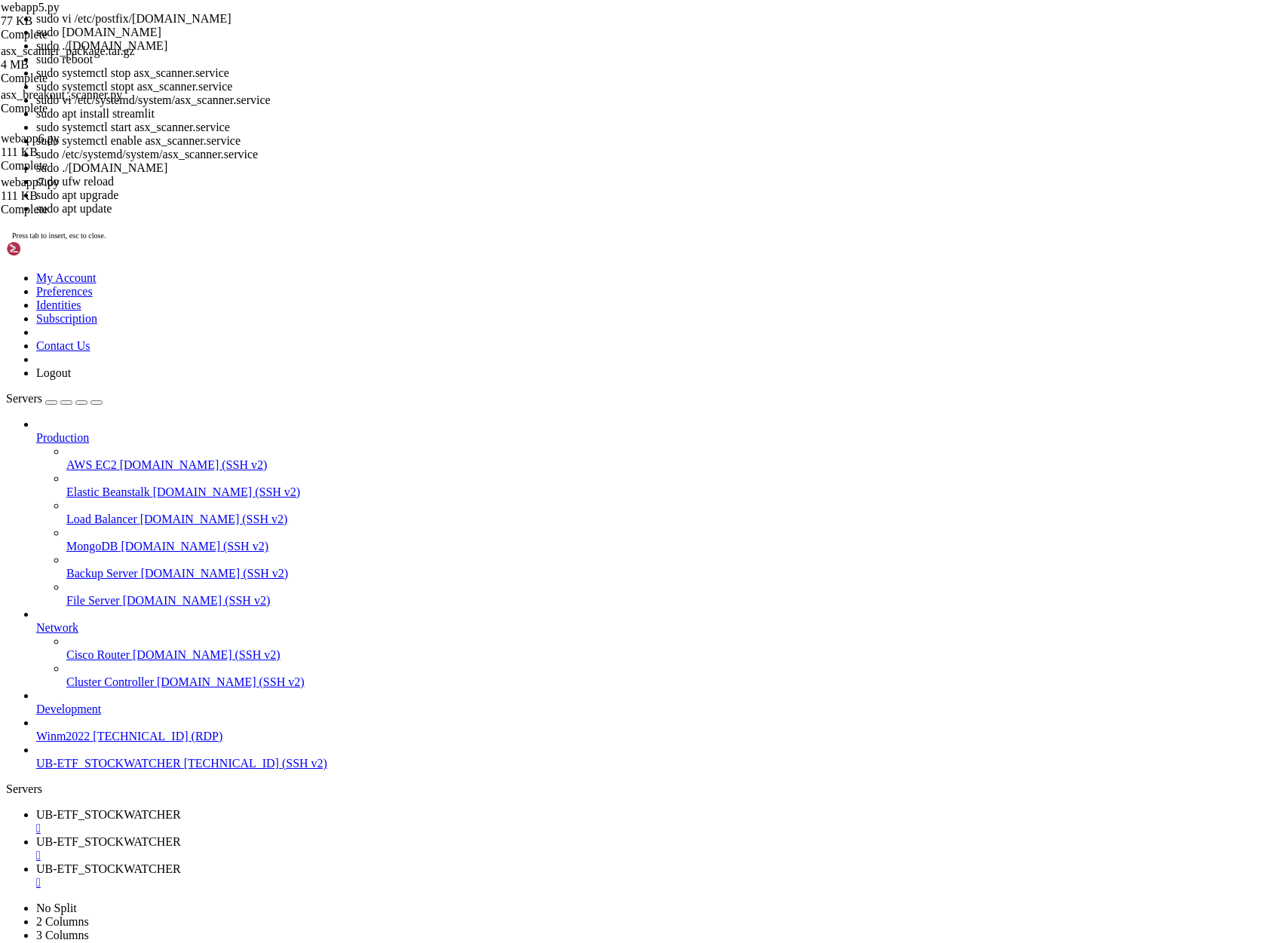
scroll to position [1098558, 0]
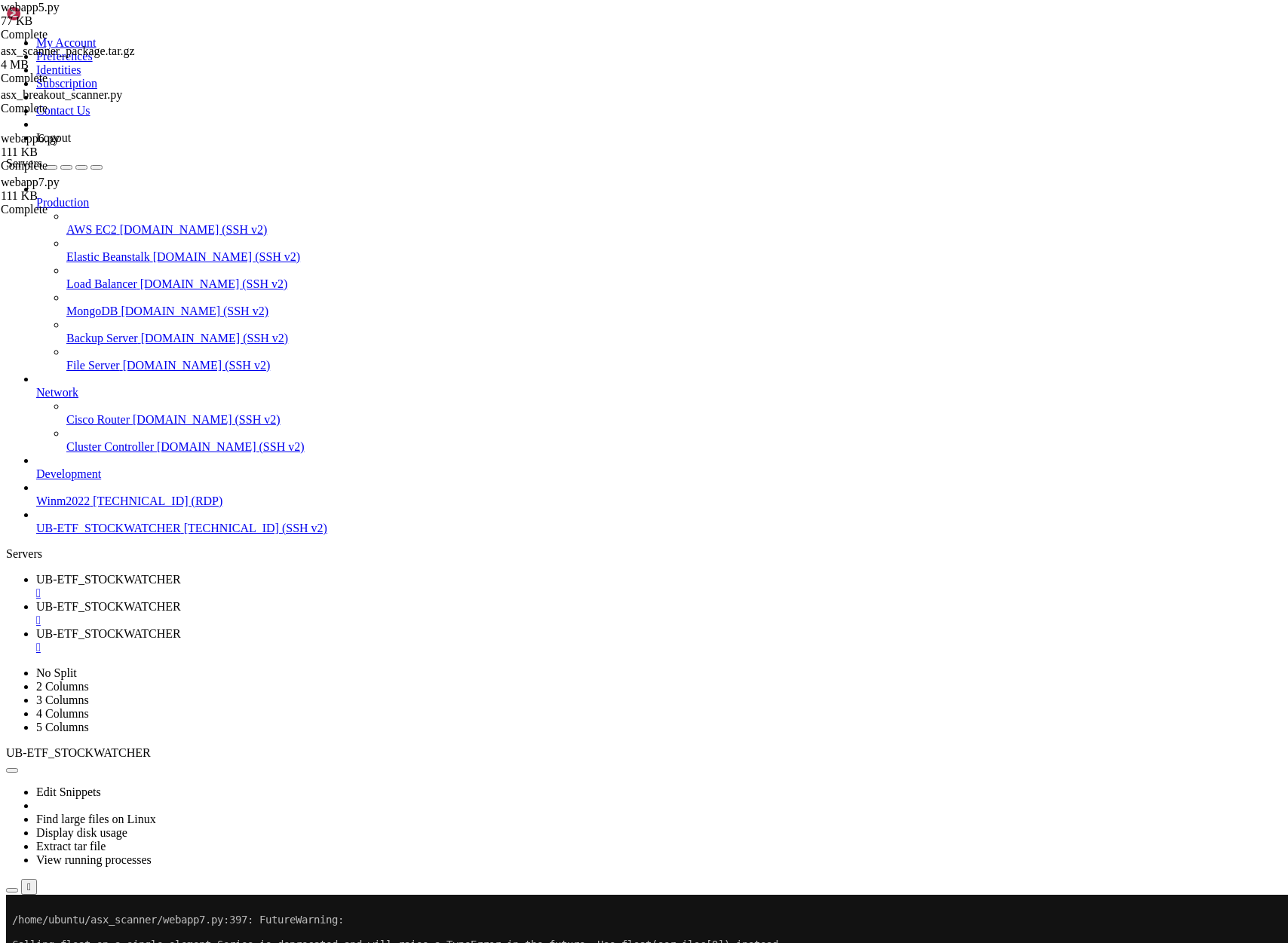
drag, startPoint x: 445, startPoint y: 1847, endPoint x: 590, endPoint y: 1845, distance: 145.0
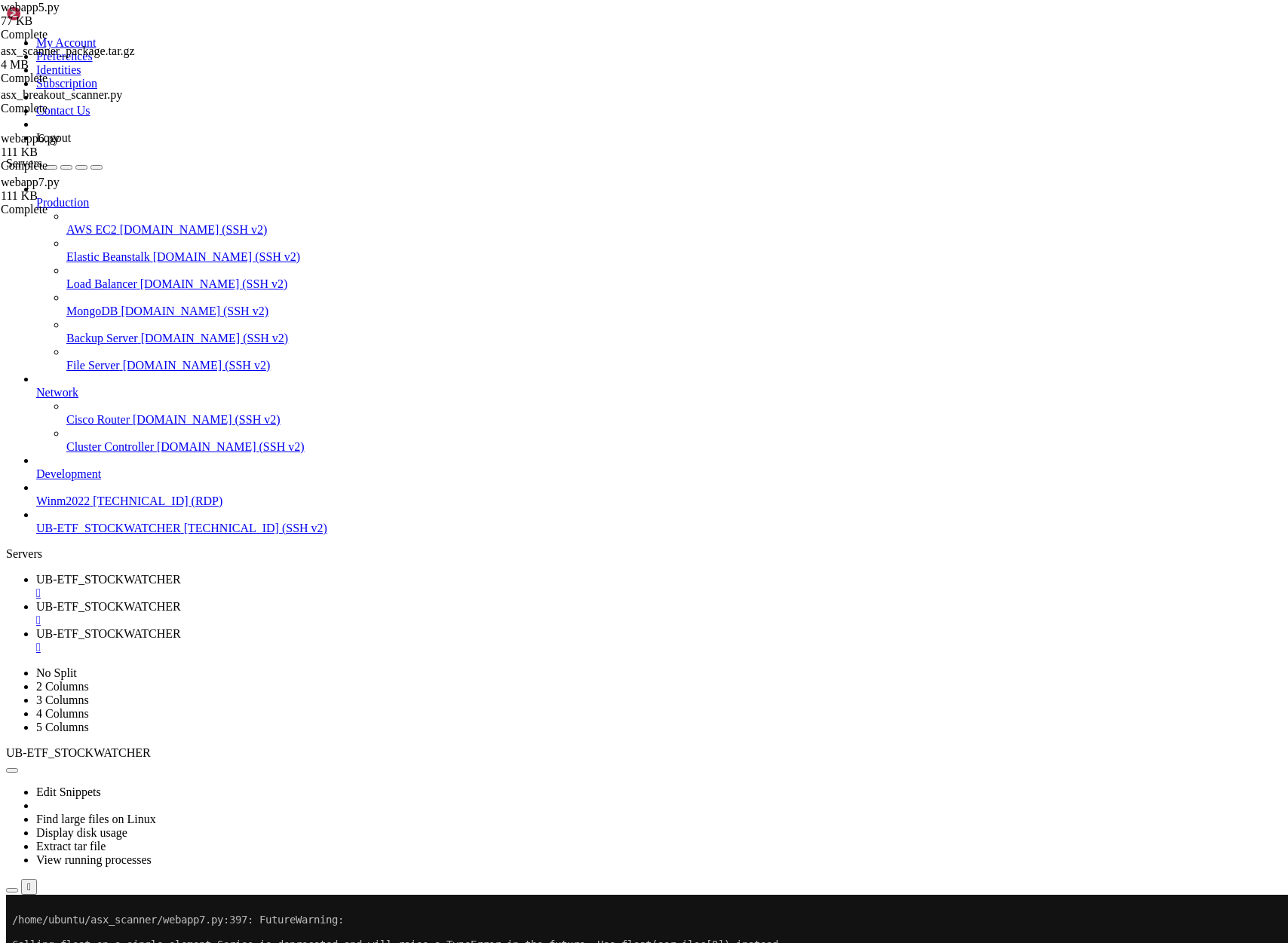
drag, startPoint x: 35, startPoint y: 1882, endPoint x: 263, endPoint y: 1878, distance: 228.0
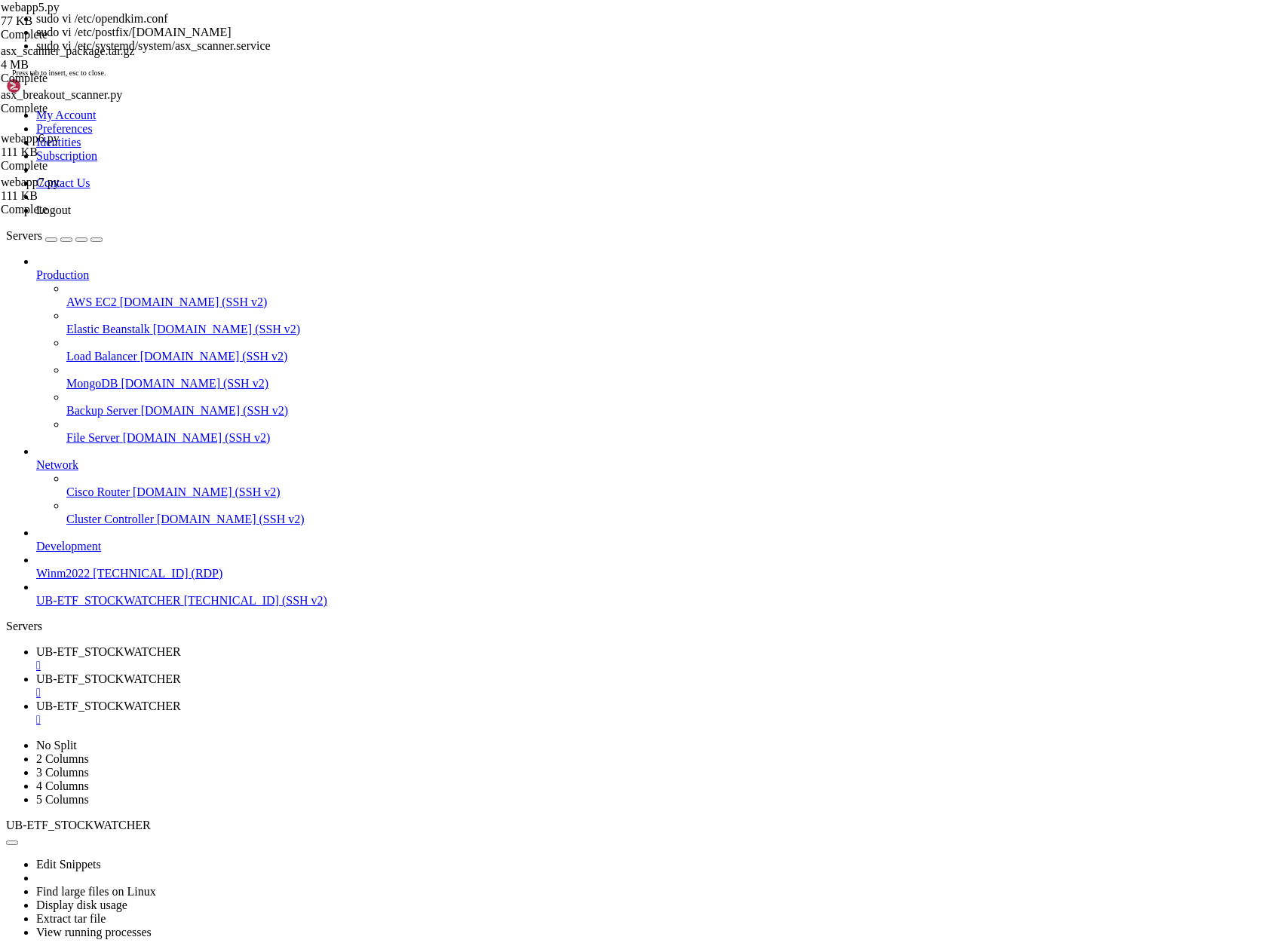
scroll to position [1099999, 0]
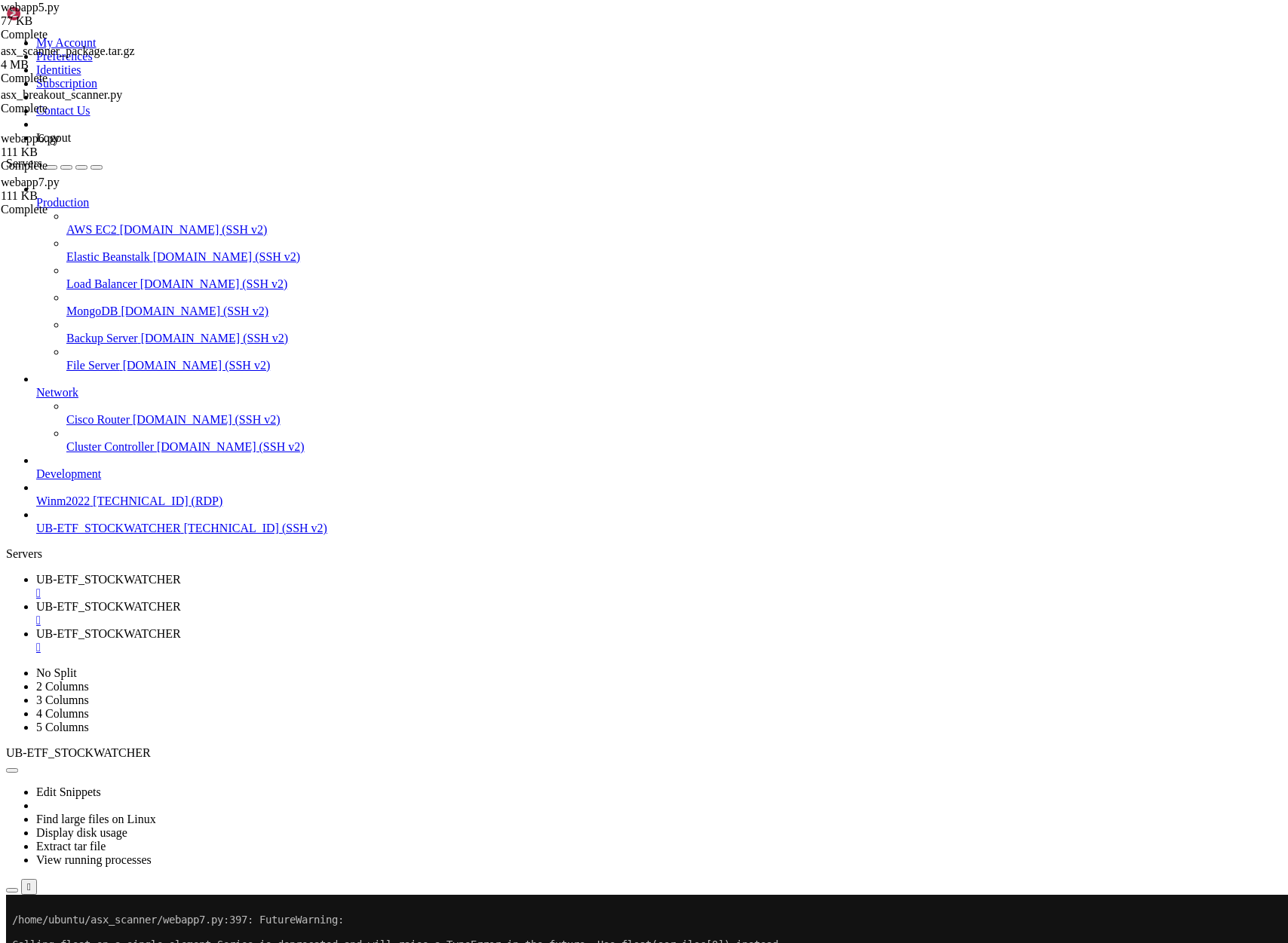
scroll to position [1100049, 0]
drag, startPoint x: 198, startPoint y: 1583, endPoint x: 343, endPoint y: 1581, distance: 145.0
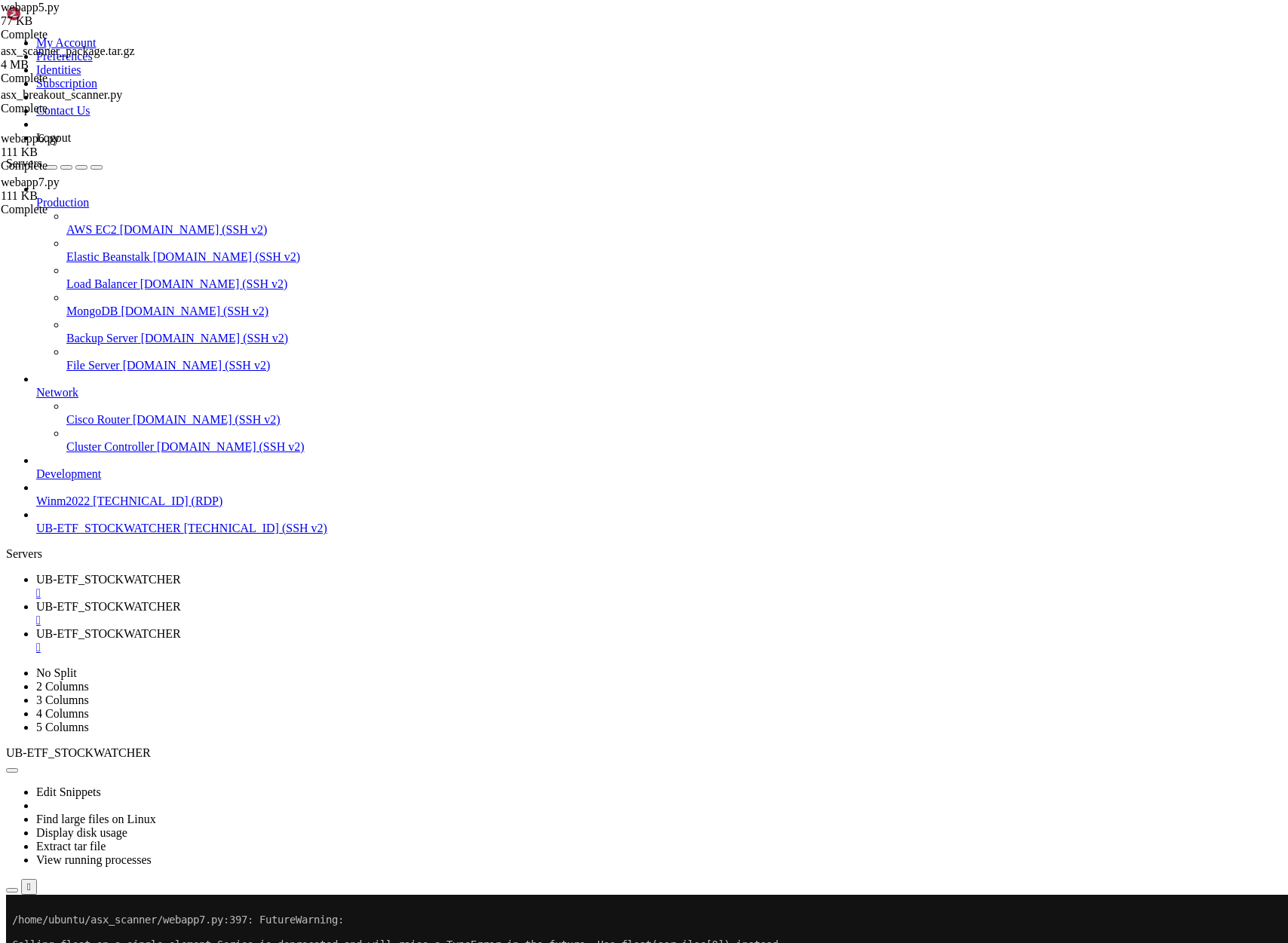
scroll to position [1100199, 0]
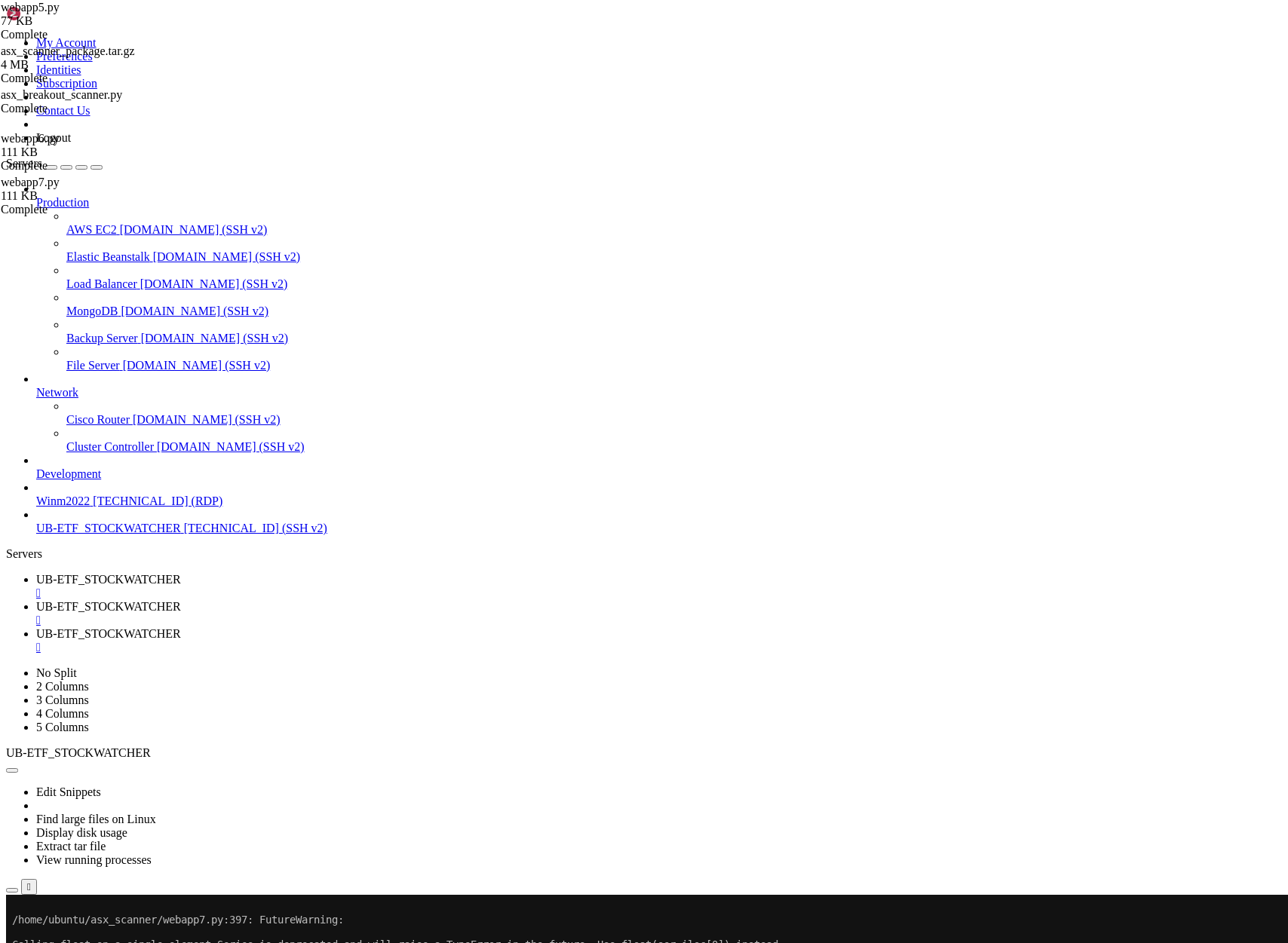
scroll to position [1100463, 0]
click at [184, 534] on span "[TECHNICAL_ID] (SSH v2)" at bounding box center [255, 528] width 143 height 13
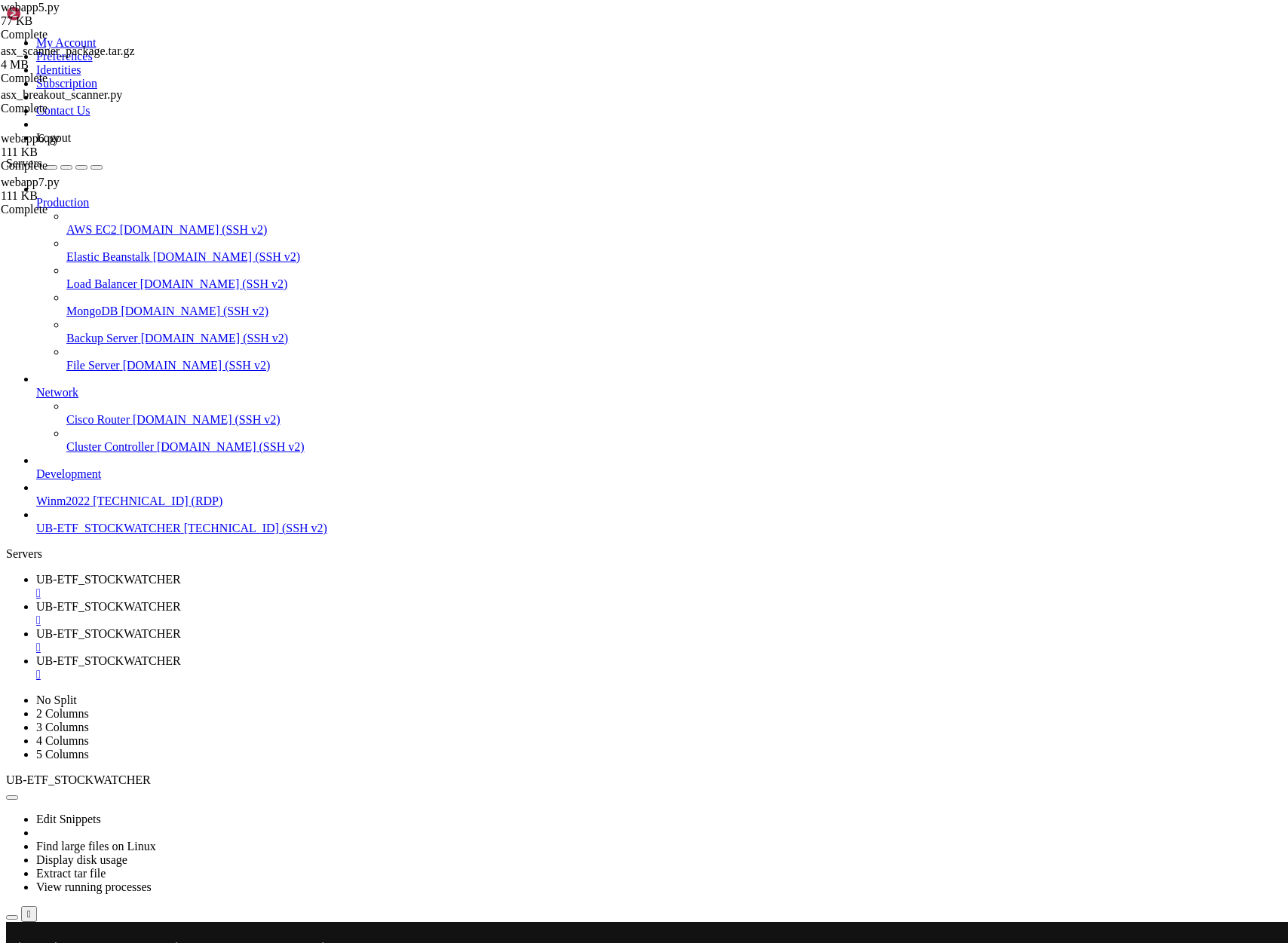
scroll to position [0, 0]
click at [401, 600] on link "UB-ETF_STOCKWATCHER " at bounding box center [659, 614] width 1246 height 28
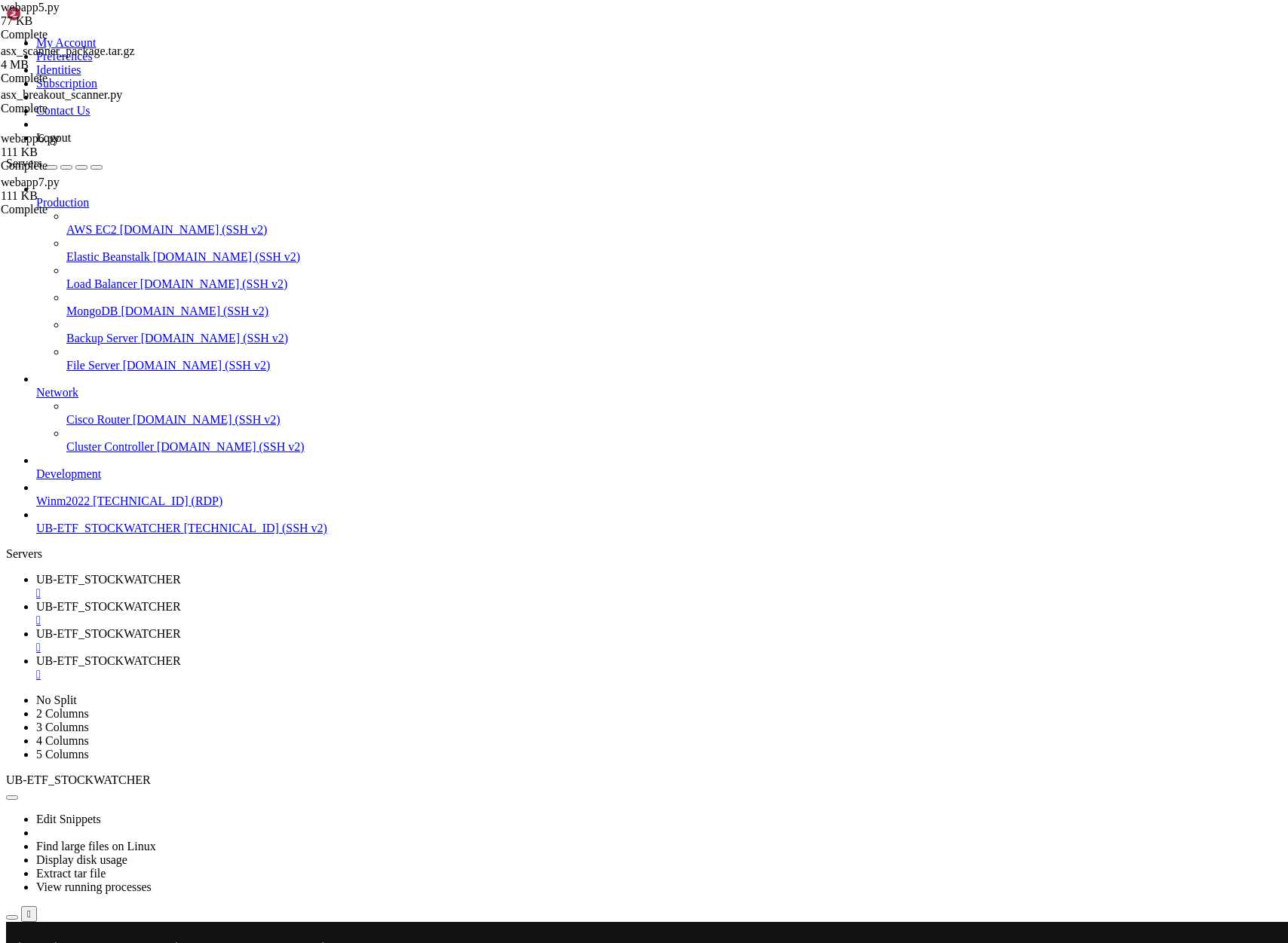
drag, startPoint x: 562, startPoint y: 1911, endPoint x: 15, endPoint y: 1498, distance: 685.4
click at [181, 655] on span "UB-ETF_STOCKWATCHER" at bounding box center [108, 660] width 145 height 13
click at [181, 600] on span "UB-ETF_STOCKWATCHER" at bounding box center [108, 606] width 145 height 13
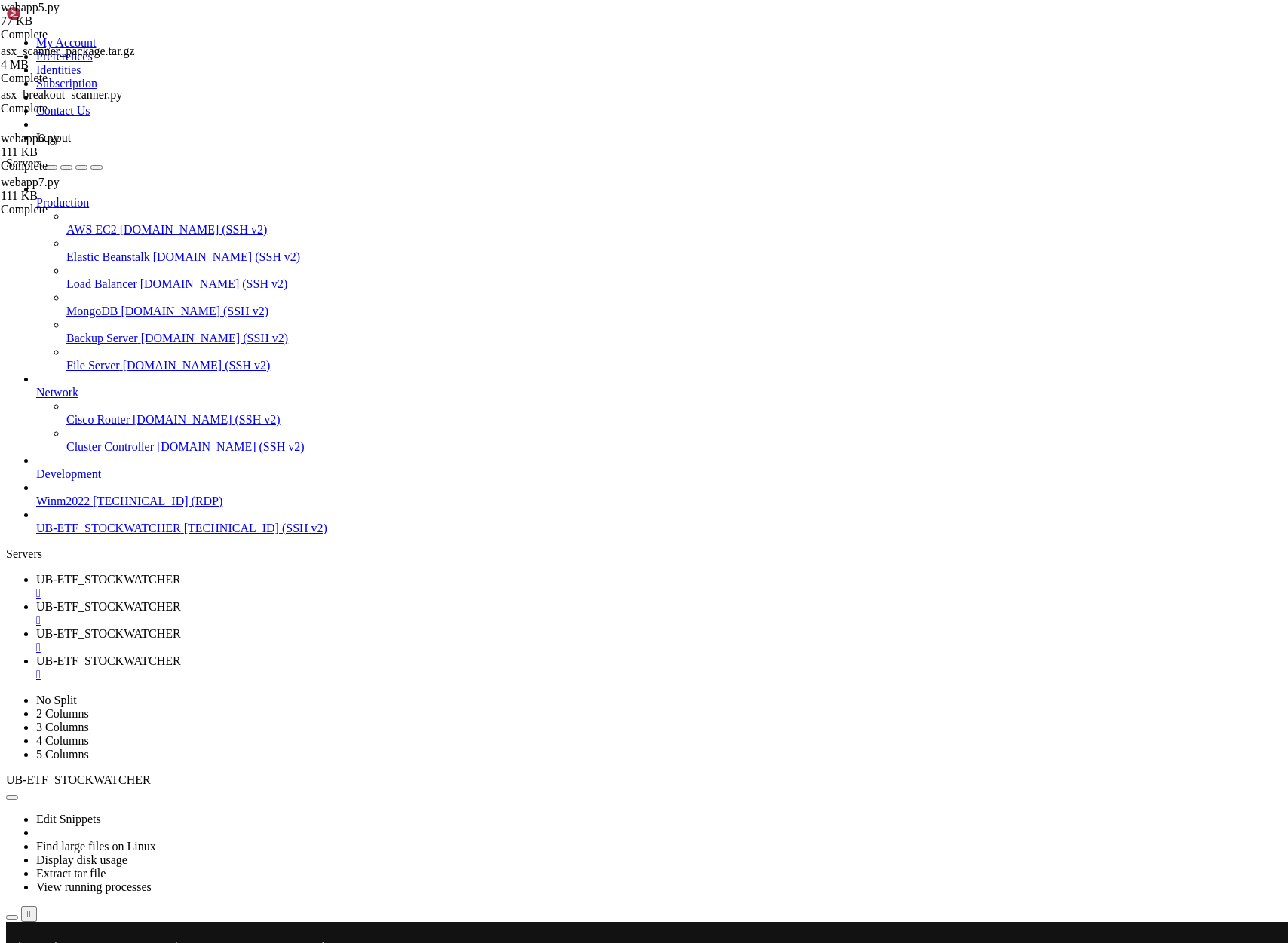
click at [181, 573] on span "UB-ETF_STOCKWATCHER" at bounding box center [108, 579] width 145 height 13
click at [181, 600] on span "UB-ETF_STOCKWATCHER" at bounding box center [108, 606] width 145 height 13
click at [181, 627] on span "UB-ETF_STOCKWATCHER" at bounding box center [108, 633] width 145 height 13
drag, startPoint x: 647, startPoint y: 17, endPoint x: 417, endPoint y: 59, distance: 233.8
click at [181, 655] on span "UB-ETF_STOCKWATCHER" at bounding box center [108, 660] width 145 height 13
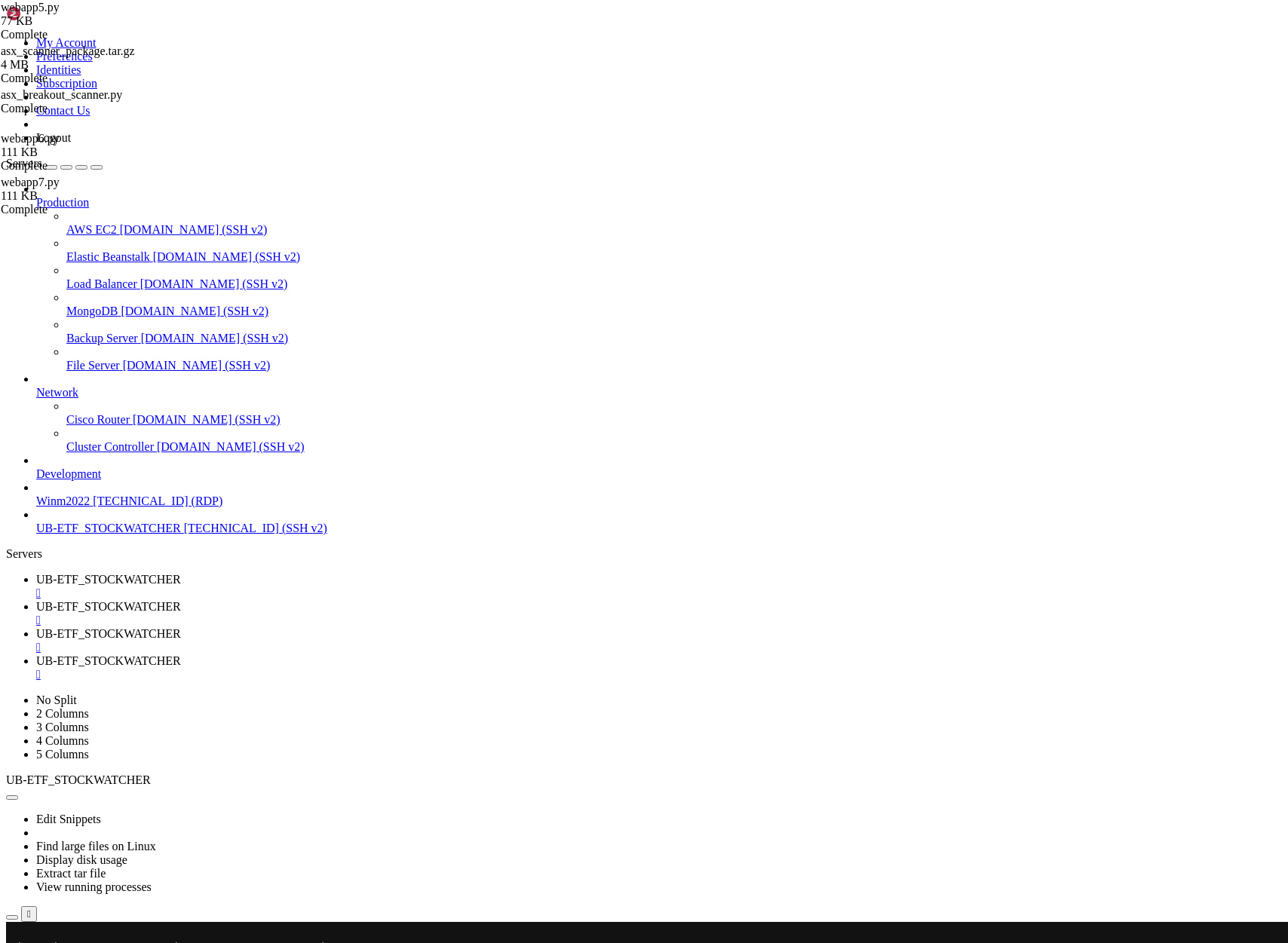
click at [181, 627] on span "UB-ETF_STOCKWATCHER" at bounding box center [108, 633] width 145 height 13
click at [395, 600] on link "UB-ETF_STOCKWATCHER " at bounding box center [659, 614] width 1246 height 28
click at [181, 573] on span "UB-ETF_STOCKWATCHER" at bounding box center [108, 579] width 145 height 13
click at [181, 600] on span "UB-ETF_STOCKWATCHER" at bounding box center [108, 606] width 145 height 13
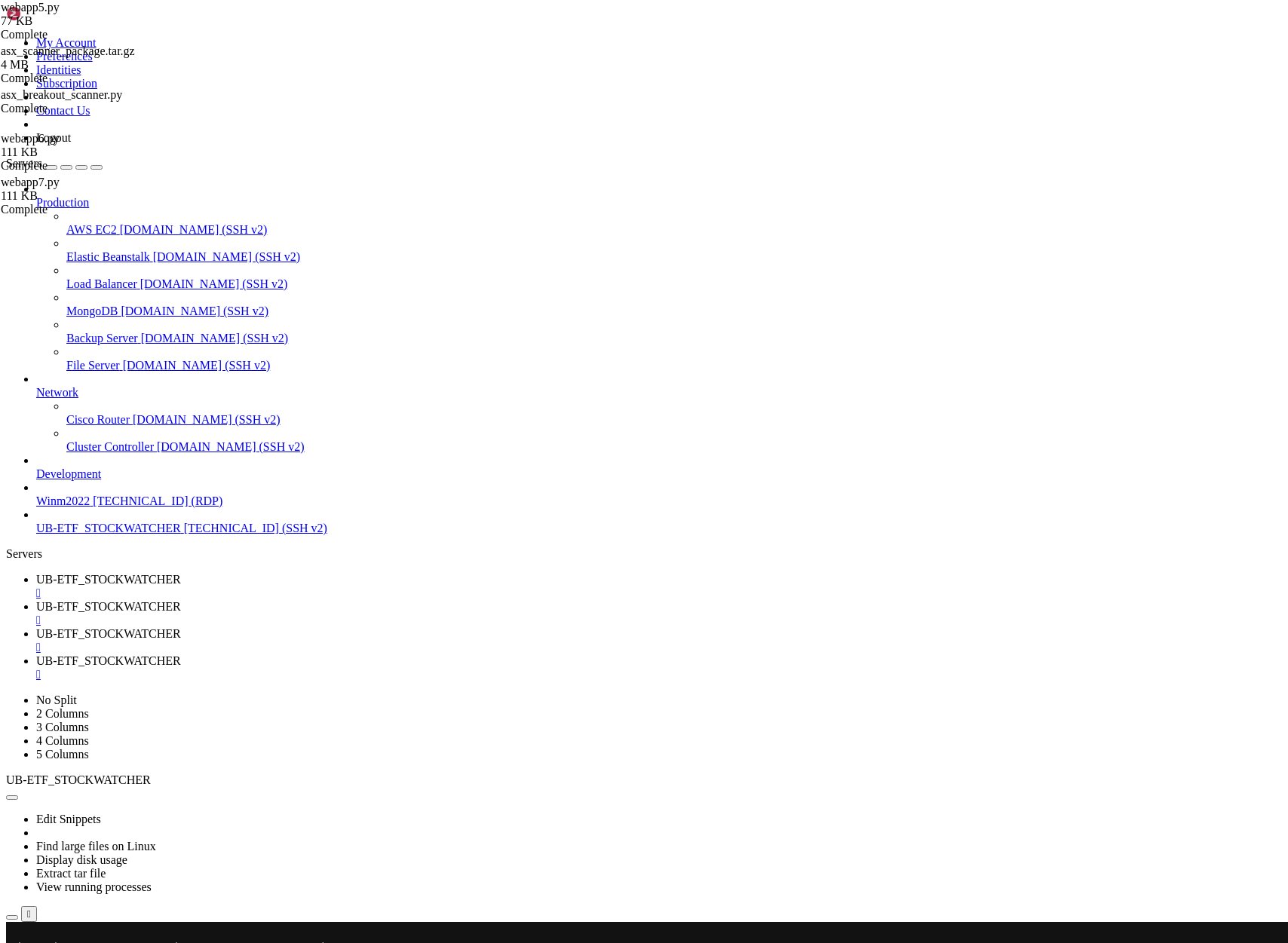
click at [181, 655] on span "UB-ETF_STOCKWATCHER" at bounding box center [108, 660] width 145 height 13
click at [181, 573] on span "UB-ETF_STOCKWATCHER" at bounding box center [108, 579] width 145 height 13
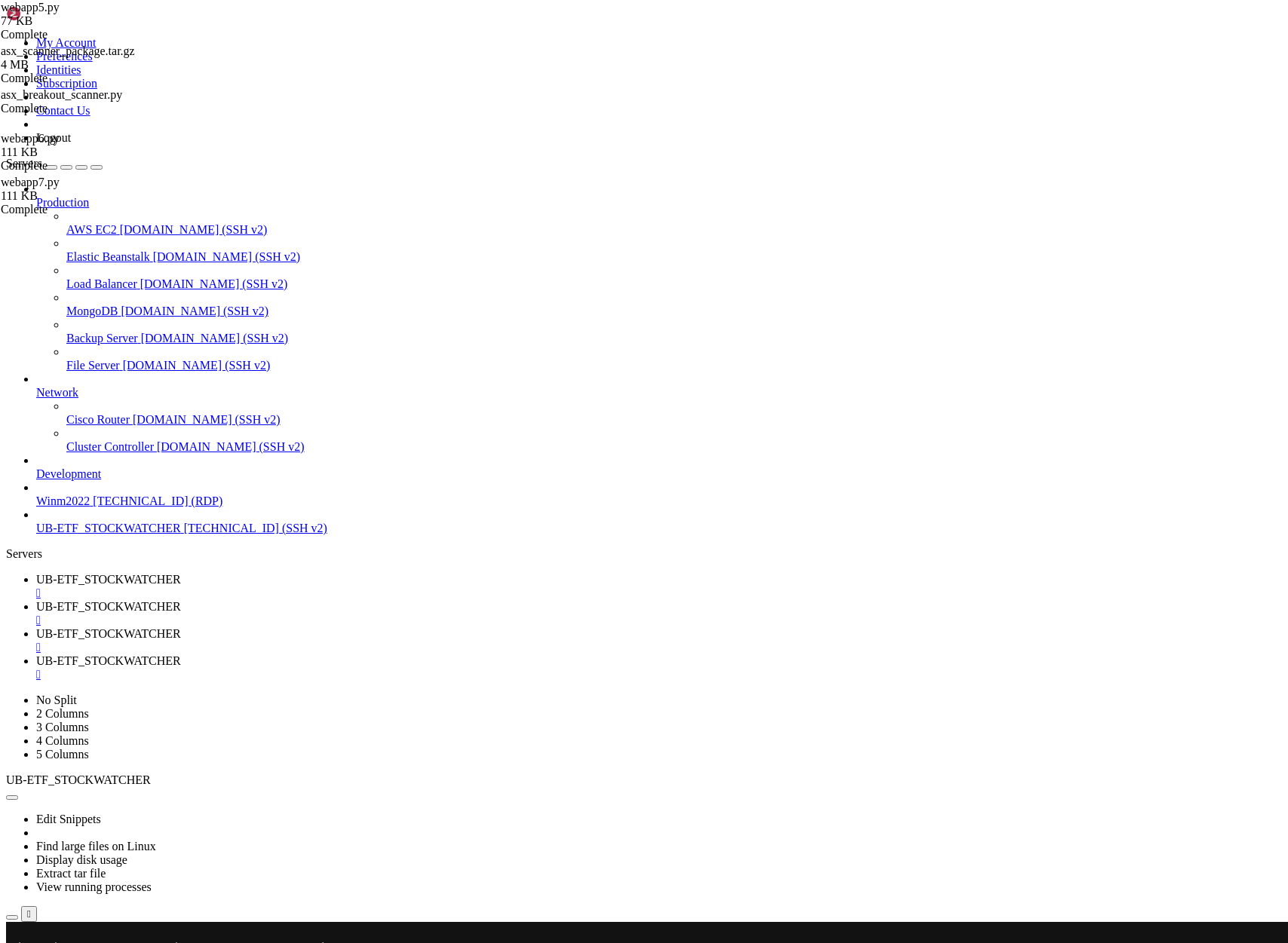
click at [181, 600] on span "UB-ETF_STOCKWATCHER" at bounding box center [108, 606] width 145 height 13
click at [181, 627] on span "UB-ETF_STOCKWATCHER" at bounding box center [108, 633] width 145 height 13
click at [598, 641] on div "" at bounding box center [659, 648] width 1246 height 14
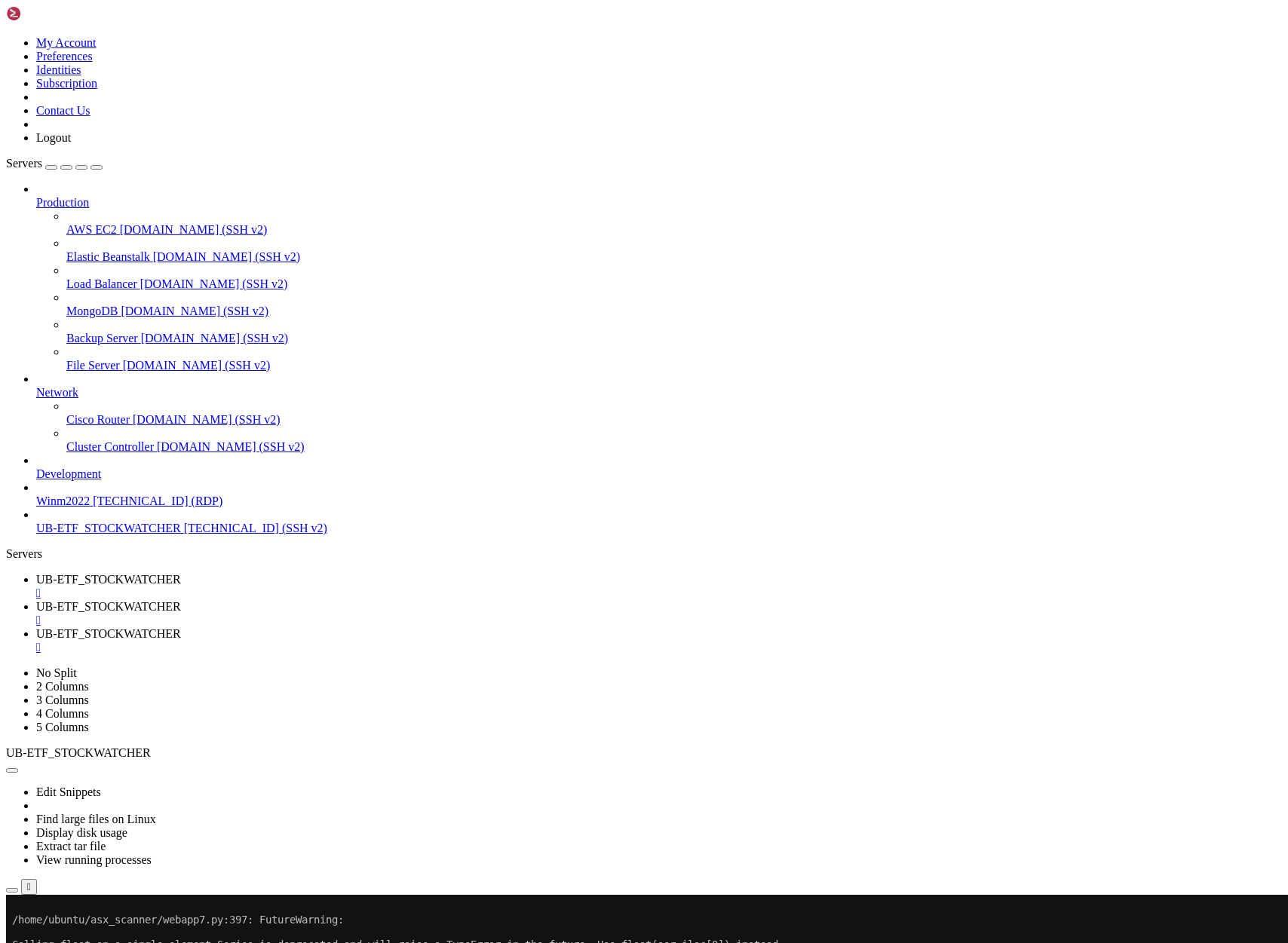
drag, startPoint x: 549, startPoint y: 17, endPoint x: 402, endPoint y: 20, distance: 147.0
click at [181, 627] on span "UB-ETF_STOCKWATCHER" at bounding box center [108, 633] width 145 height 13
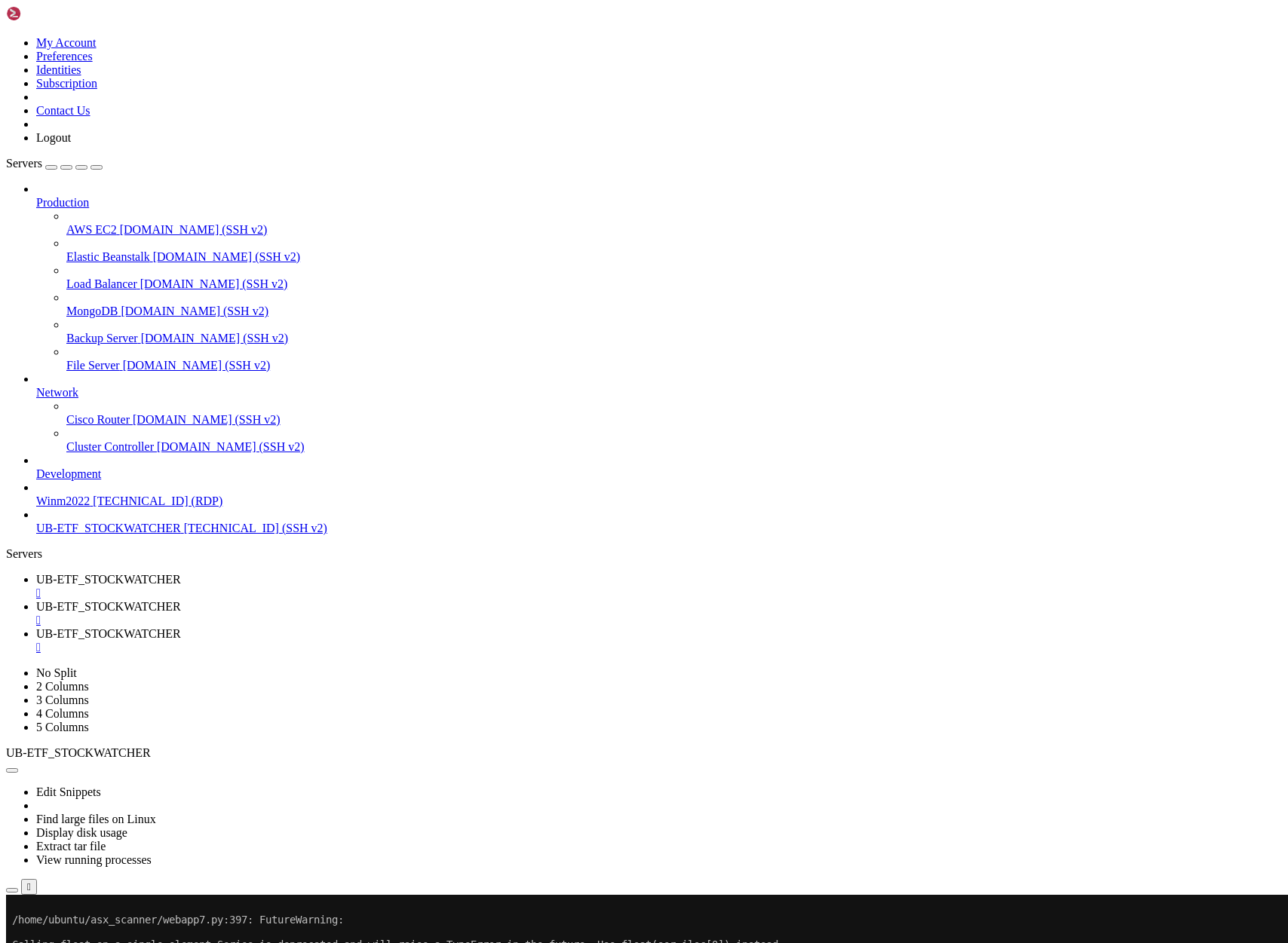
scroll to position [15, 2]
click at [181, 600] on span "UB-ETF_STOCKWATCHER" at bounding box center [108, 606] width 145 height 13
click at [181, 627] on span "UB-ETF_STOCKWATCHER" at bounding box center [108, 633] width 145 height 13
click at [181, 600] on span "UB-ETF_STOCKWATCHER" at bounding box center [108, 606] width 145 height 13
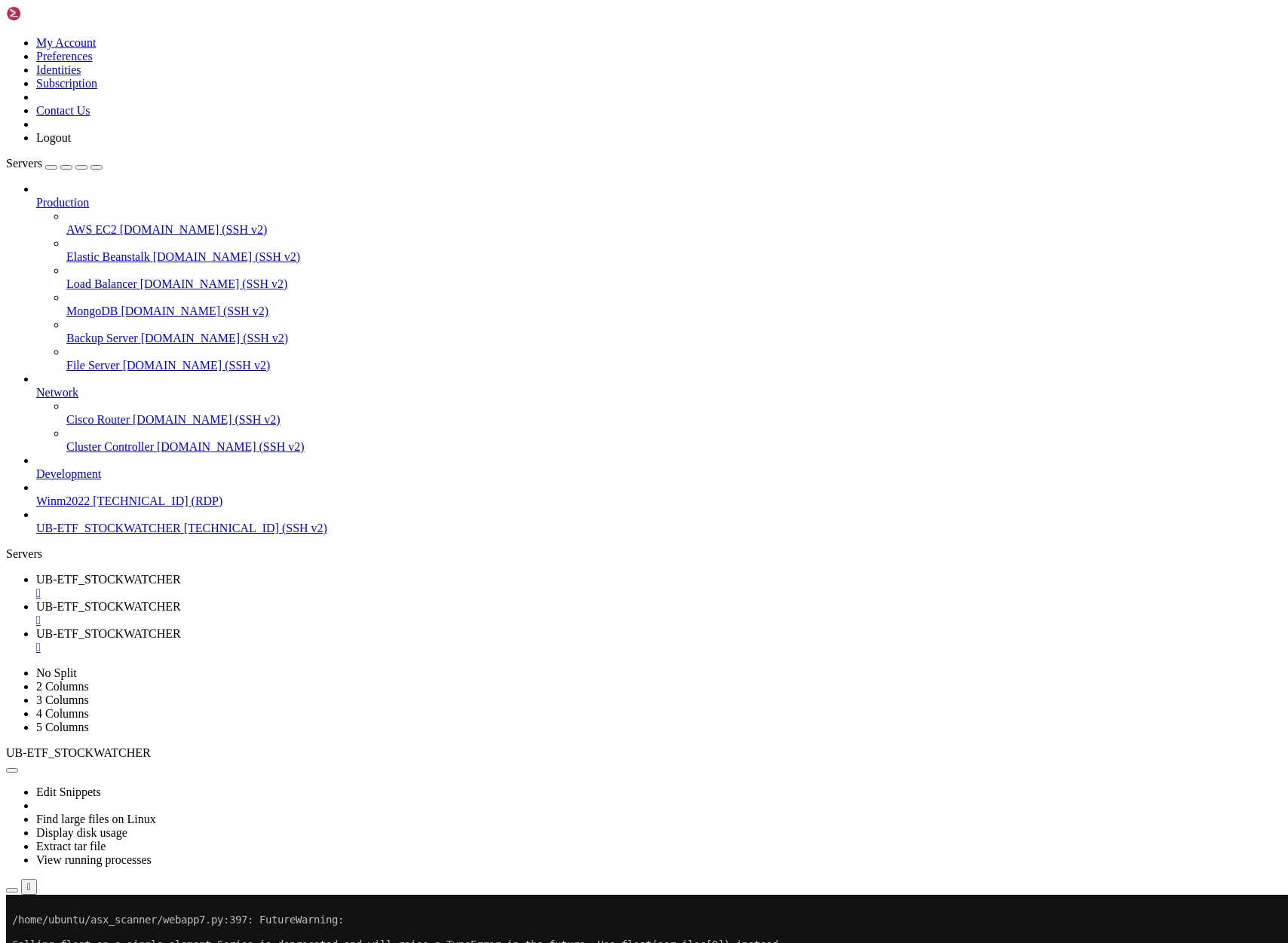
click at [181, 627] on span "UB-ETF_STOCKWATCHER" at bounding box center [108, 633] width 145 height 13
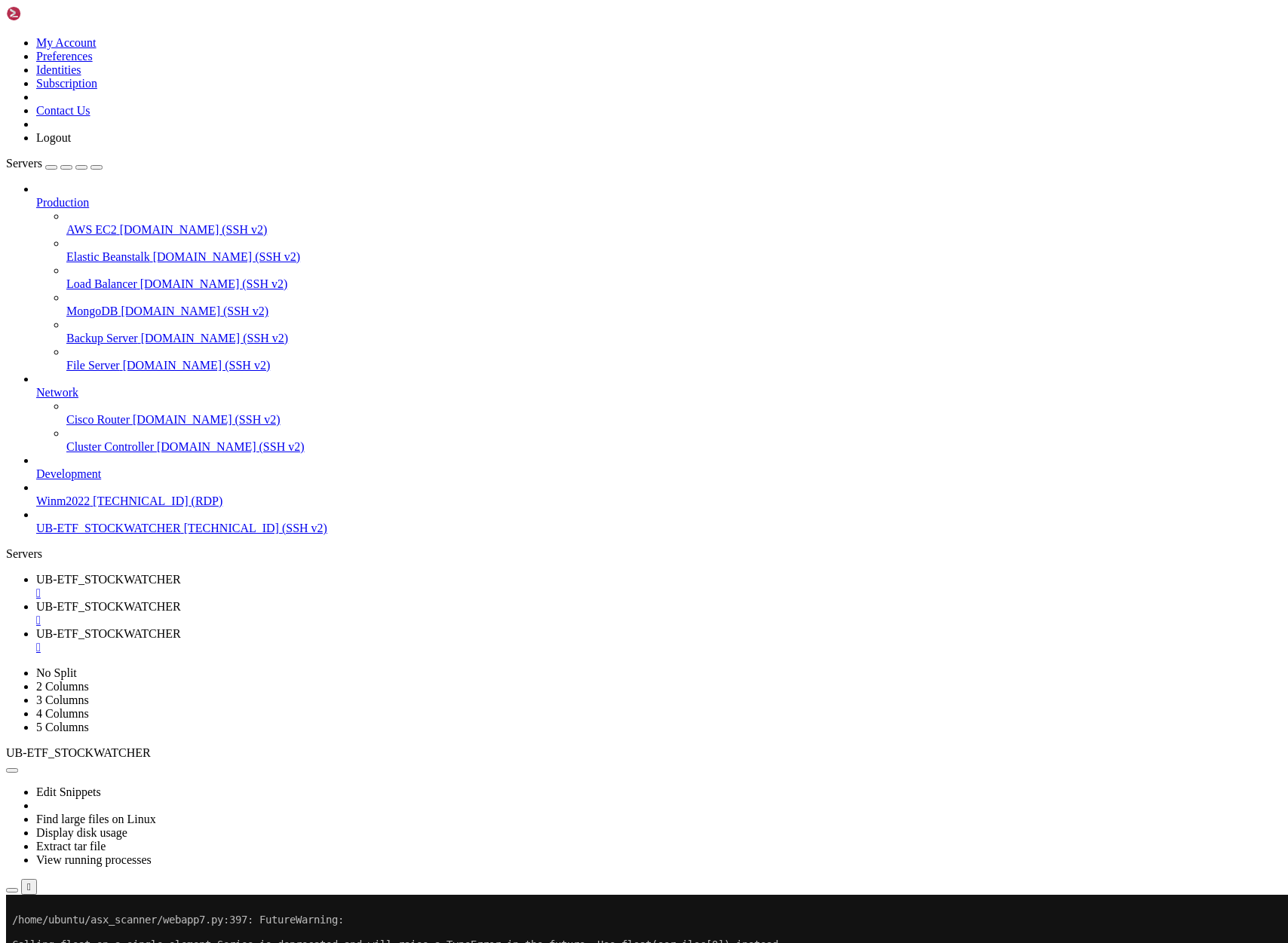
scroll to position [389, 0]
click at [181, 600] on span "UB-ETF_STOCKWATCHER" at bounding box center [108, 606] width 145 height 13
click at [181, 627] on span "UB-ETF_STOCKWATCHER" at bounding box center [108, 633] width 145 height 13
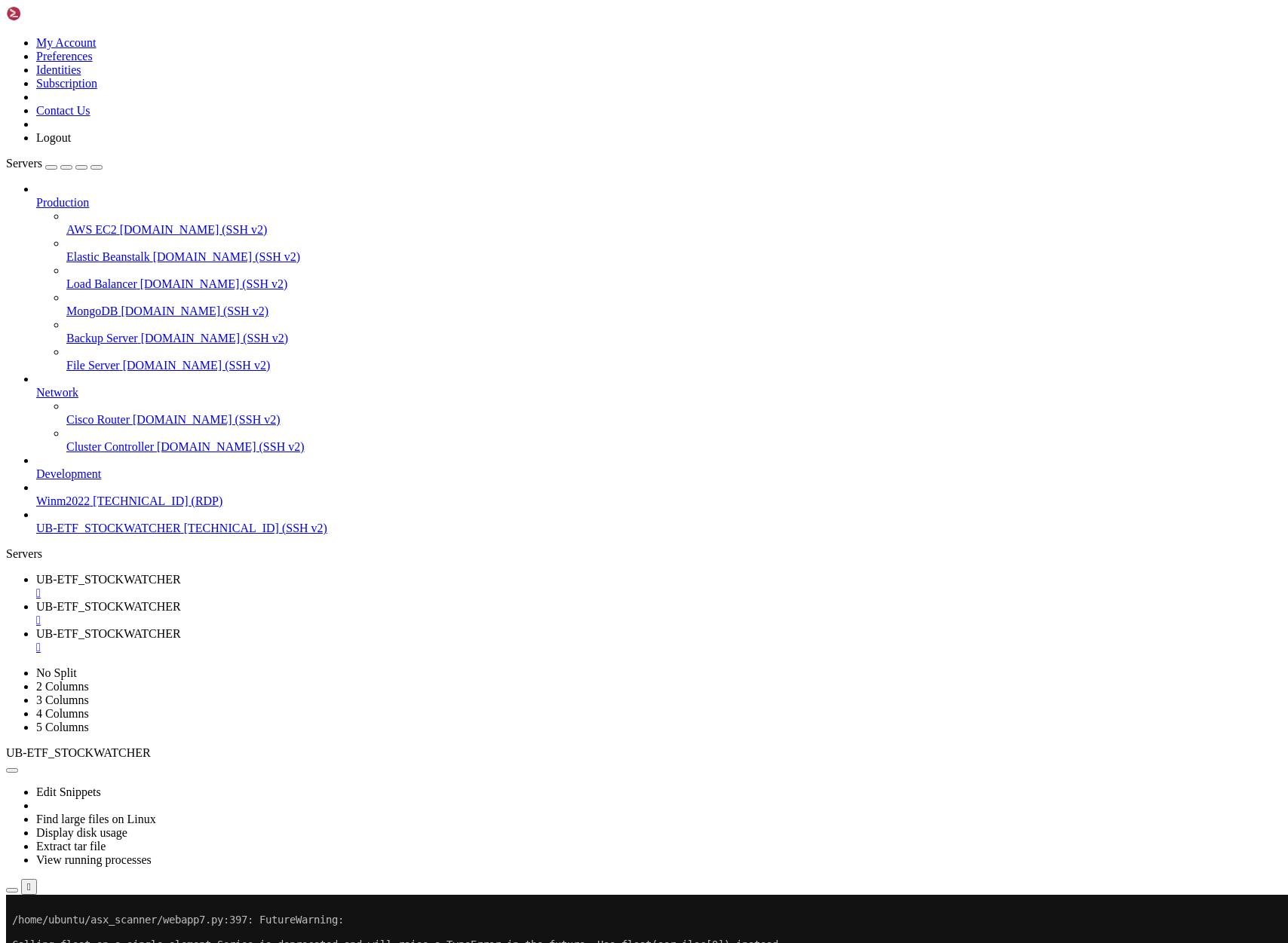
scroll to position [1429, 0]
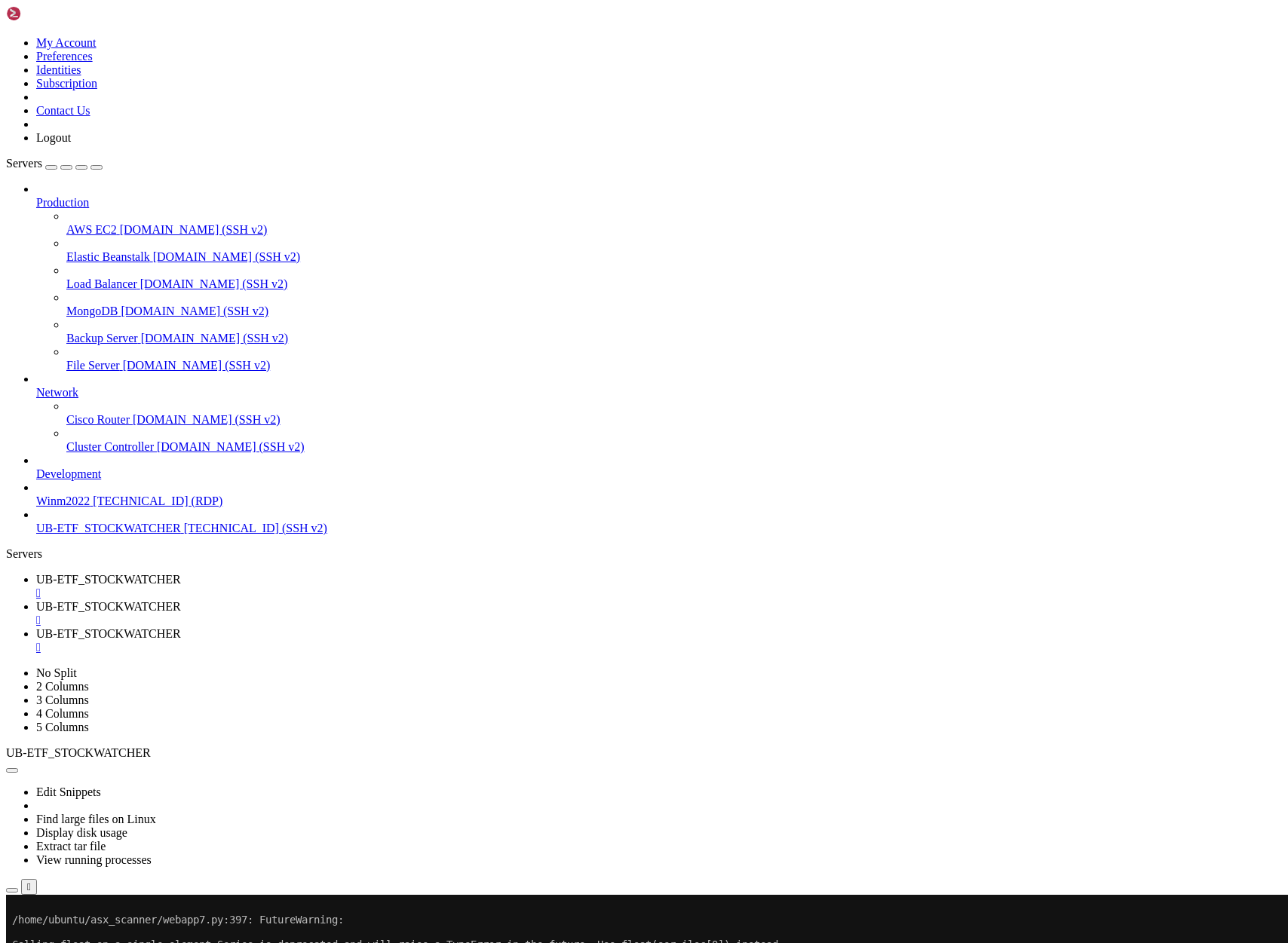
scroll to position [1567, 0]
drag, startPoint x: 433, startPoint y: 2057, endPoint x: 619, endPoint y: 2128, distance: 199.1
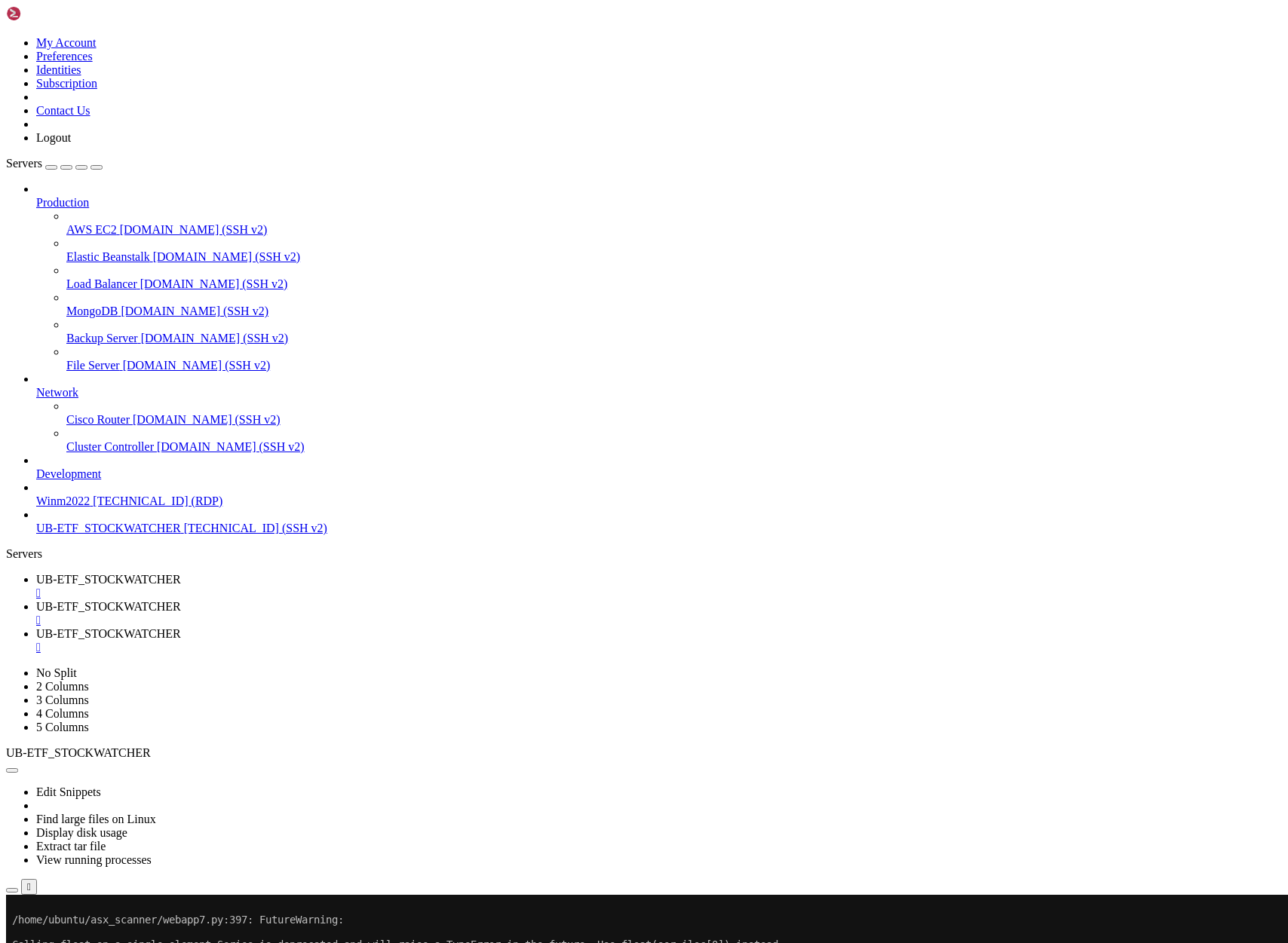
scroll to position [1868, 0]
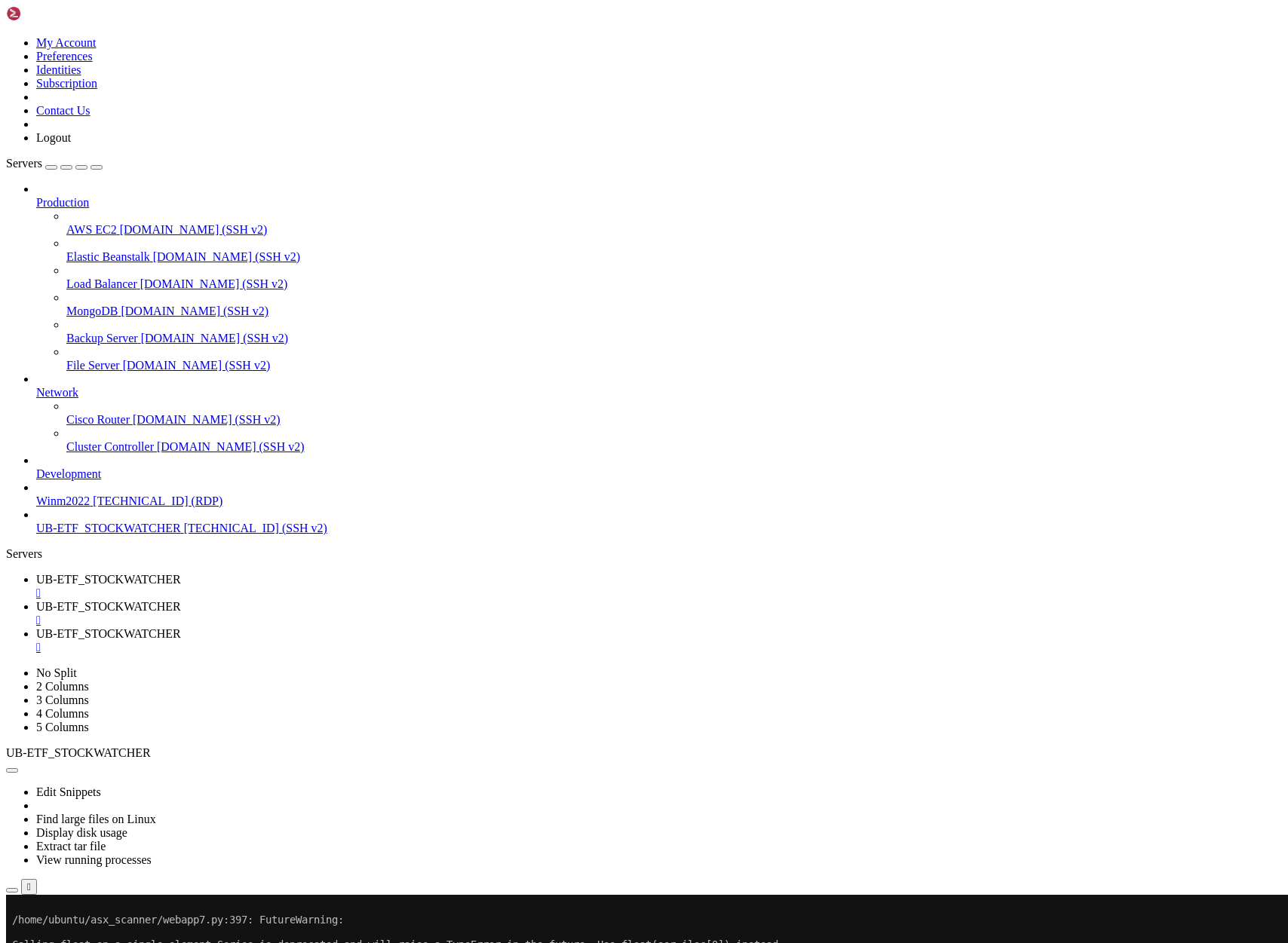
scroll to position [2081, 0]
click at [601, 641] on div "" at bounding box center [659, 648] width 1246 height 14
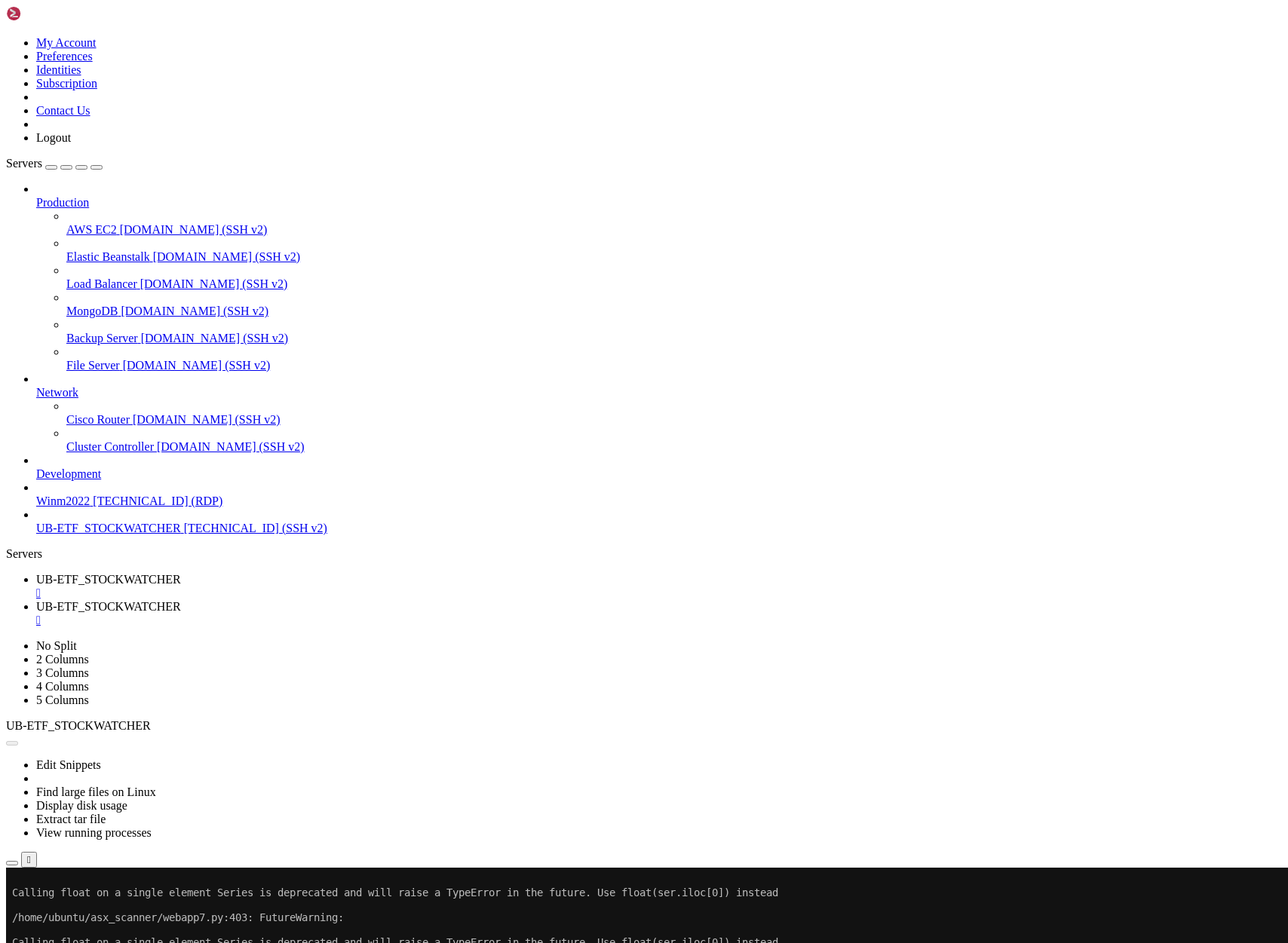
click at [459, 613] on div "" at bounding box center [659, 620] width 1246 height 14
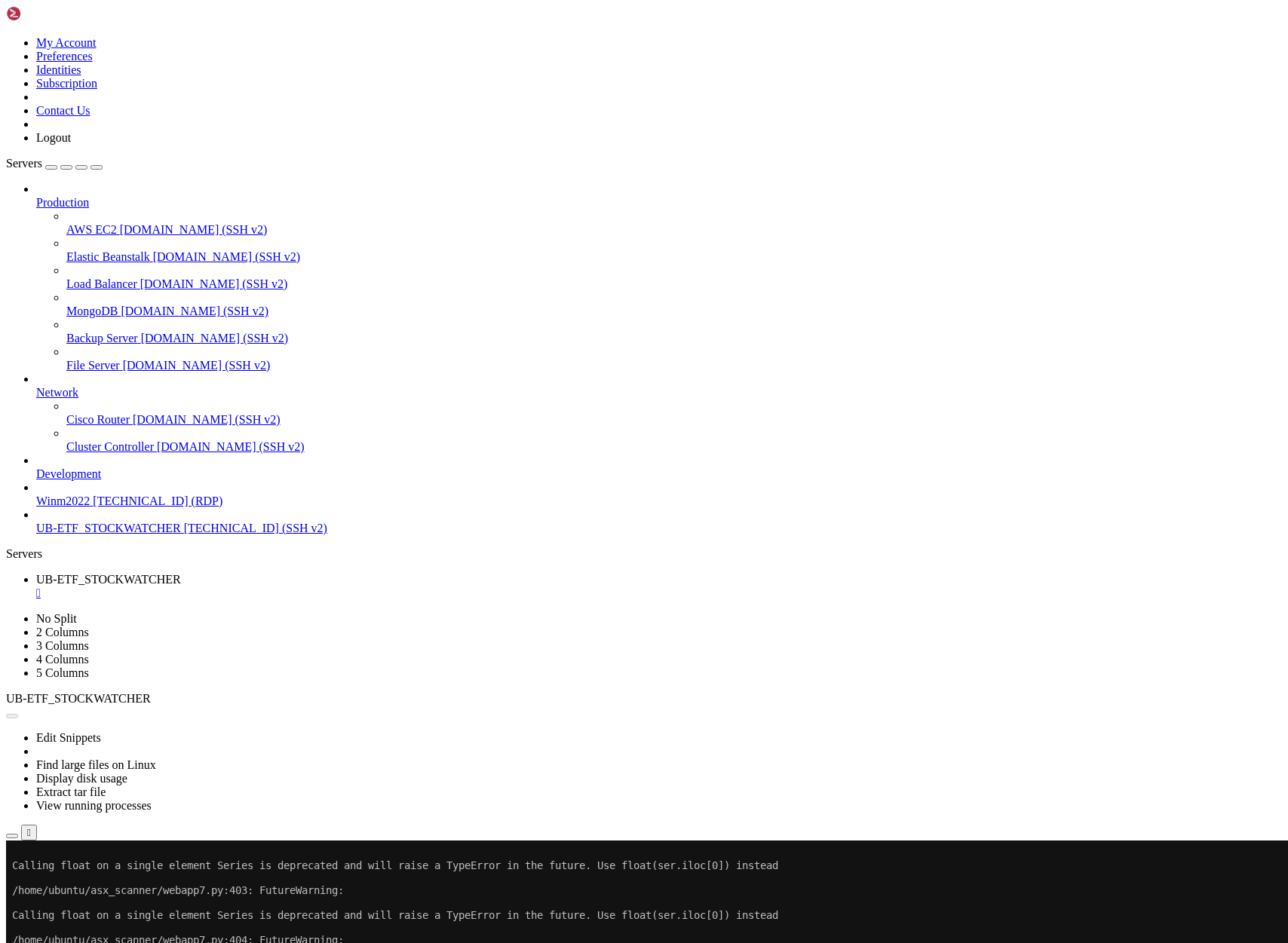
click at [66, 883] on button "Reconnect" at bounding box center [35, 891] width 60 height 16
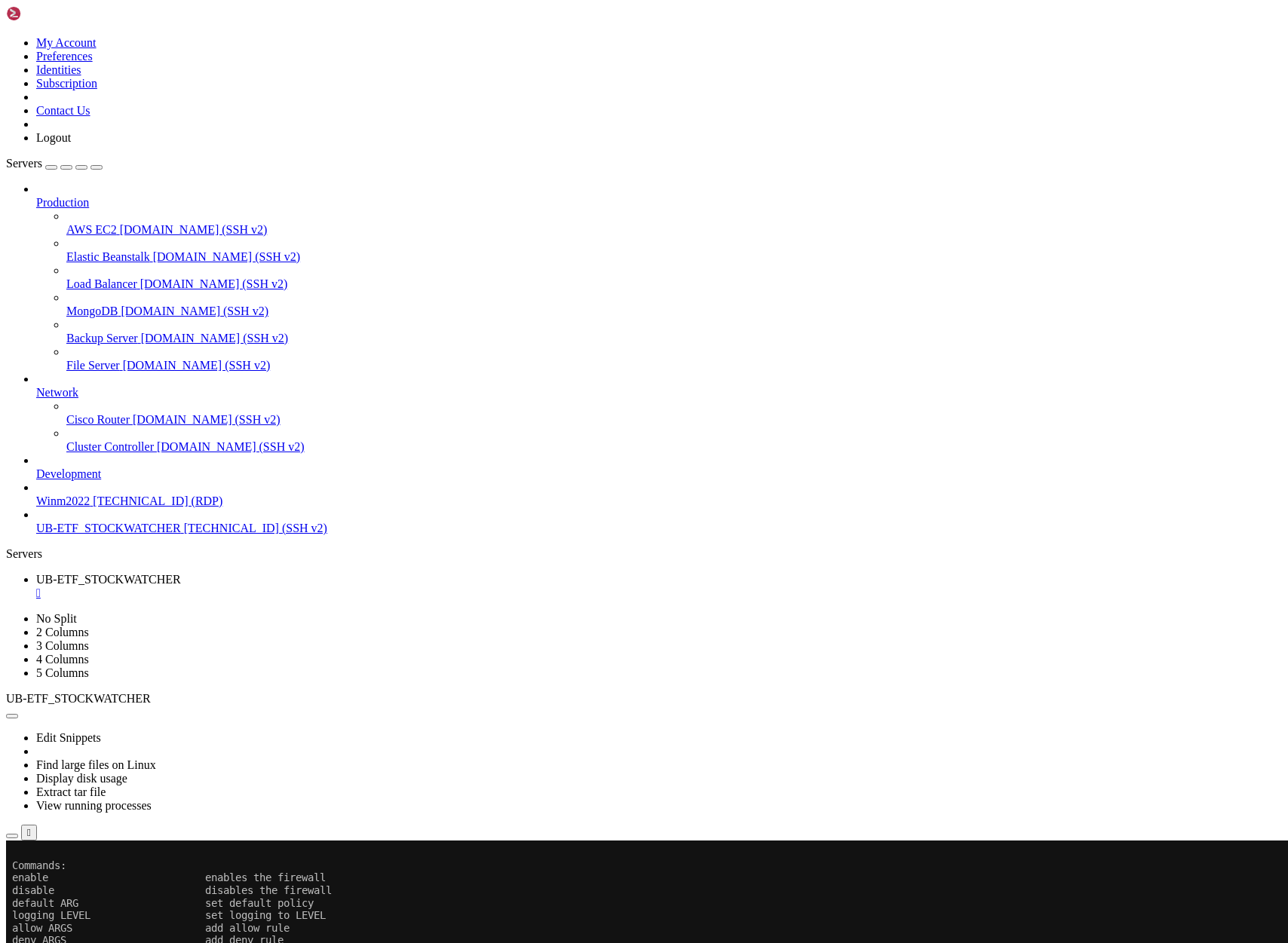
scroll to position [1313417, 0]
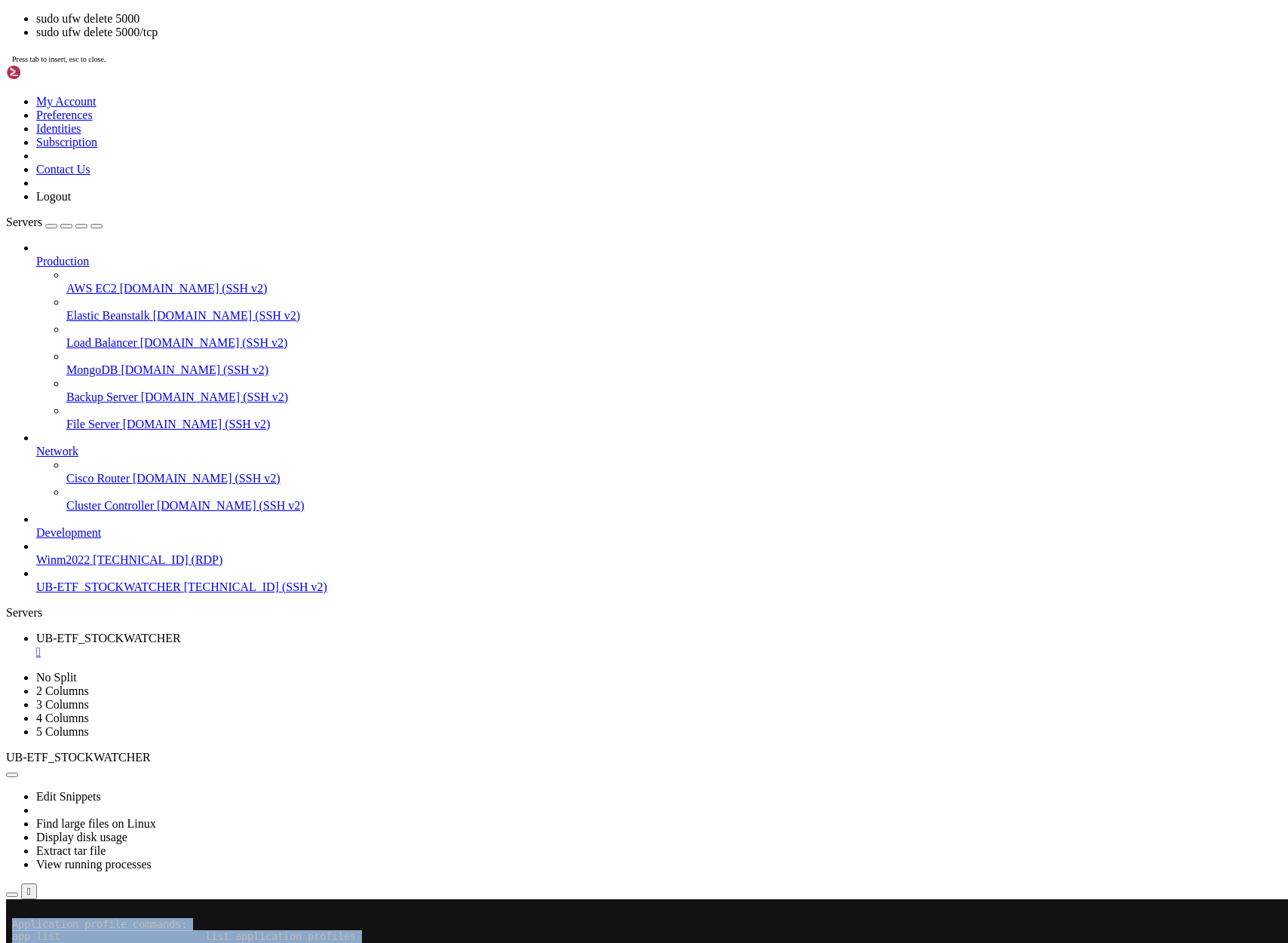
drag, startPoint x: 65, startPoint y: 1517, endPoint x: 11, endPoint y: 1515, distance: 54.0
drag, startPoint x: 15, startPoint y: 1513, endPoint x: 61, endPoint y: 1516, distance: 46.1
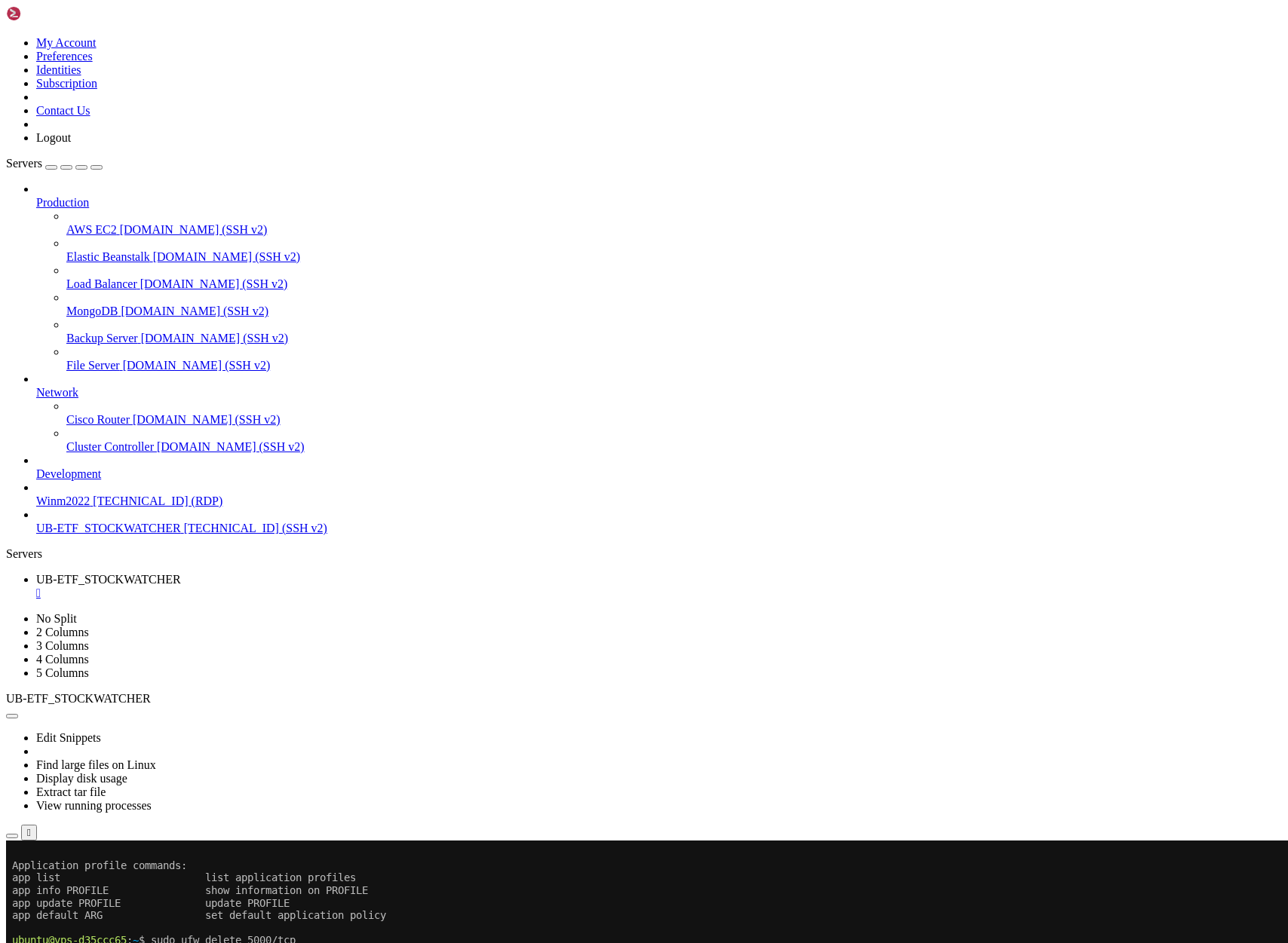
scroll to position [1313843, 0]
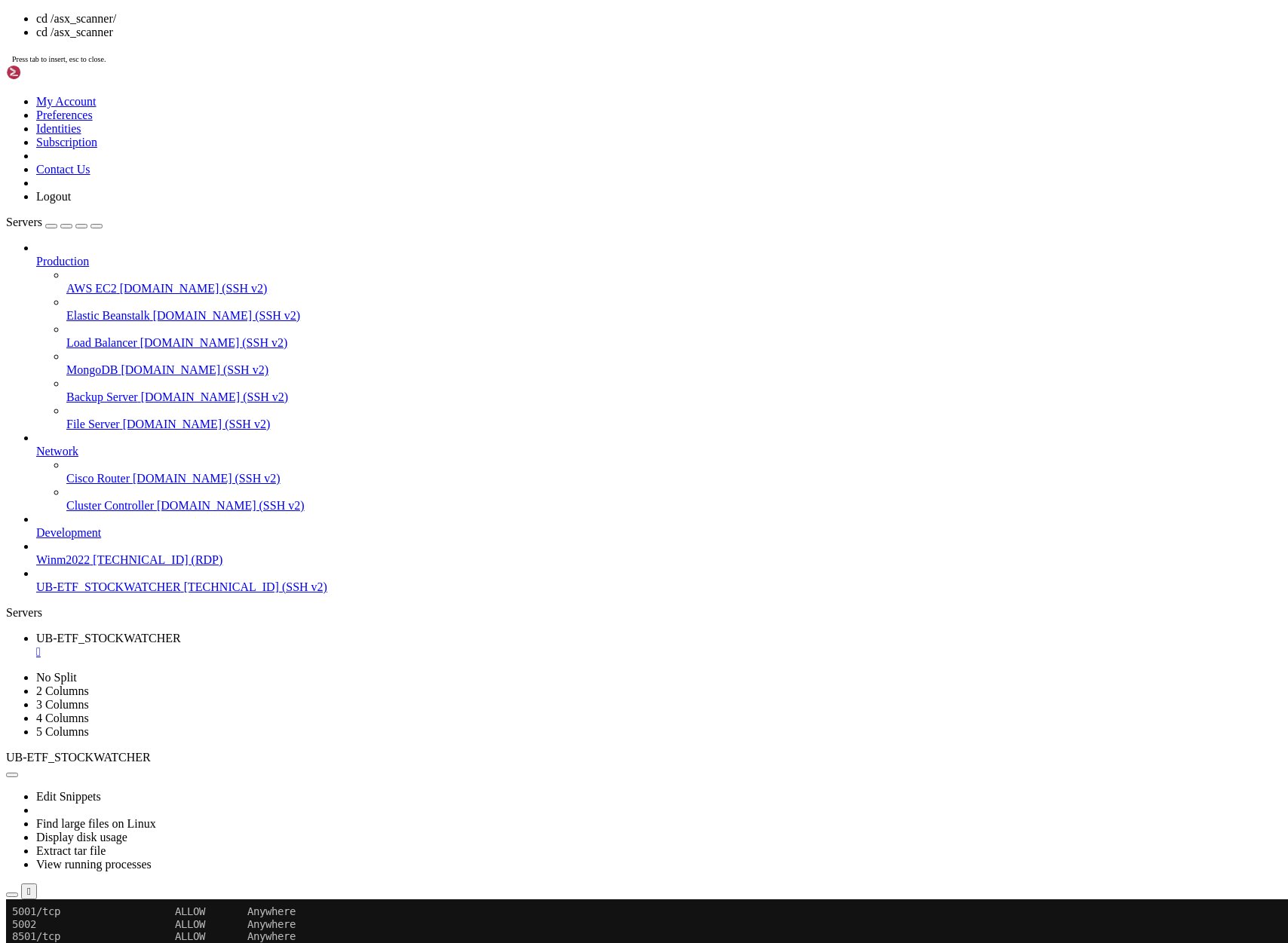
drag, startPoint x: 475, startPoint y: 853, endPoint x: 424, endPoint y: 768, distance: 99.1
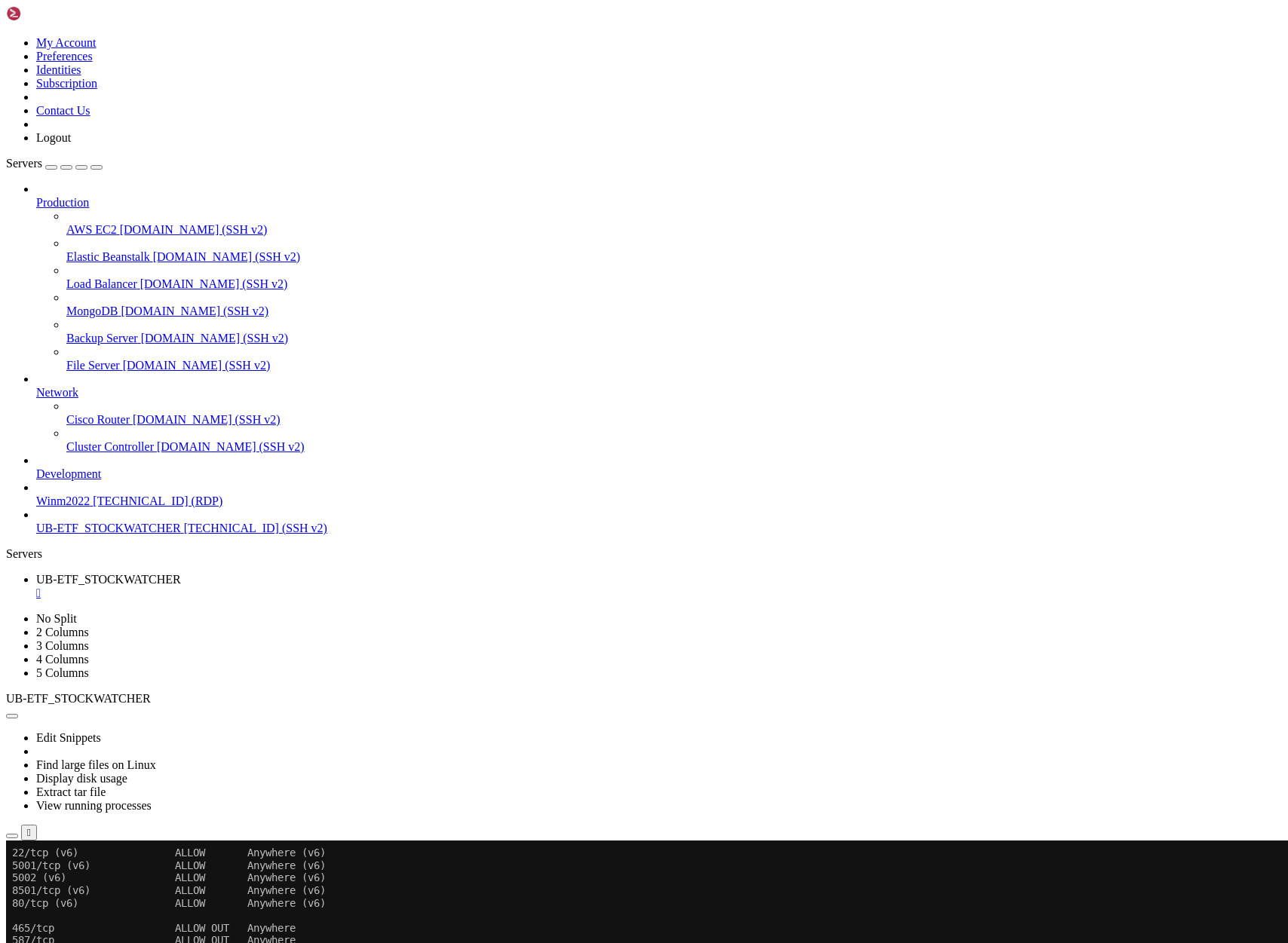
scroll to position [1314846, 0]
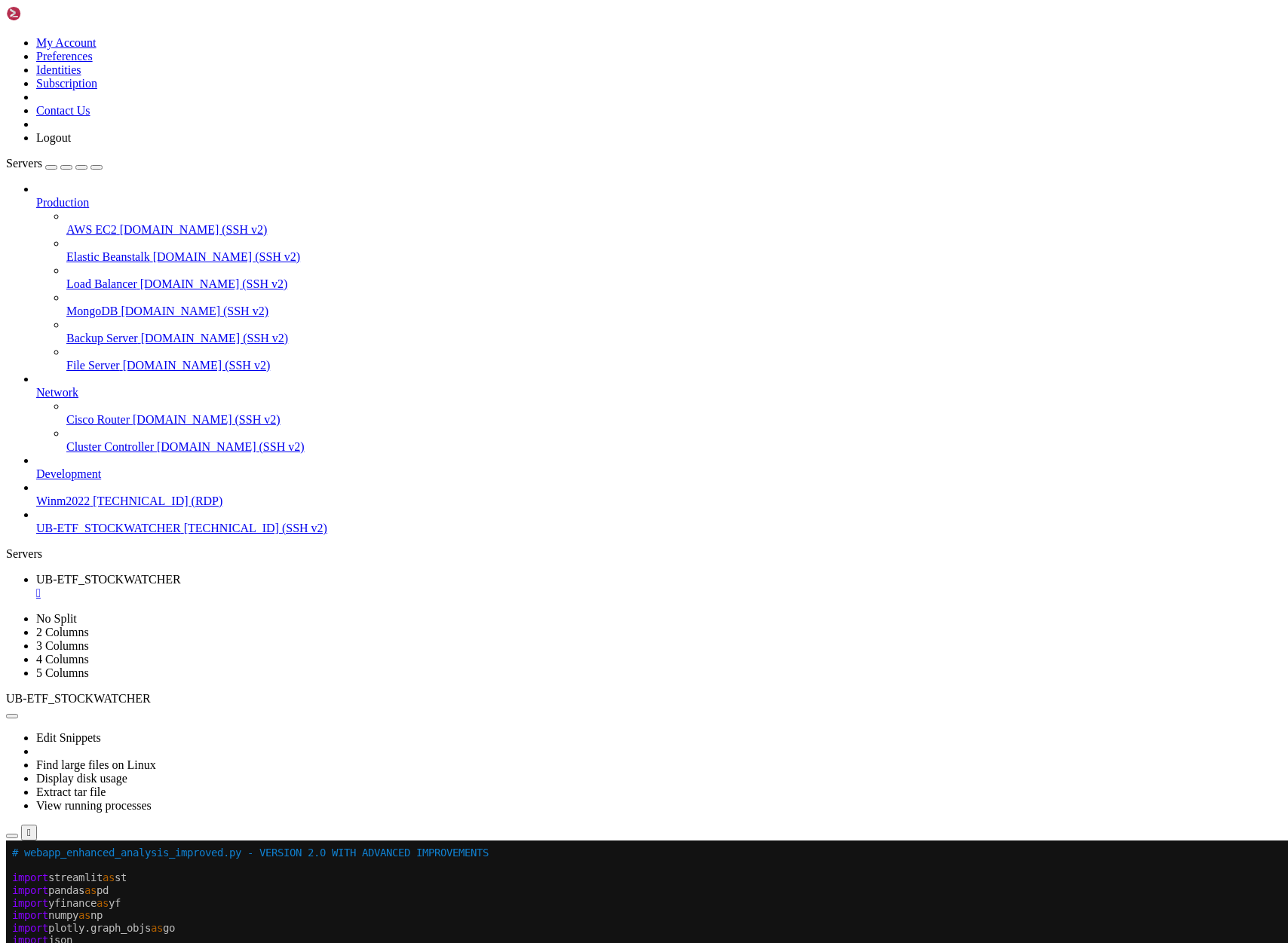
drag, startPoint x: 121, startPoint y: 1354, endPoint x: 263, endPoint y: 1356, distance: 142.0
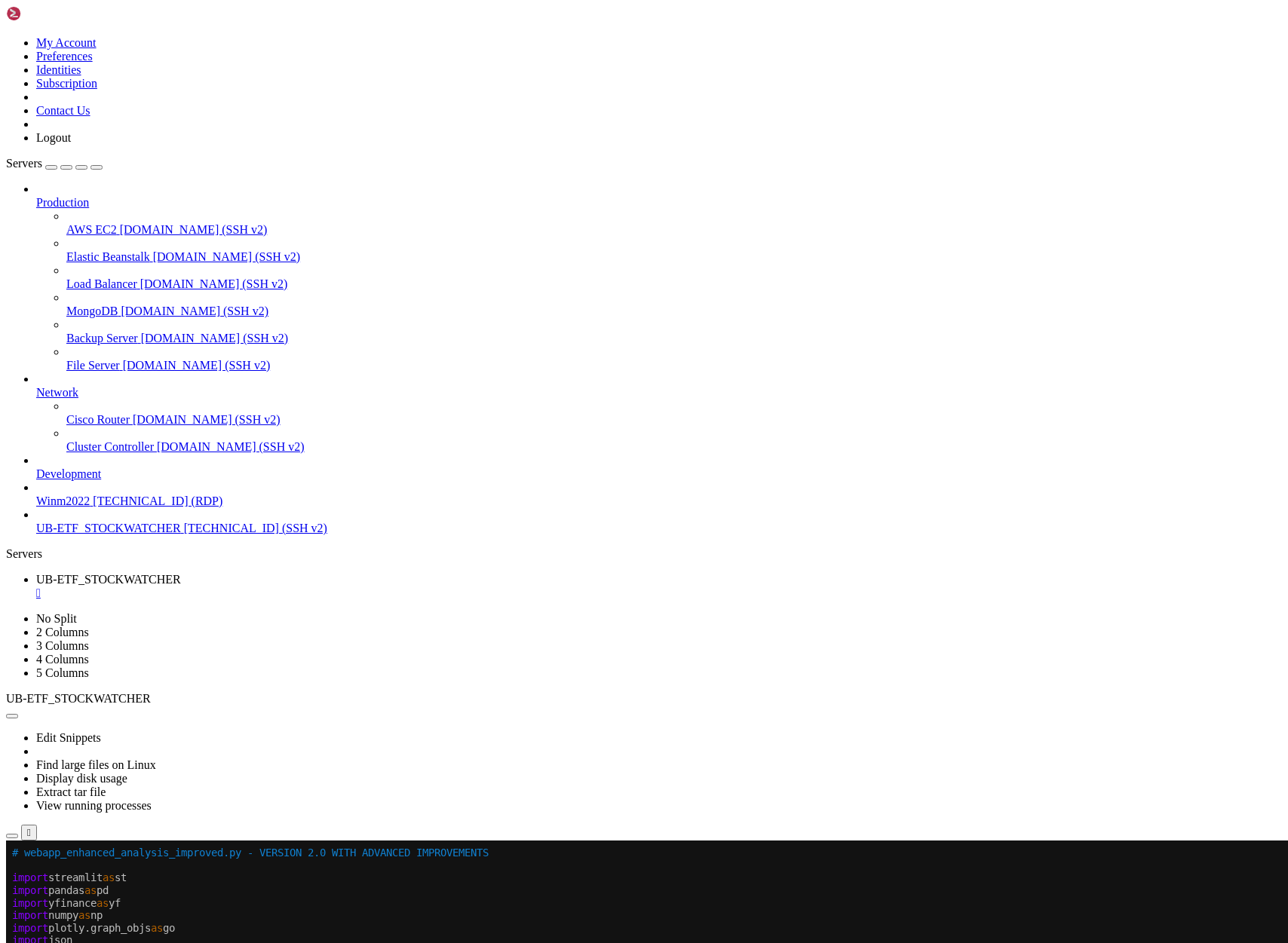
scroll to position [1314896, 0]
drag, startPoint x: 39, startPoint y: 1371, endPoint x: 366, endPoint y: 1403, distance: 328.6
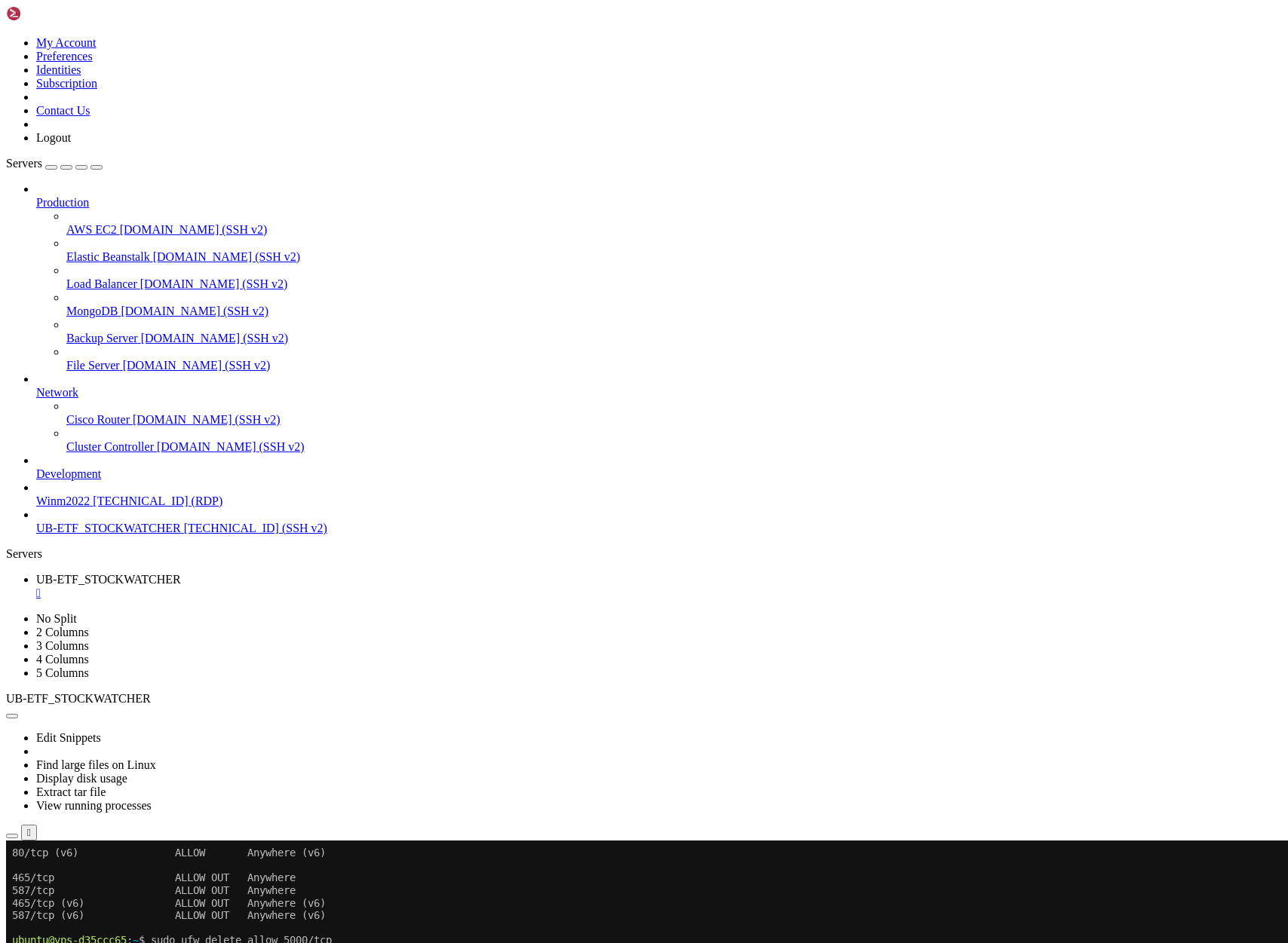
scroll to position [1314908, 0]
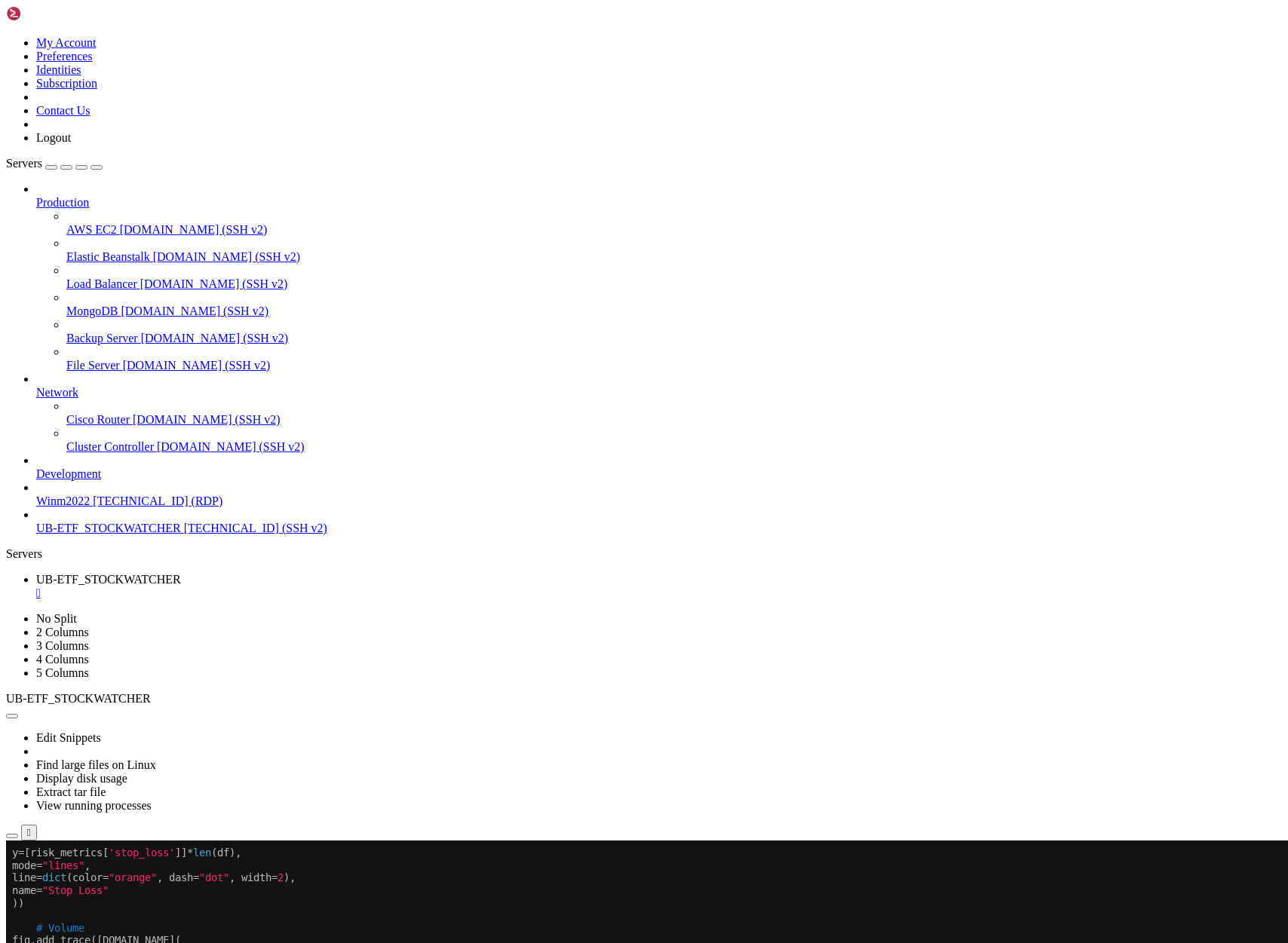
drag, startPoint x: 97, startPoint y: 1218, endPoint x: 337, endPoint y: 1220, distance: 240.0
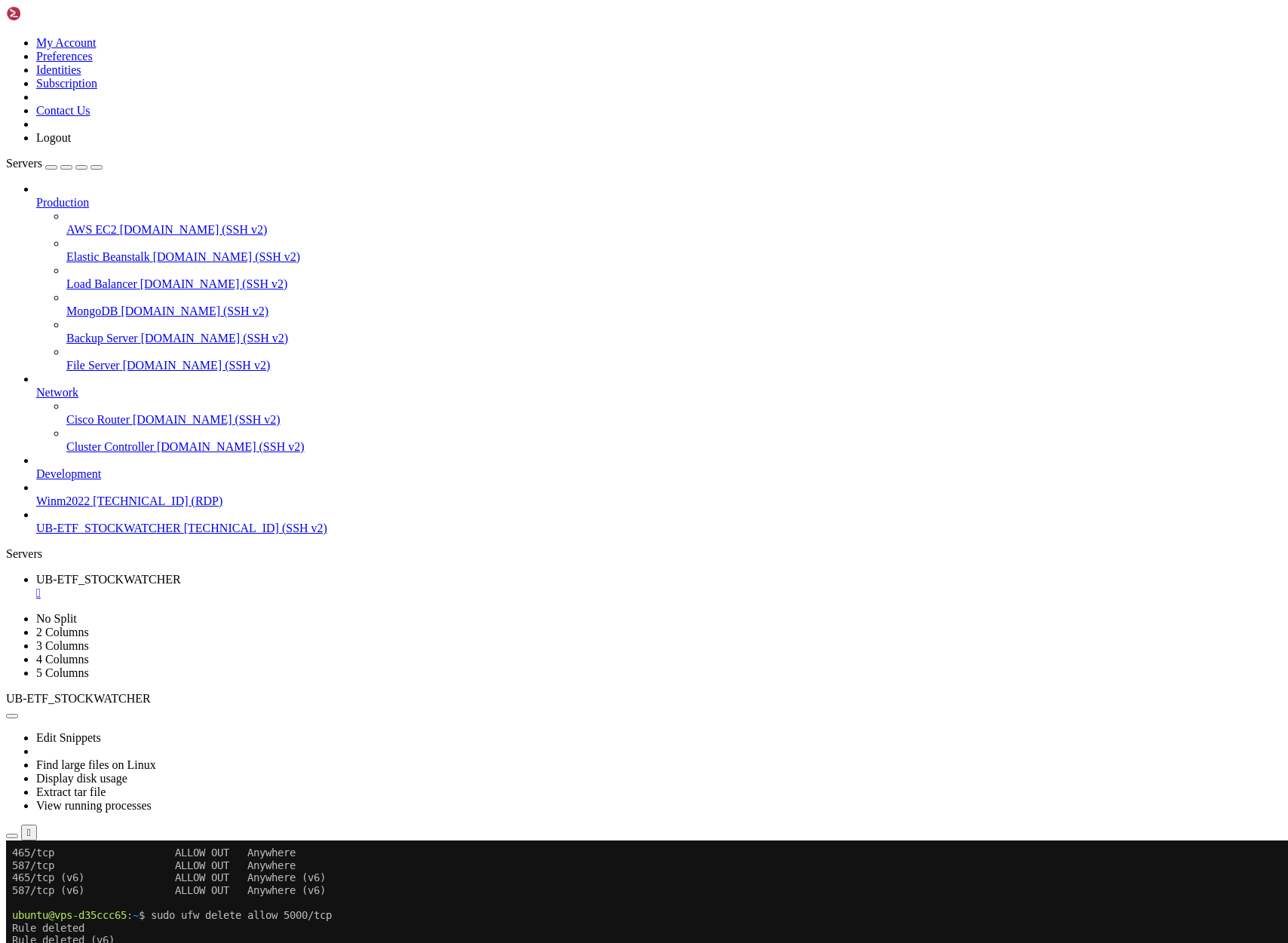
scroll to position [1314946, 0]
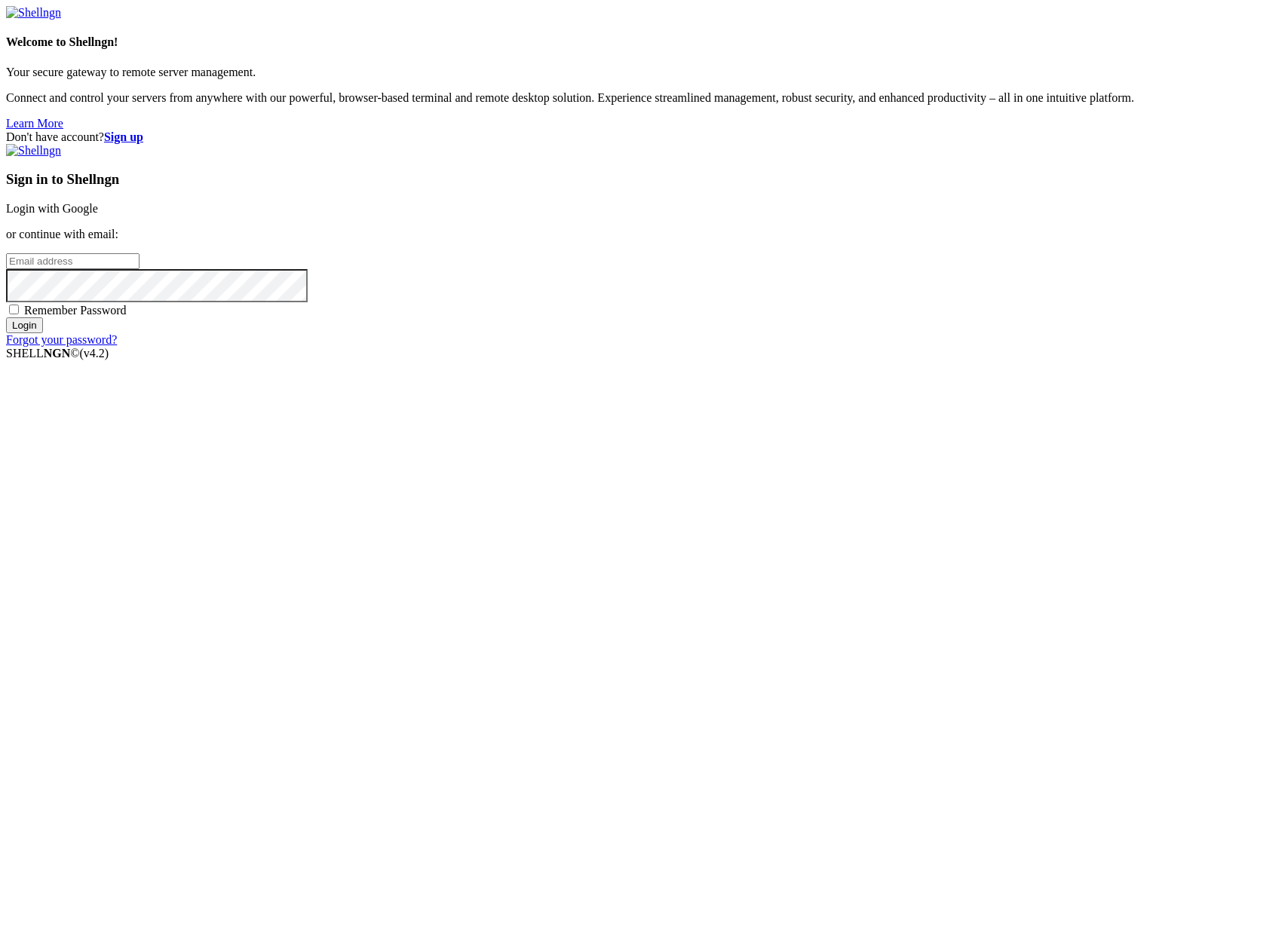
click at [140, 269] on input "email" at bounding box center [73, 261] width 134 height 16
type input "[PERSON_NAME][EMAIL_ADDRESS][DOMAIN_NAME]"
click at [6, 317] on input "Login" at bounding box center [25, 325] width 37 height 16
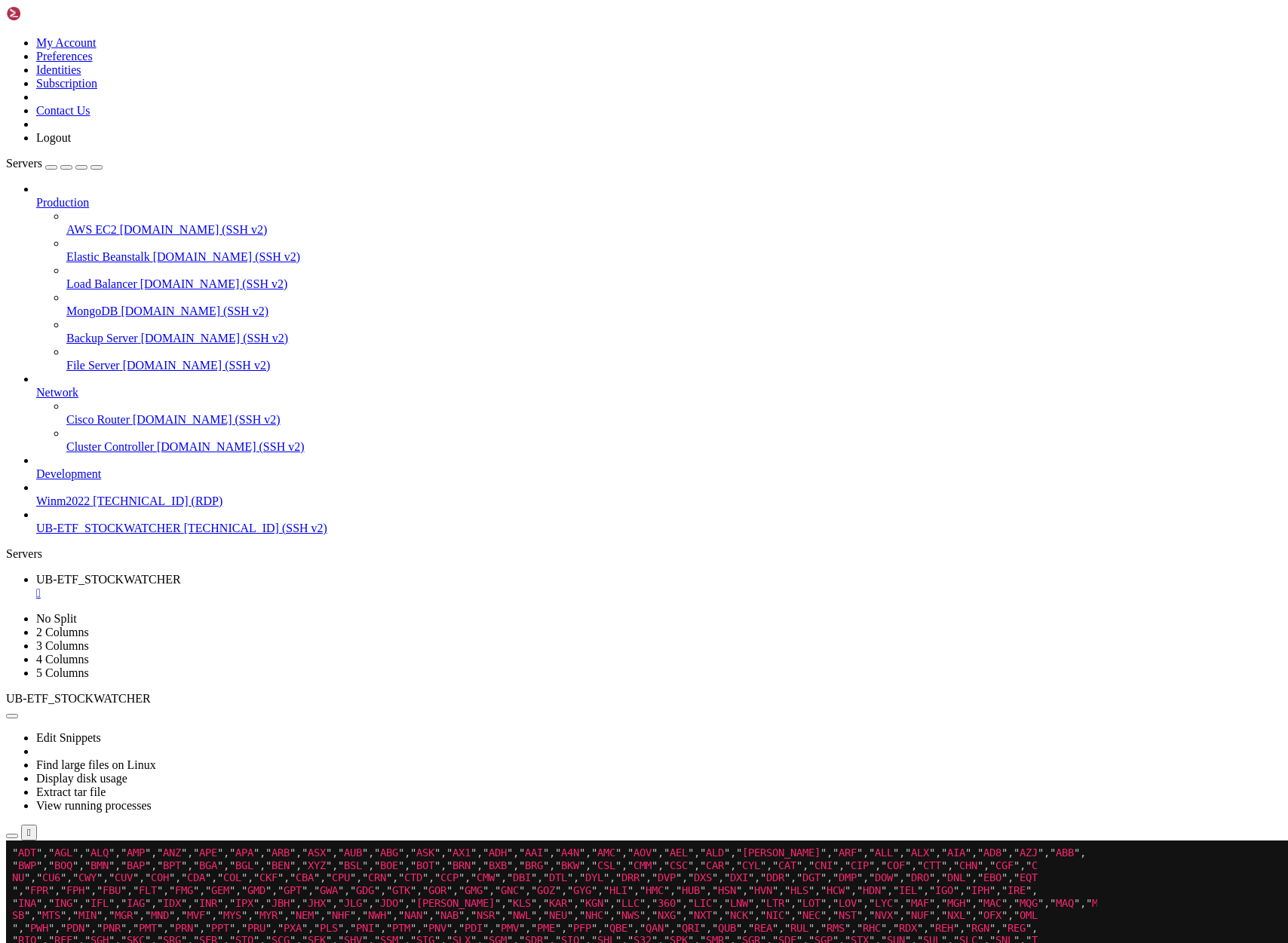
scroll to position [1314971, 0]
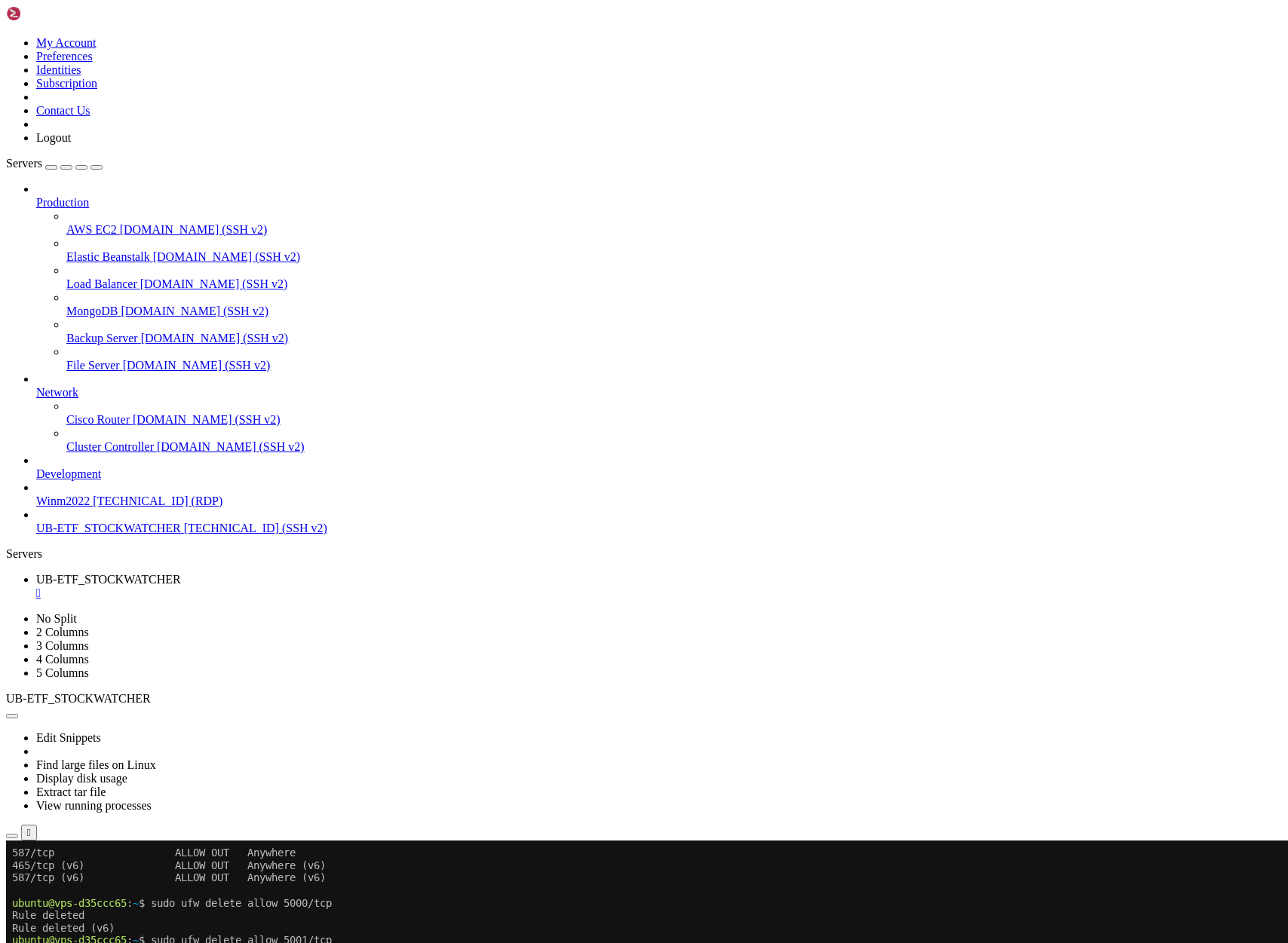
scroll to position [1314997, 0]
